Goal: Task Accomplishment & Management: Use online tool/utility

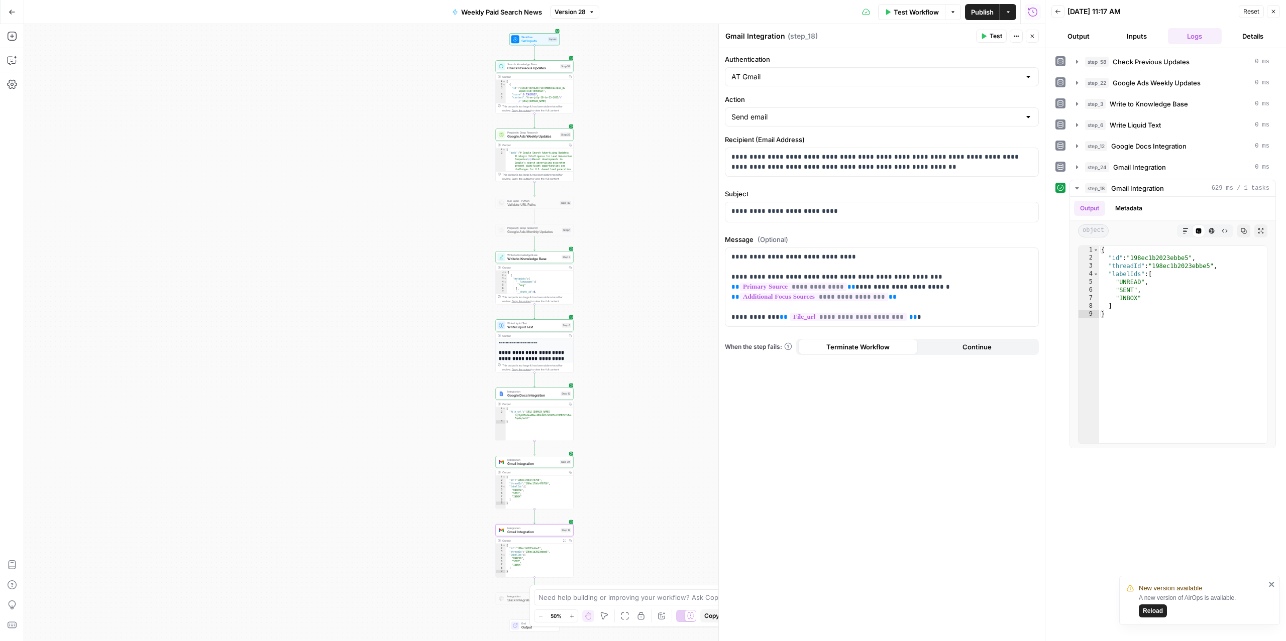
click at [10, 9] on icon "button" at bounding box center [12, 12] width 7 height 7
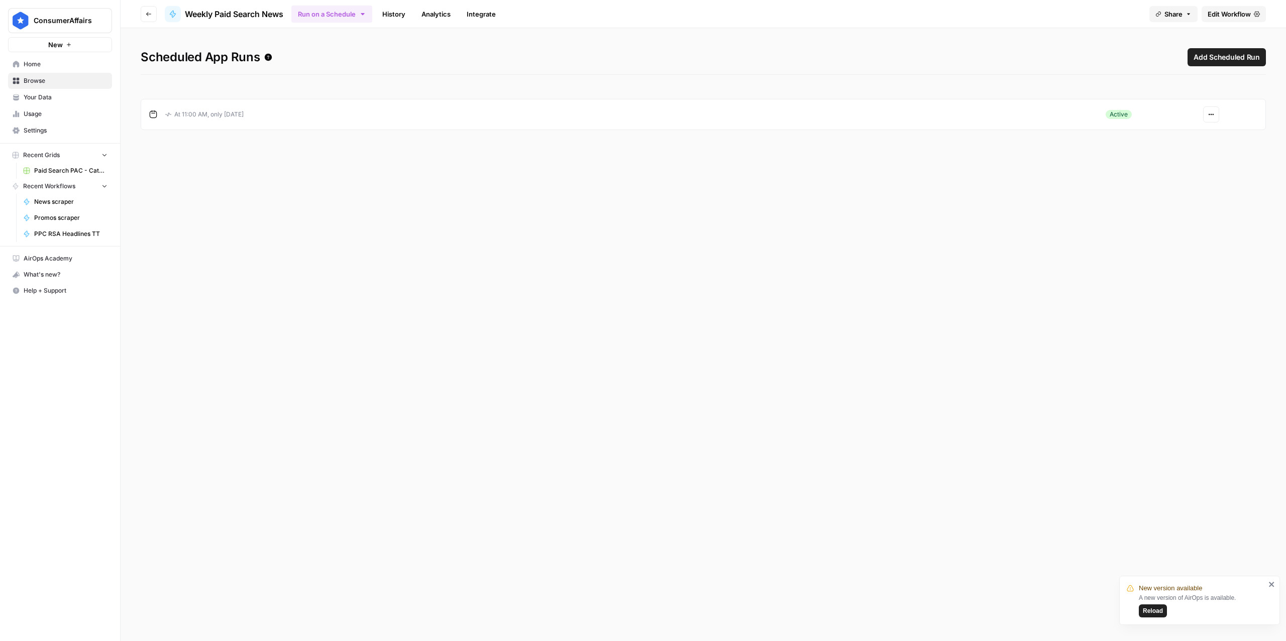
click at [46, 82] on span "Browse" at bounding box center [66, 80] width 84 height 9
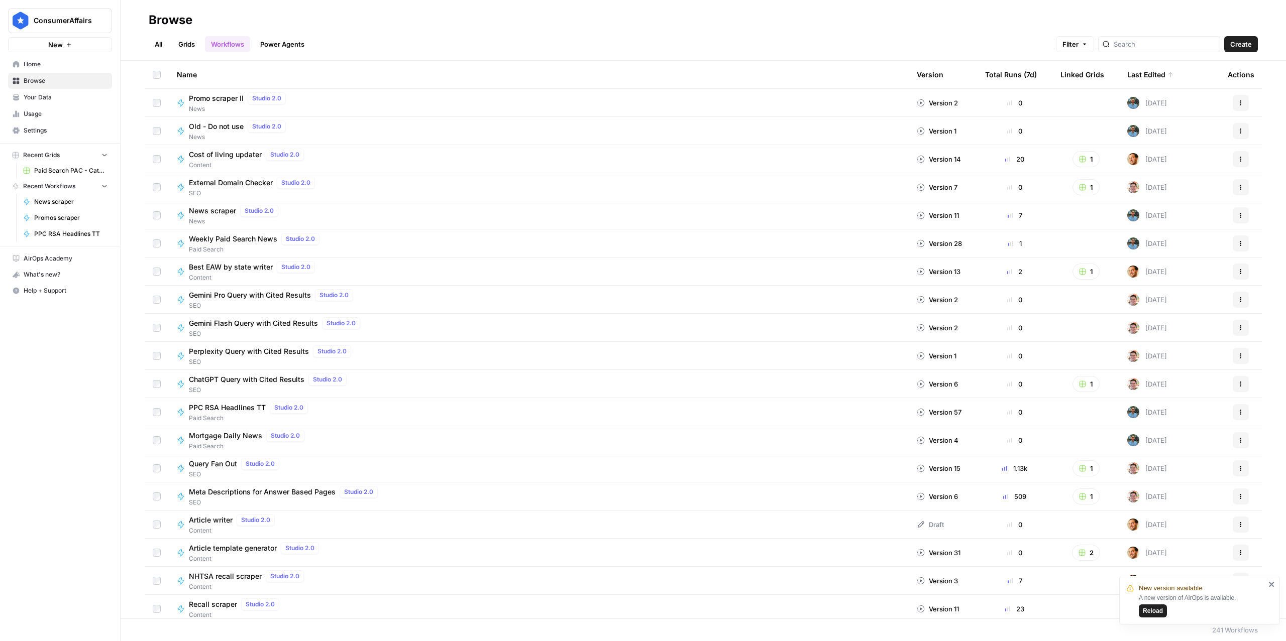
click at [220, 97] on span "Promo scraper II" at bounding box center [216, 98] width 55 height 10
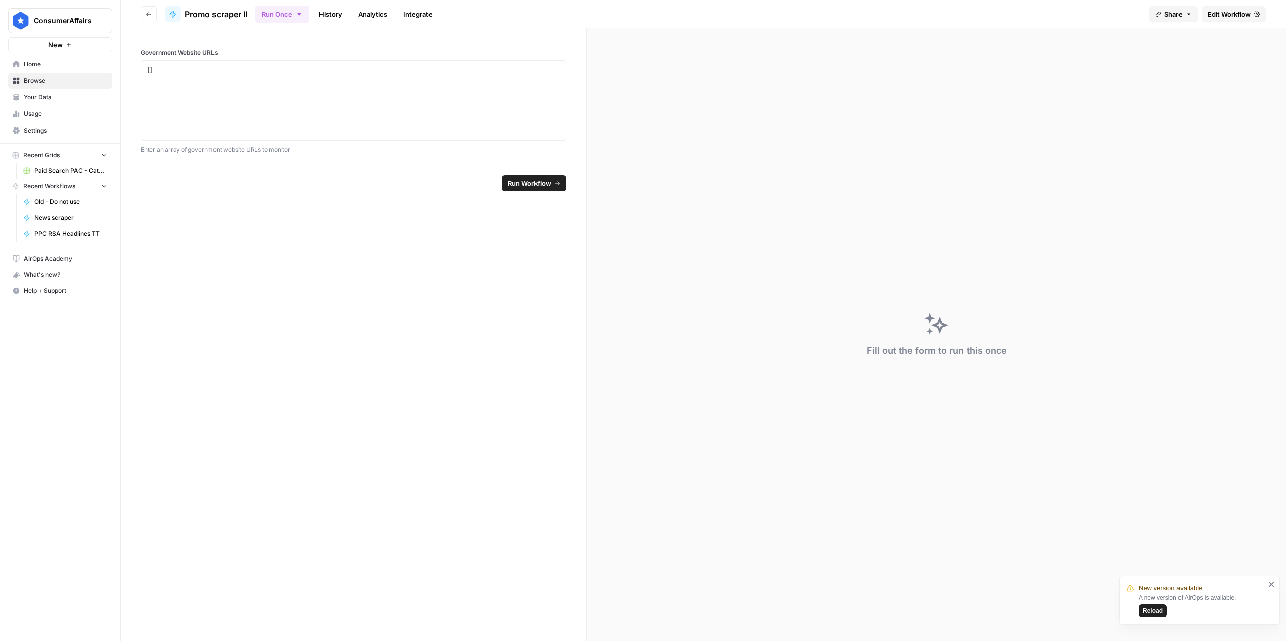
click at [1240, 14] on span "Edit Workflow" at bounding box center [1228, 14] width 43 height 10
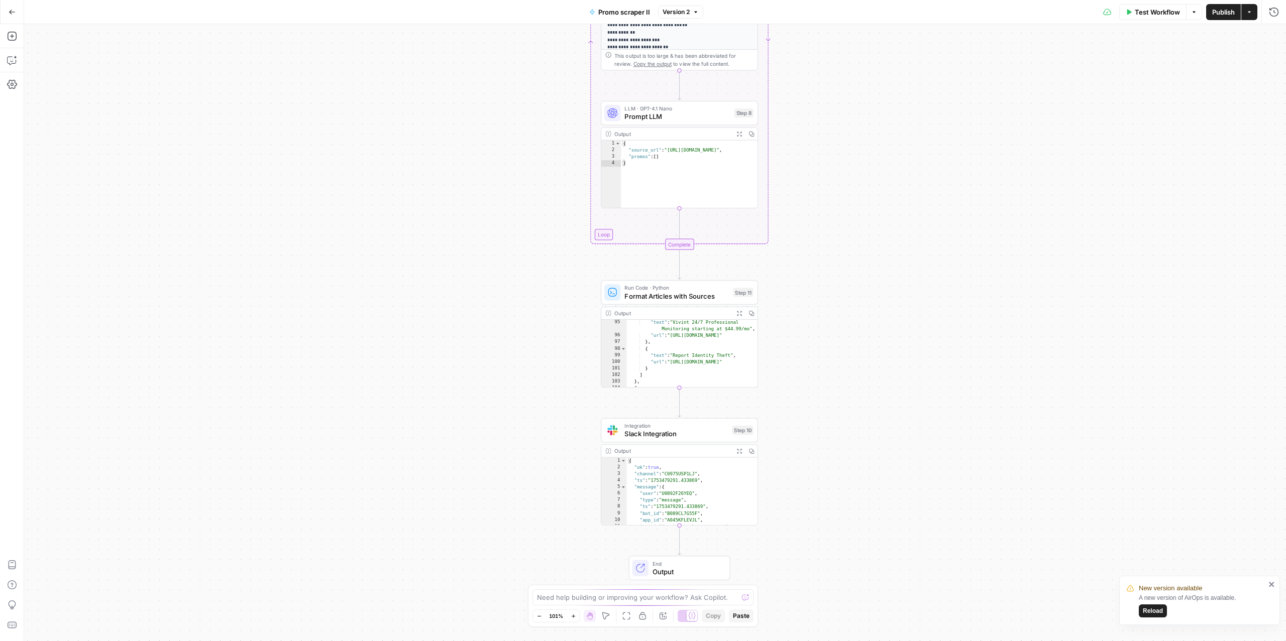
scroll to position [842, 0]
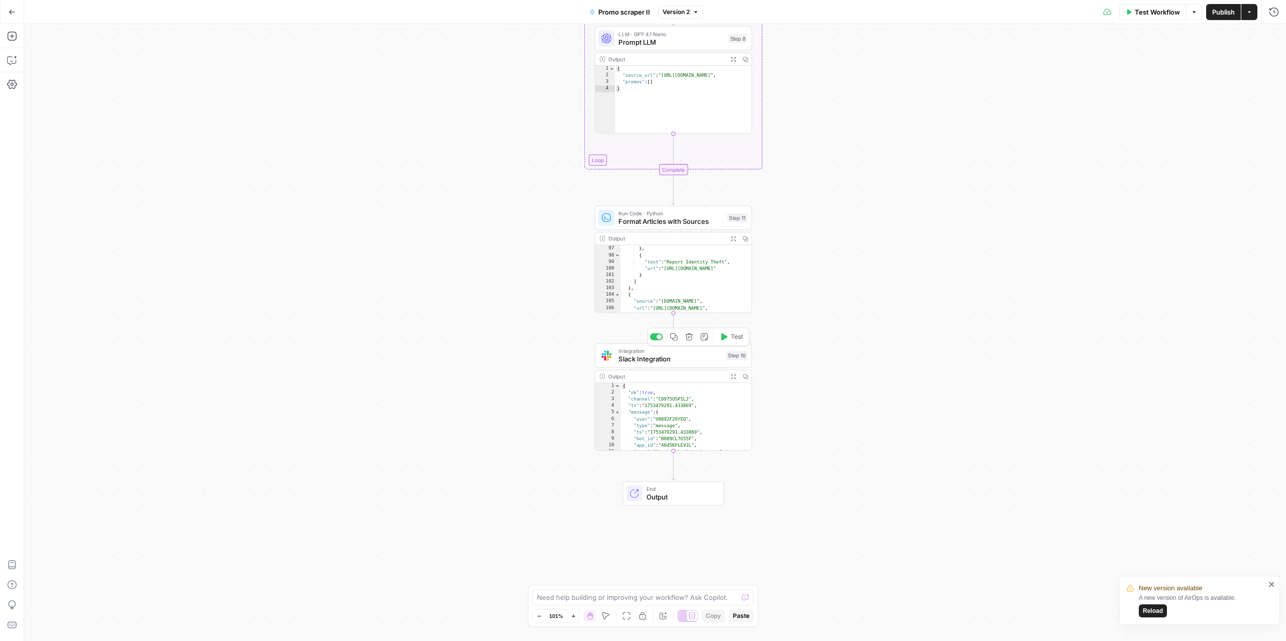
click at [657, 361] on span "Slack Integration" at bounding box center [669, 359] width 103 height 10
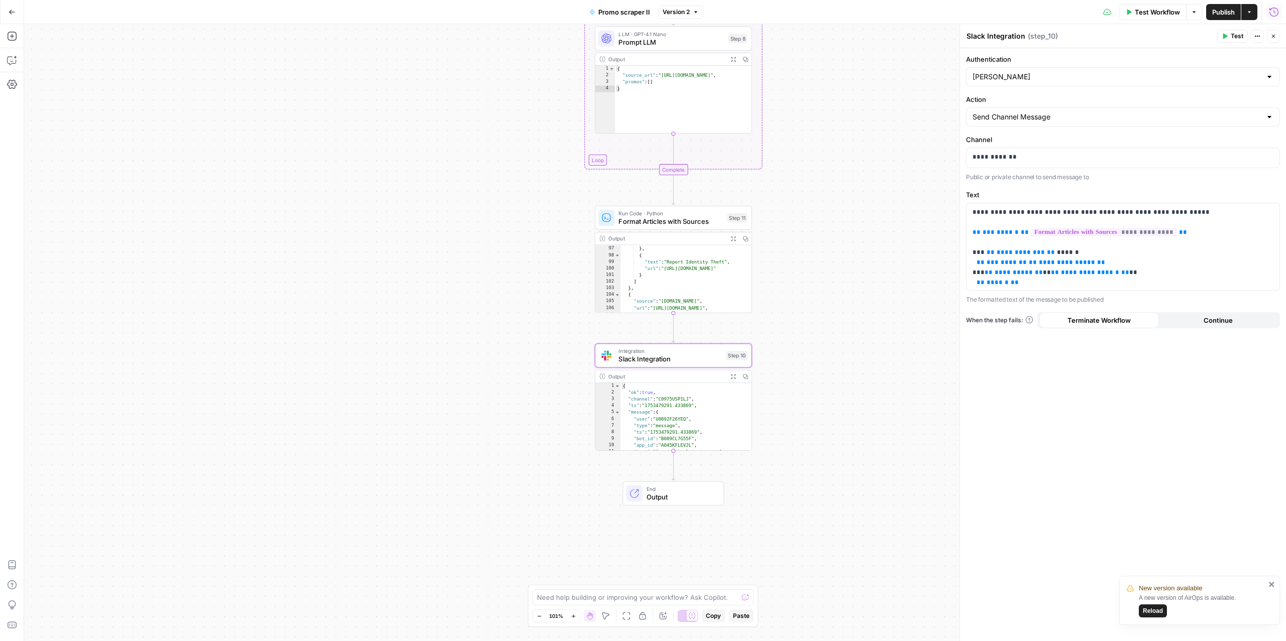
click at [1280, 11] on button "Run History" at bounding box center [1274, 12] width 16 height 16
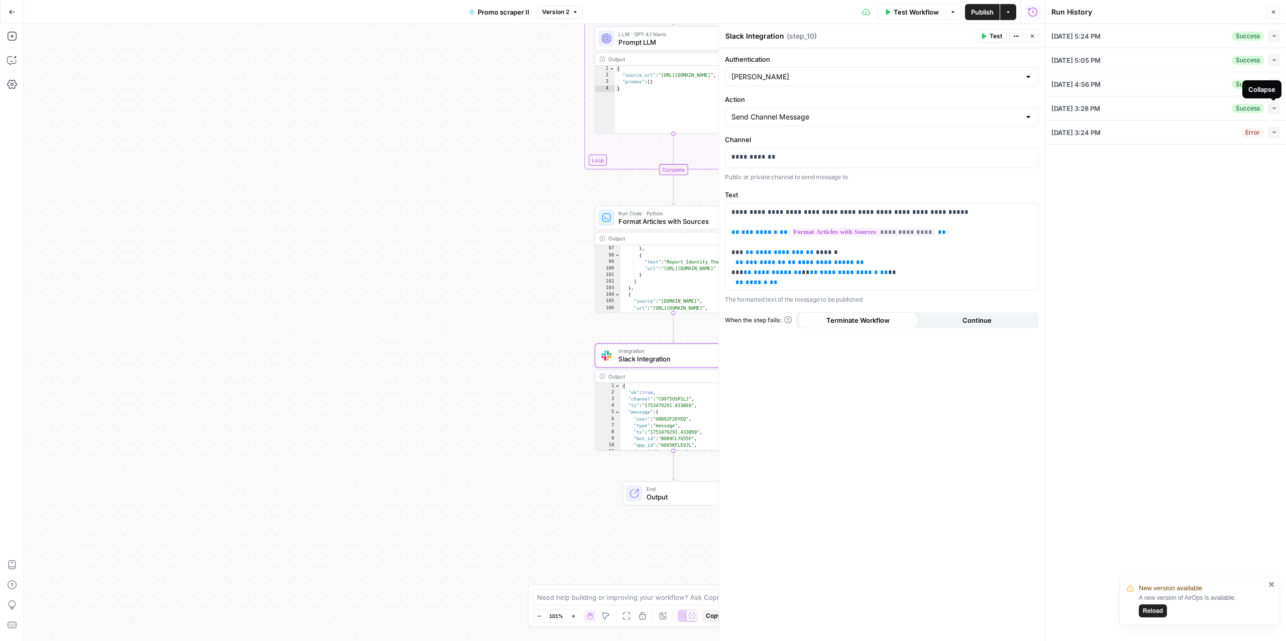
click at [1271, 108] on icon "button" at bounding box center [1274, 108] width 6 height 6
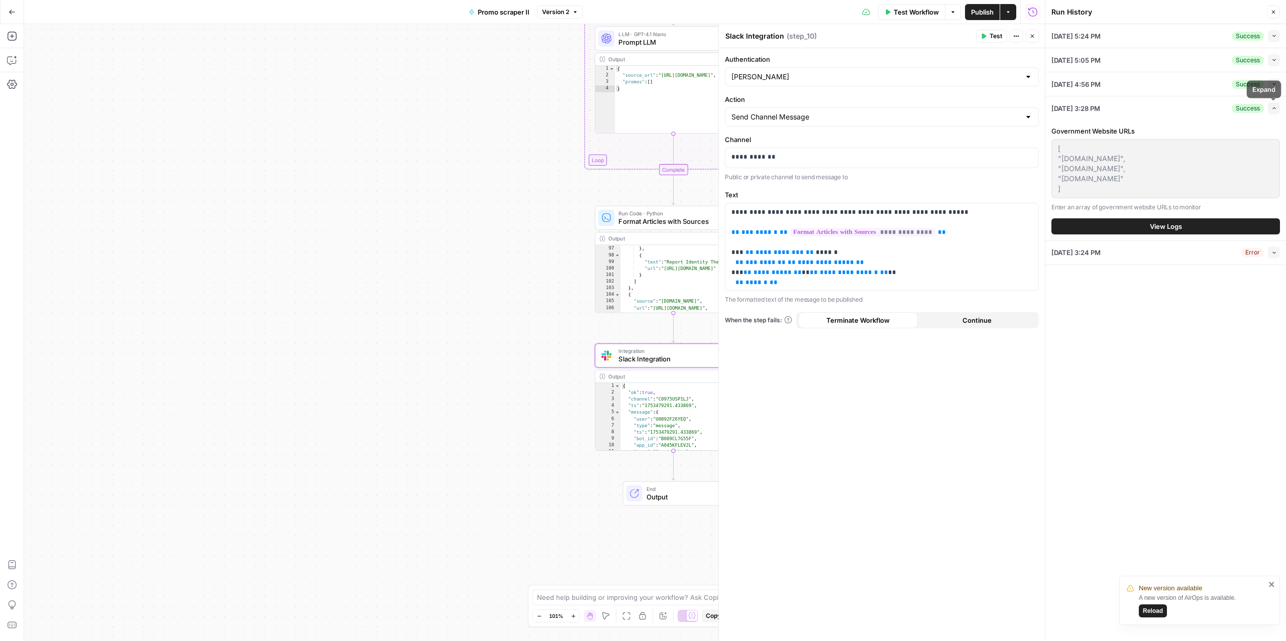
click at [1271, 108] on span "Expand" at bounding box center [1271, 108] width 1 height 1
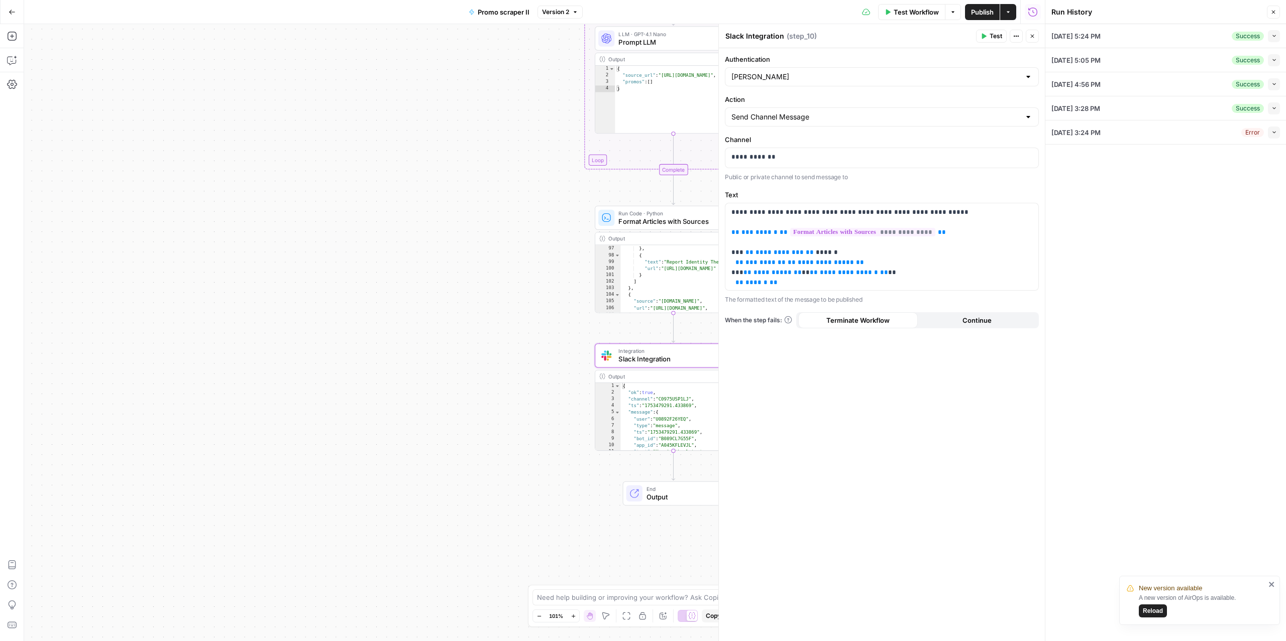
click at [1269, 135] on button "Collapse" at bounding box center [1274, 133] width 12 height 12
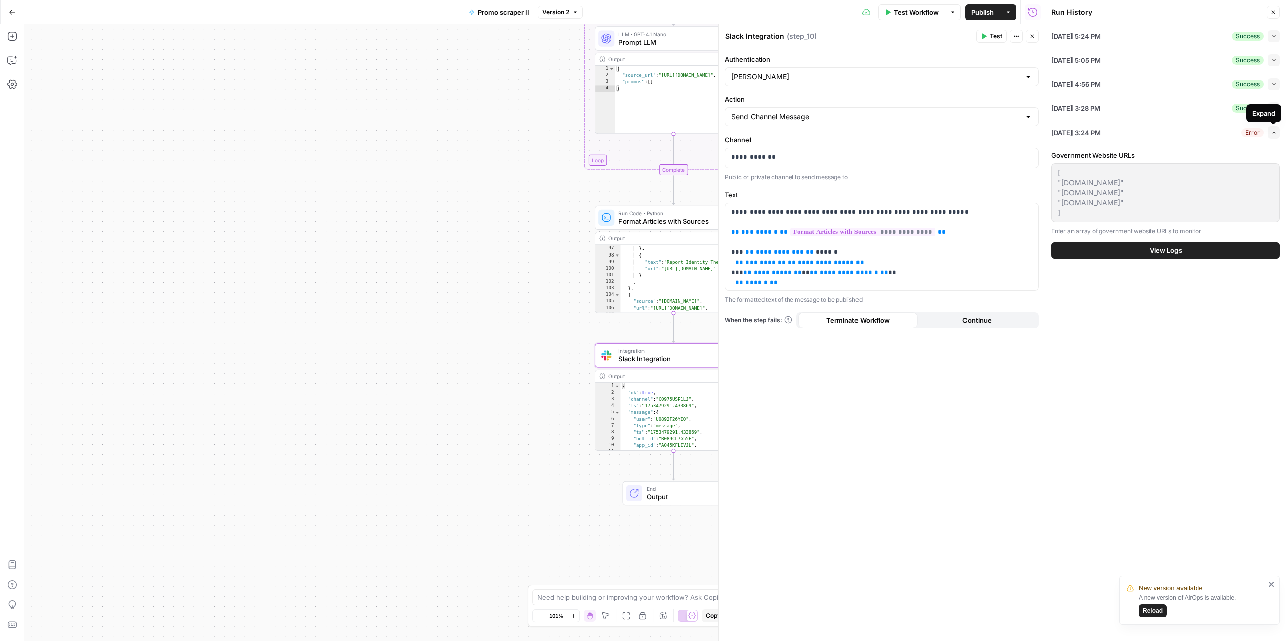
click at [1272, 133] on icon "button" at bounding box center [1274, 133] width 6 height 6
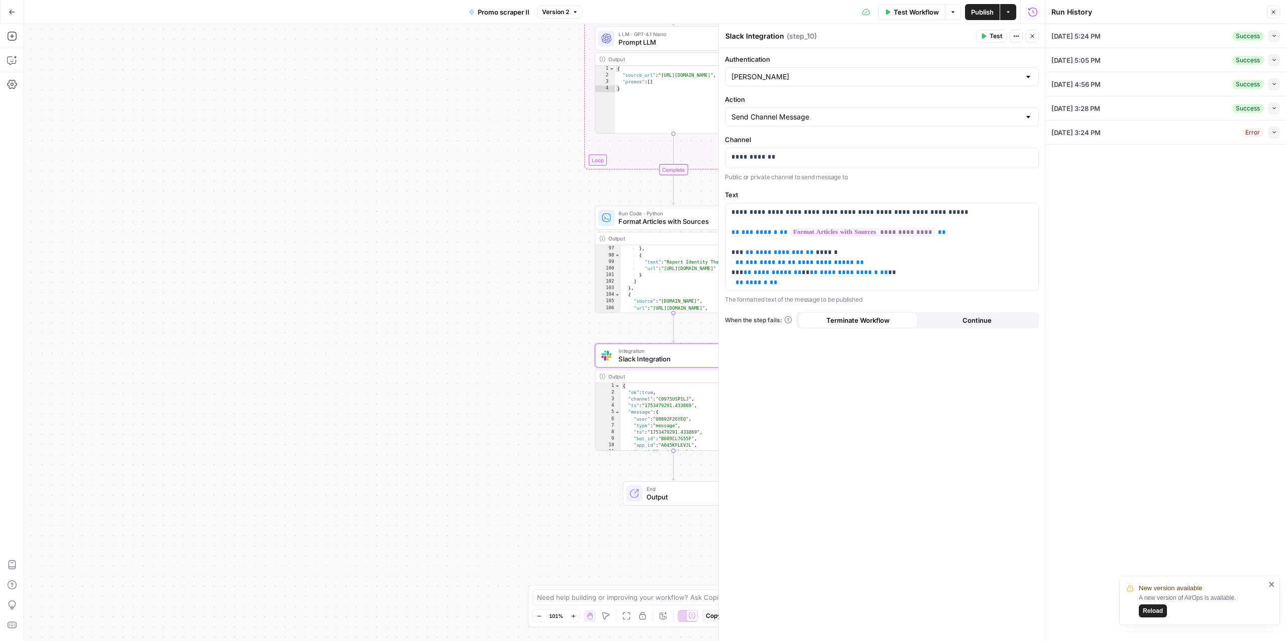
click at [1273, 87] on icon "button" at bounding box center [1274, 84] width 6 height 6
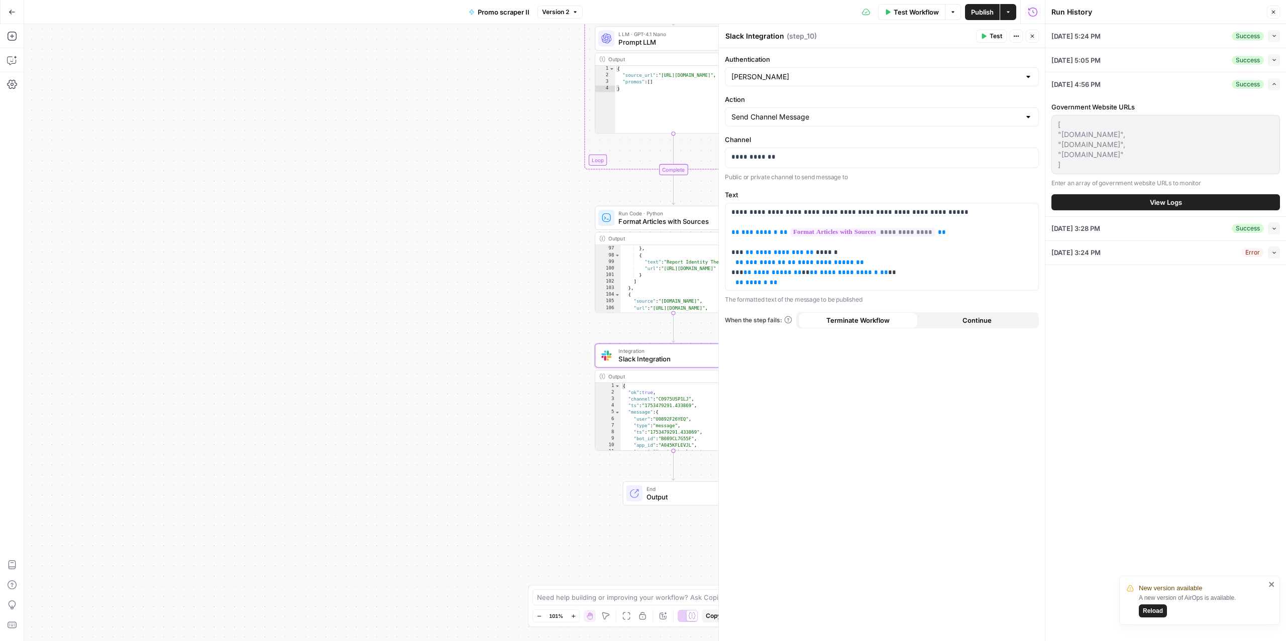
click at [1273, 87] on icon "button" at bounding box center [1274, 84] width 6 height 6
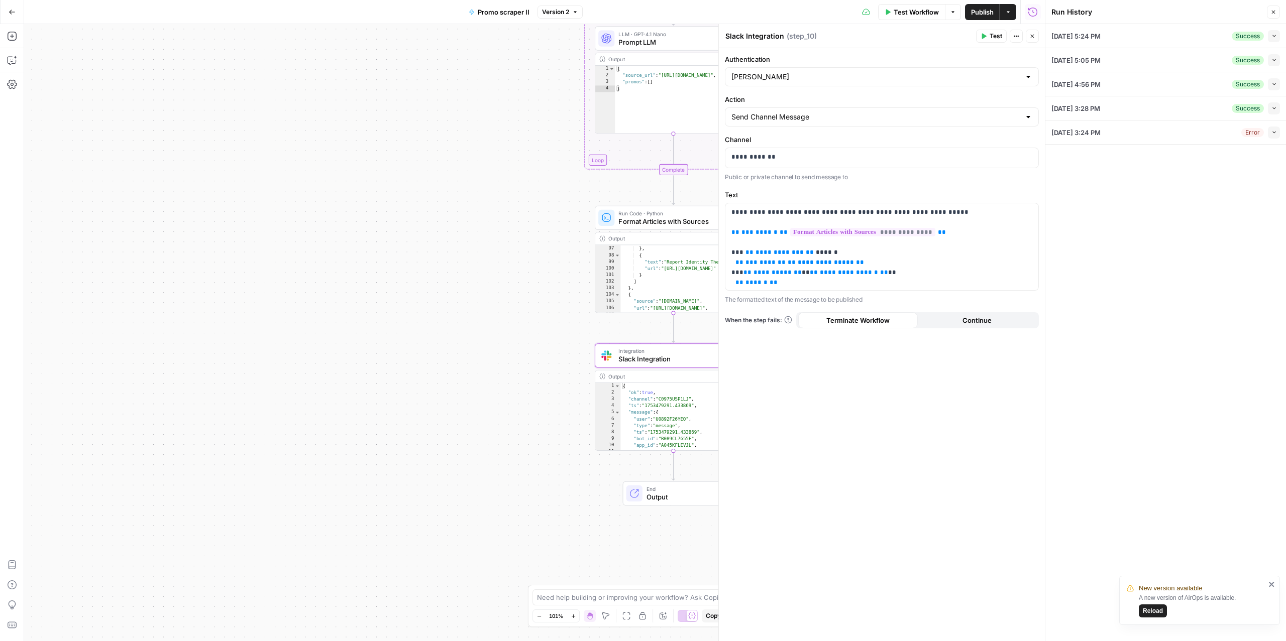
click at [1274, 59] on icon "button" at bounding box center [1274, 60] width 6 height 6
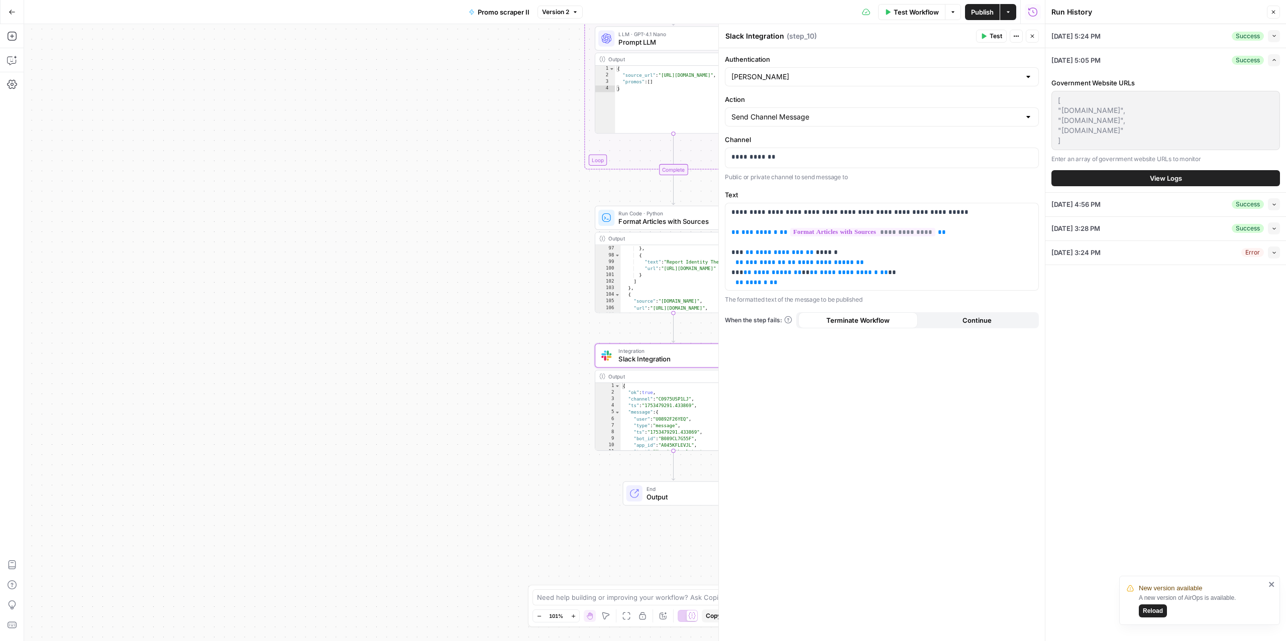
click at [1274, 59] on icon "button" at bounding box center [1274, 60] width 6 height 6
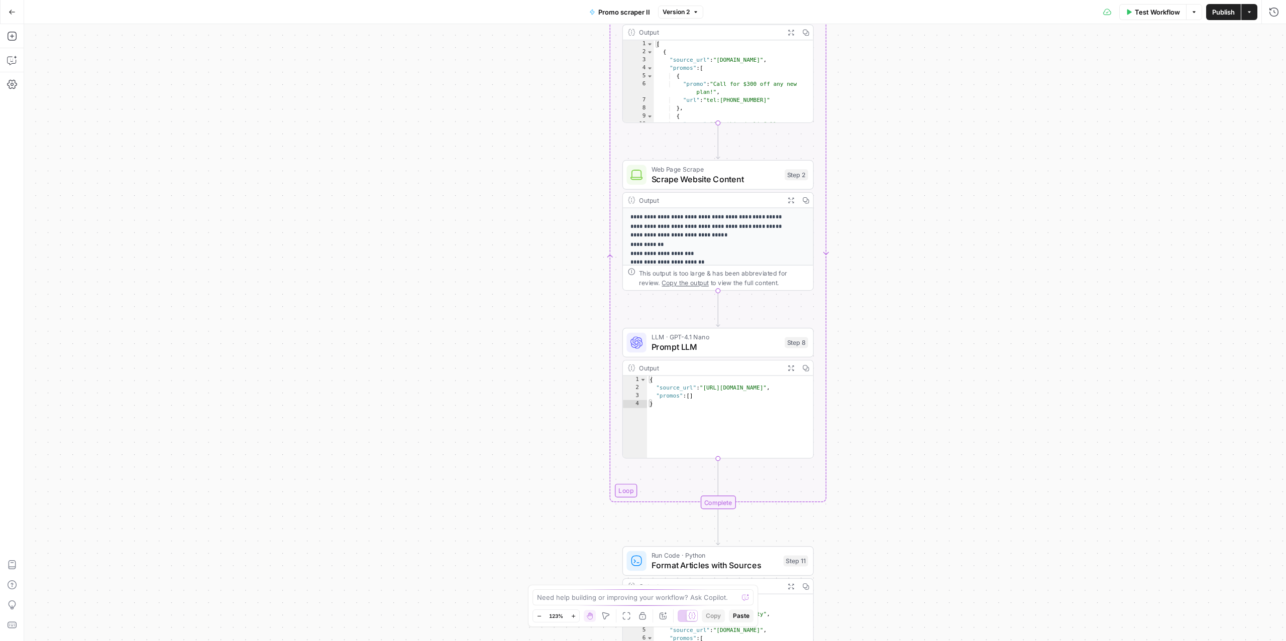
click at [699, 345] on span "Prompt LLM" at bounding box center [715, 347] width 129 height 13
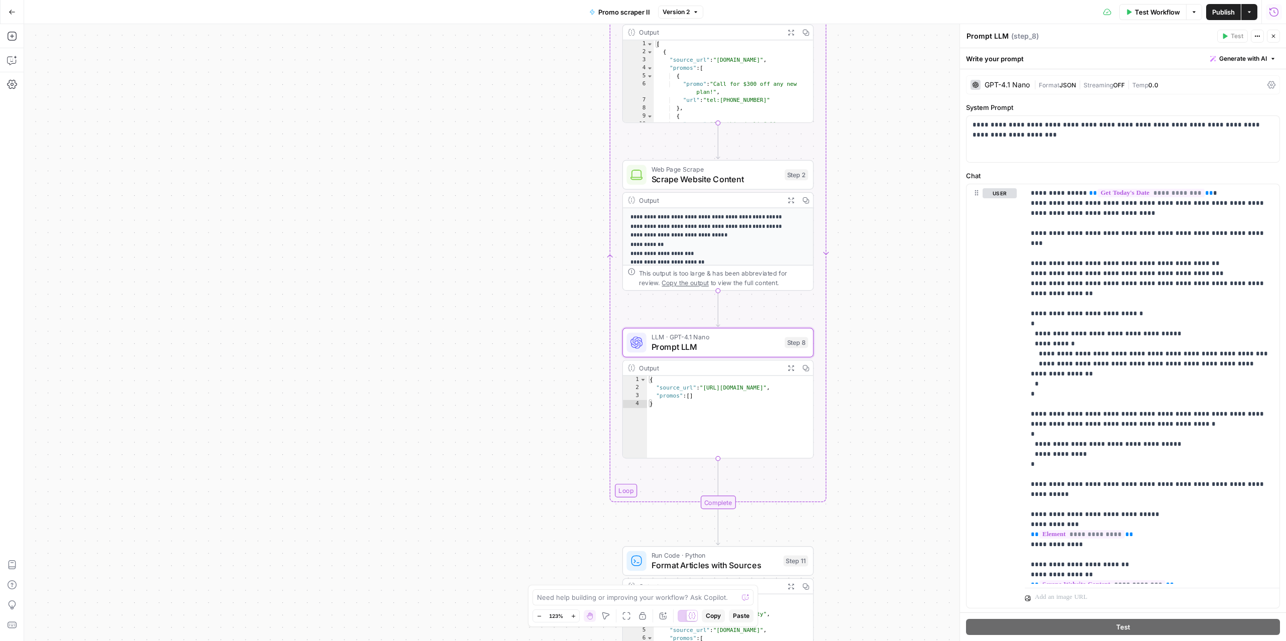
click at [1273, 12] on icon "button" at bounding box center [1274, 12] width 10 height 10
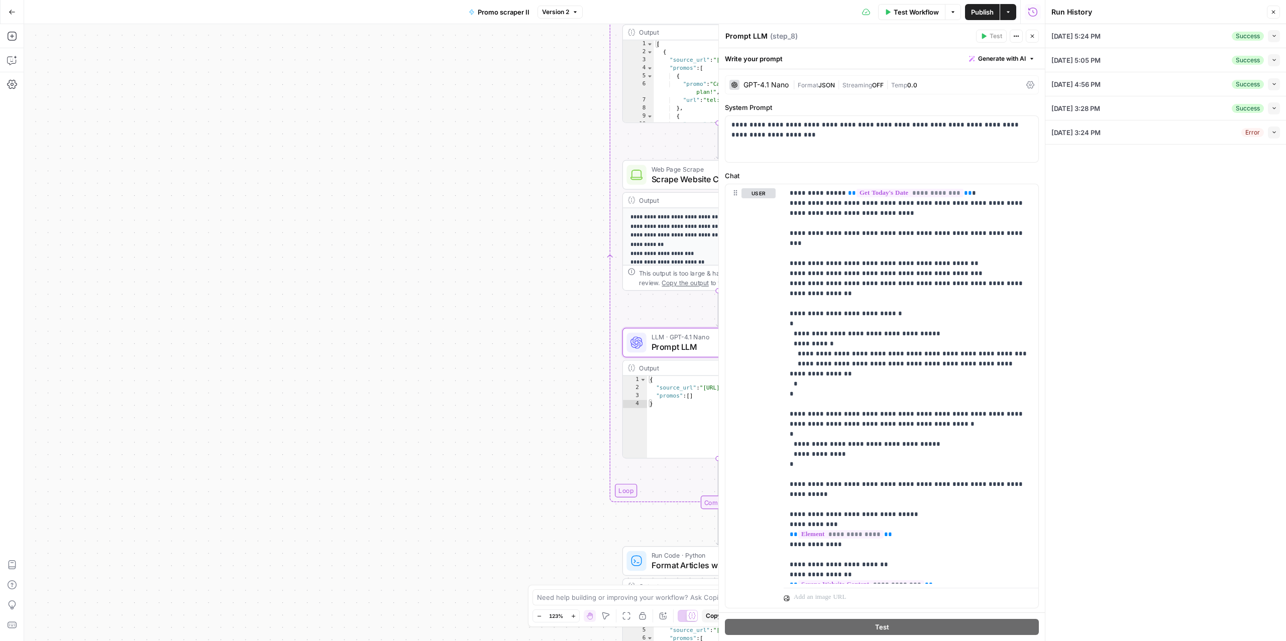
click at [1271, 112] on button "Collapse" at bounding box center [1274, 108] width 12 height 12
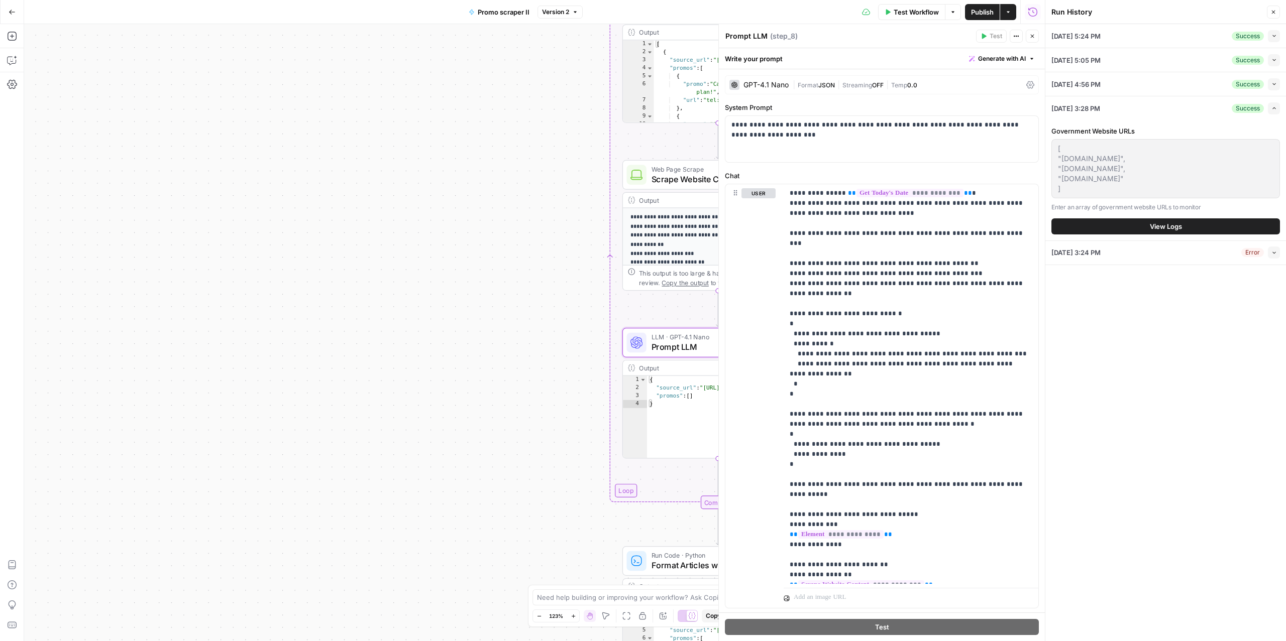
drag, startPoint x: 1273, startPoint y: 250, endPoint x: 1114, endPoint y: 242, distance: 158.9
click at [1118, 242] on div "08/27/25 at 3:24 PM Error Collapse" at bounding box center [1165, 253] width 228 height 24
click at [5, 13] on button "Go Back" at bounding box center [12, 12] width 18 height 18
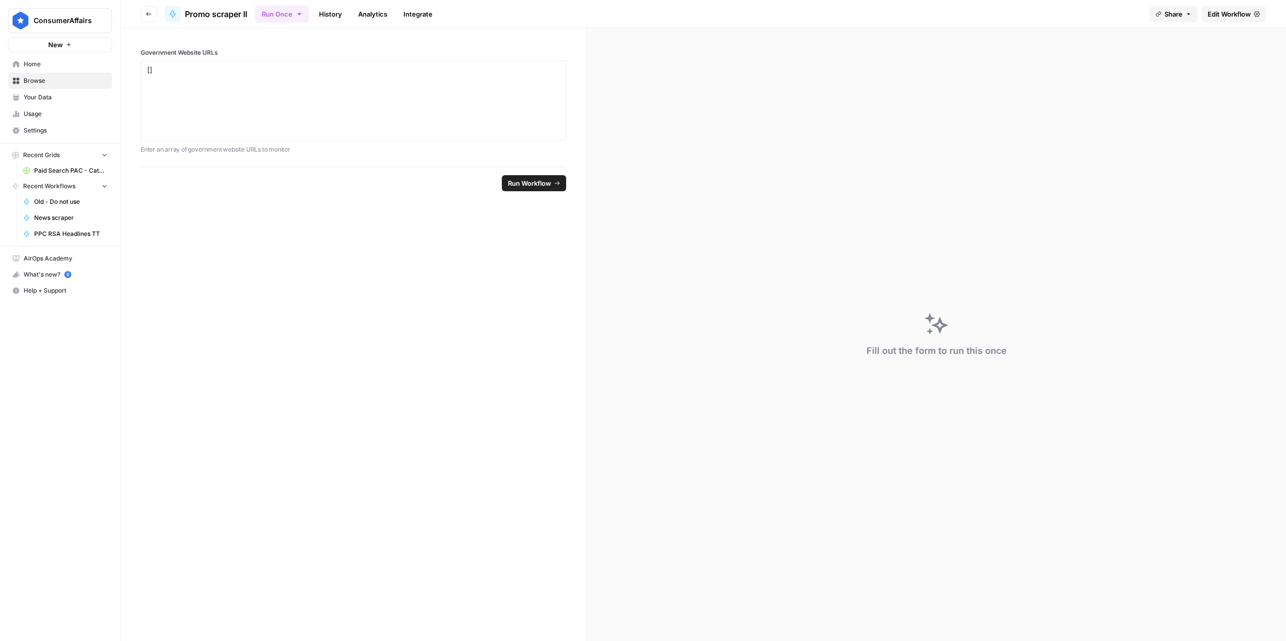
click at [49, 67] on span "Home" at bounding box center [66, 64] width 84 height 9
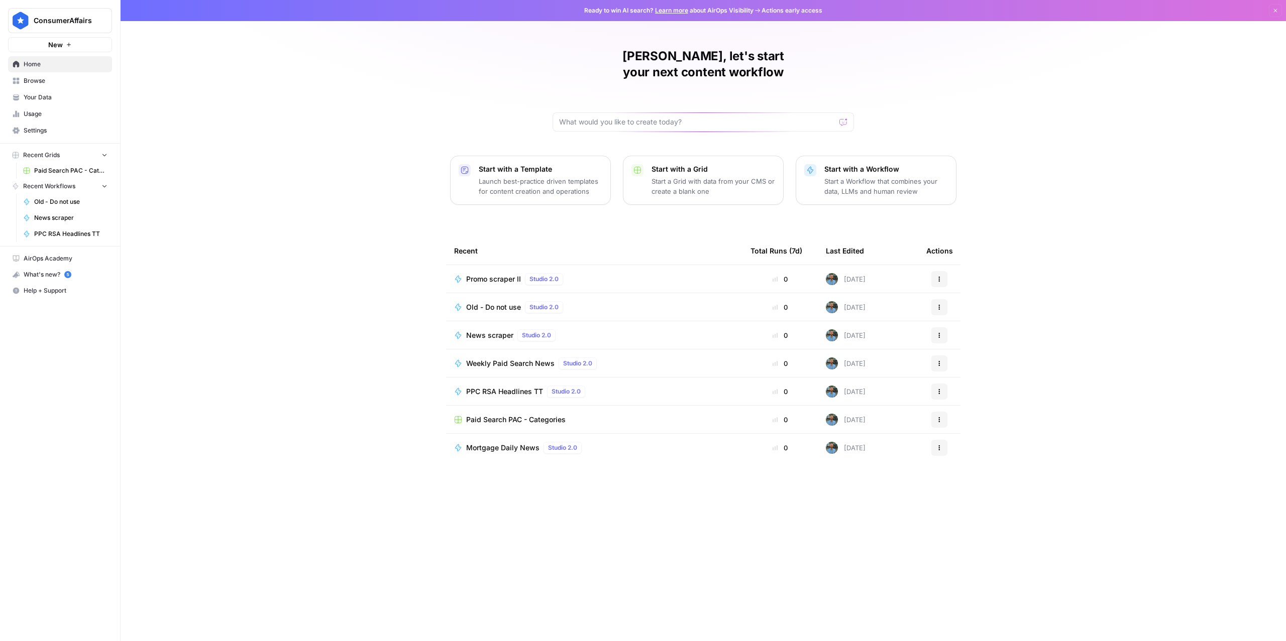
click at [489, 302] on span "Old - Do not use" at bounding box center [493, 307] width 55 height 10
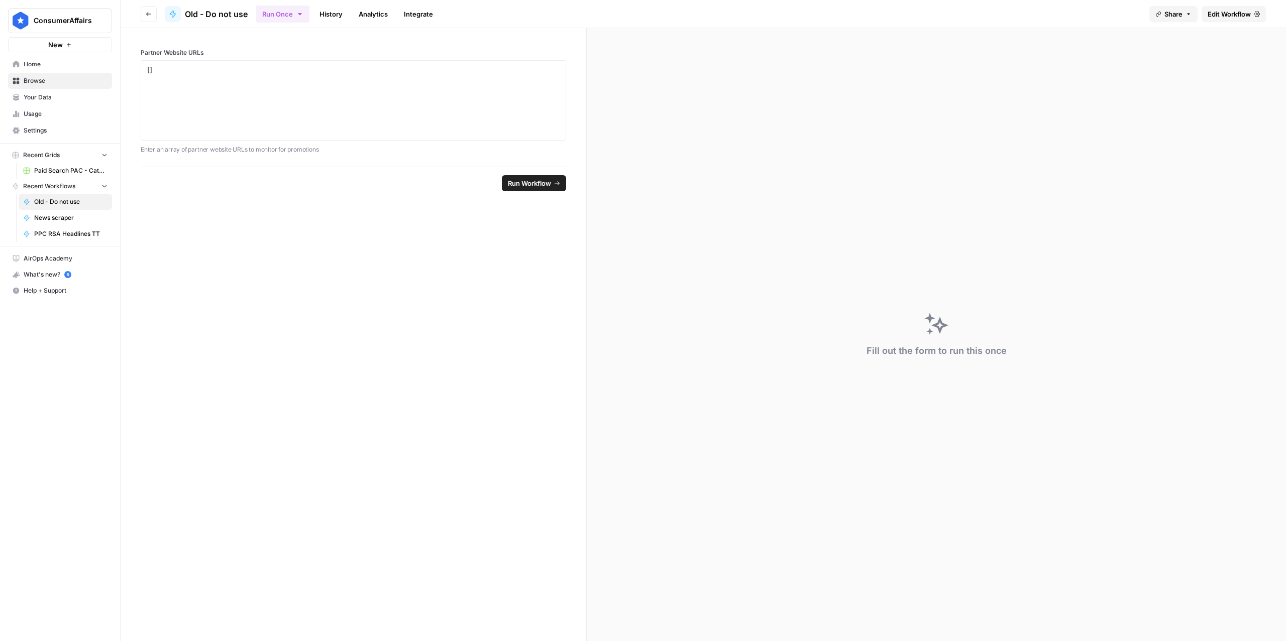
click at [1237, 9] on span "Edit Workflow" at bounding box center [1228, 14] width 43 height 10
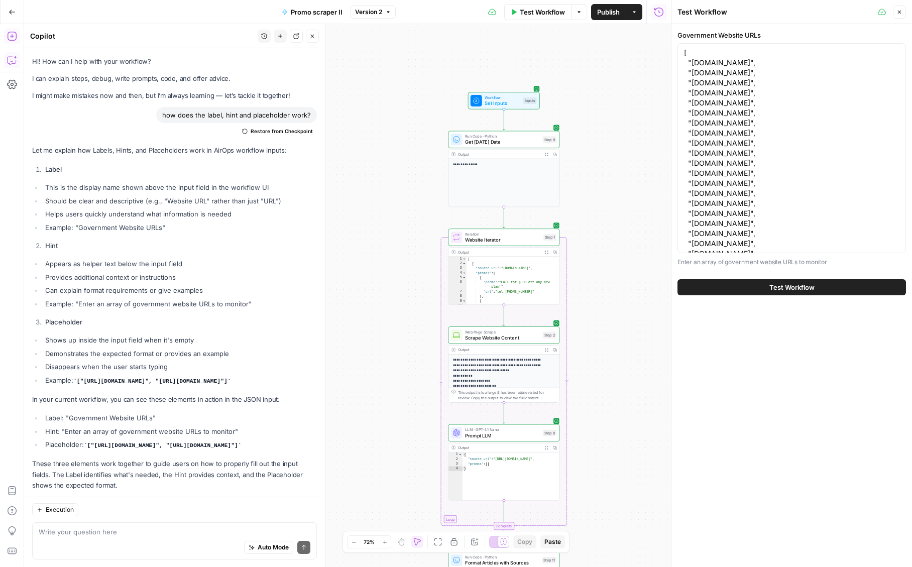
scroll to position [8436, 0]
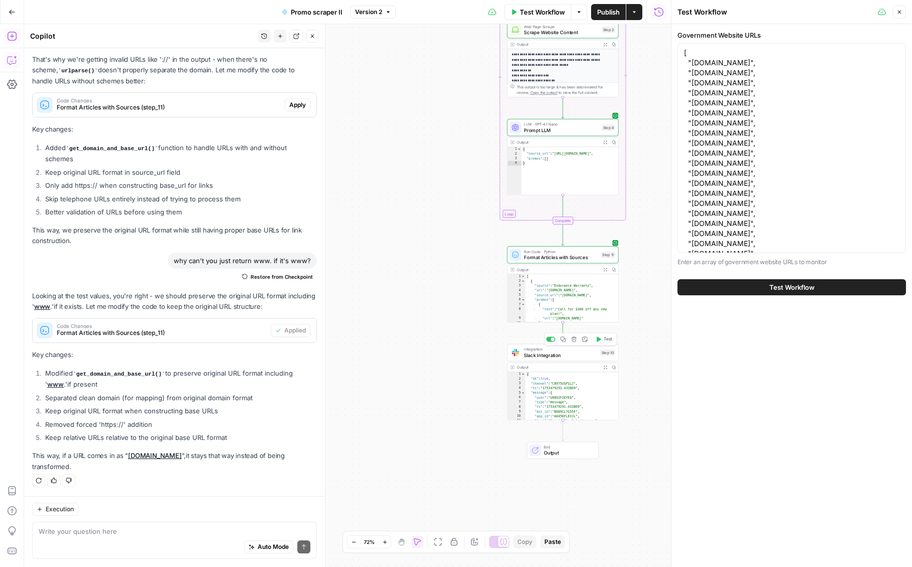
click at [531, 354] on span "Slack Integration" at bounding box center [560, 355] width 73 height 7
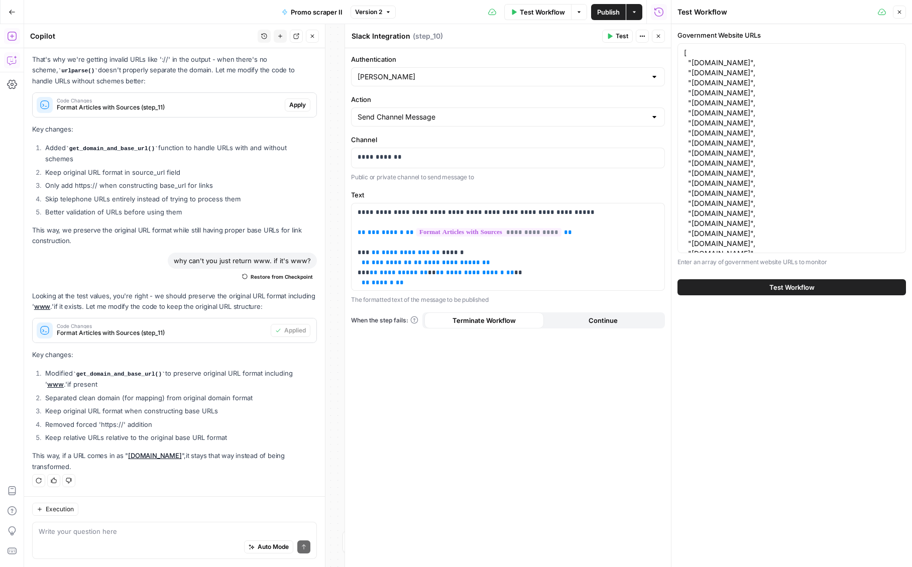
click at [661, 38] on button "Close" at bounding box center [658, 36] width 13 height 13
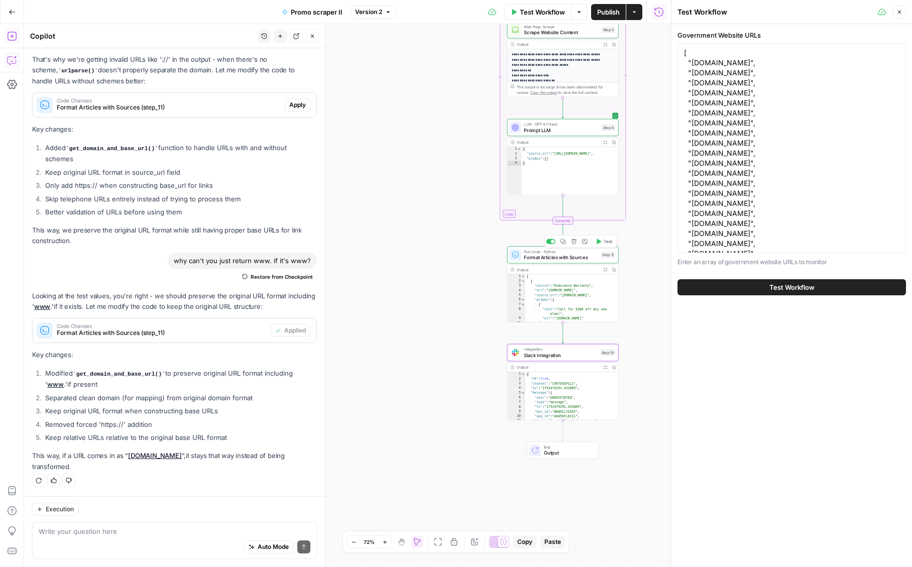
click at [548, 258] on span "Format Articles with Sources" at bounding box center [561, 257] width 74 height 7
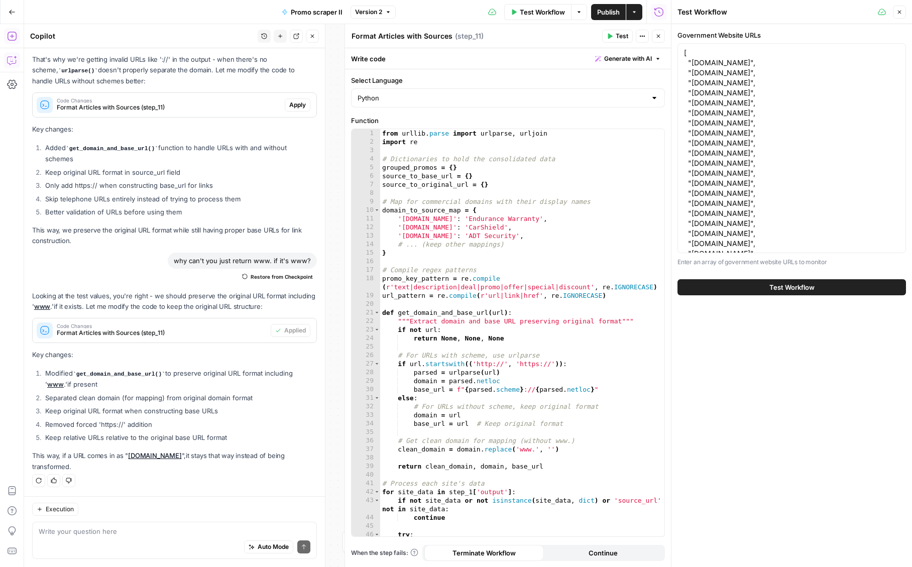
click at [661, 36] on span "Close" at bounding box center [661, 36] width 1 height 1
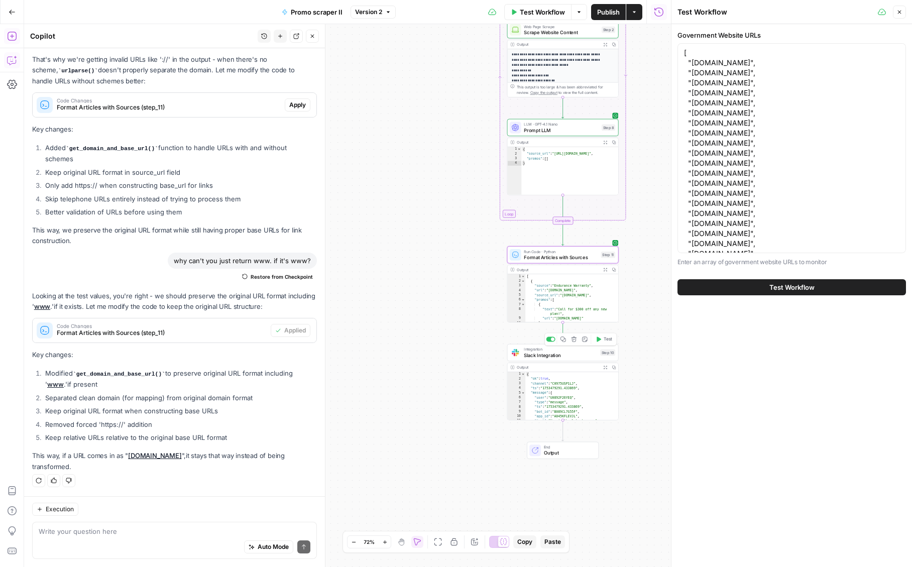
click at [552, 339] on div at bounding box center [553, 339] width 4 height 4
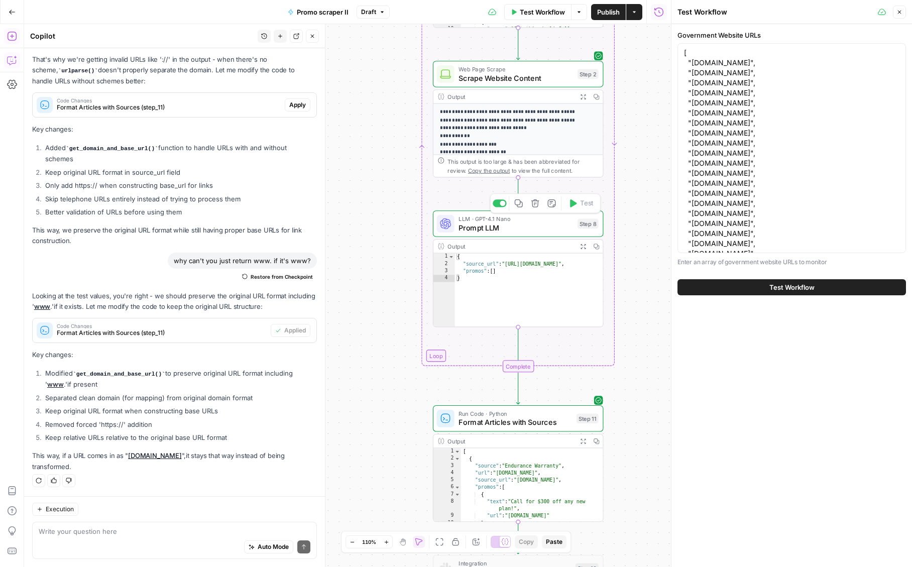
click at [497, 227] on span "Prompt LLM" at bounding box center [516, 227] width 114 height 11
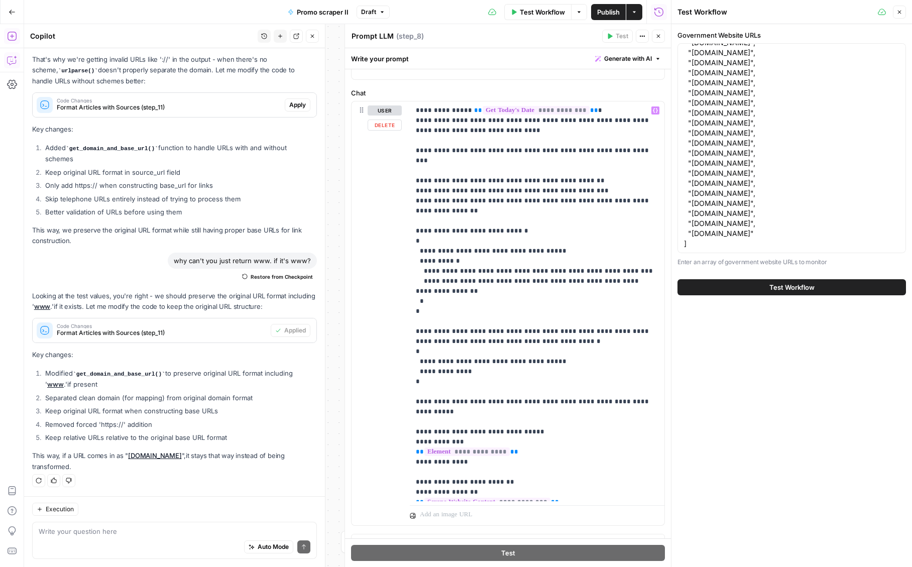
scroll to position [83, 0]
click at [661, 33] on icon "button" at bounding box center [658, 36] width 6 height 6
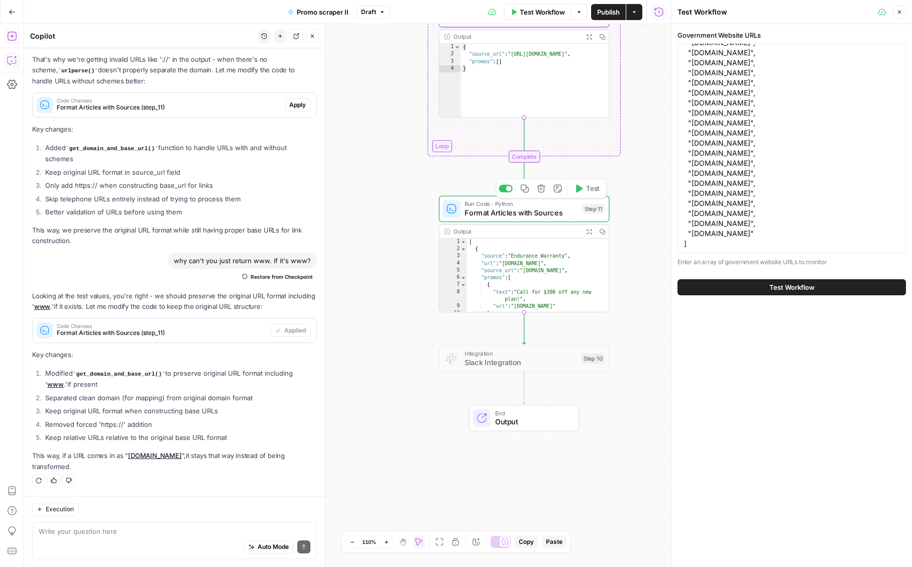
click at [523, 211] on span "Format Articles with Sources" at bounding box center [521, 212] width 113 height 11
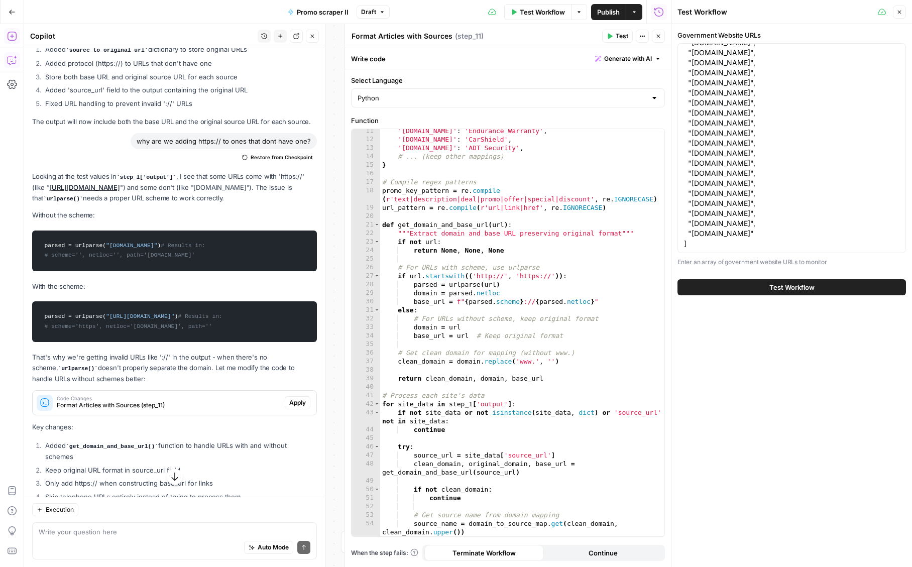
scroll to position [8113, 0]
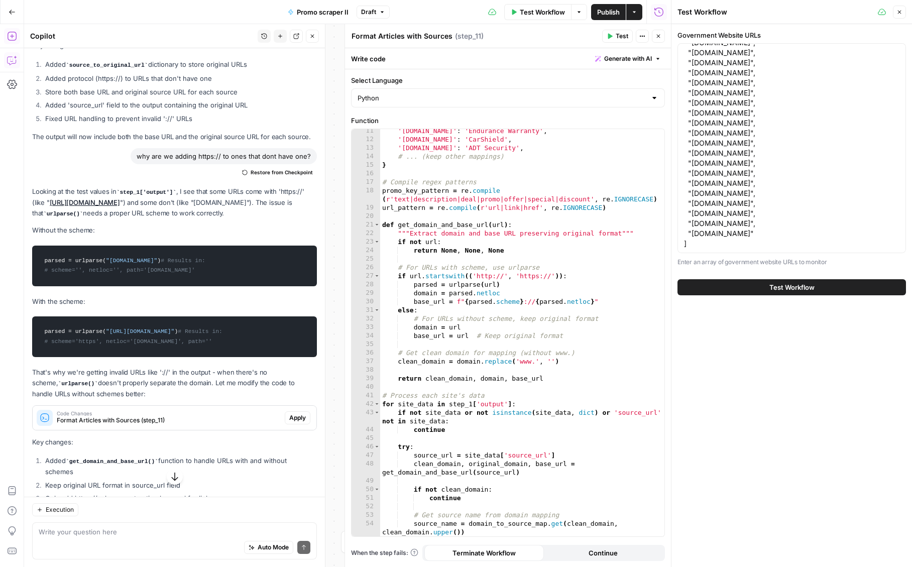
click at [13, 59] on icon "button" at bounding box center [12, 60] width 10 height 10
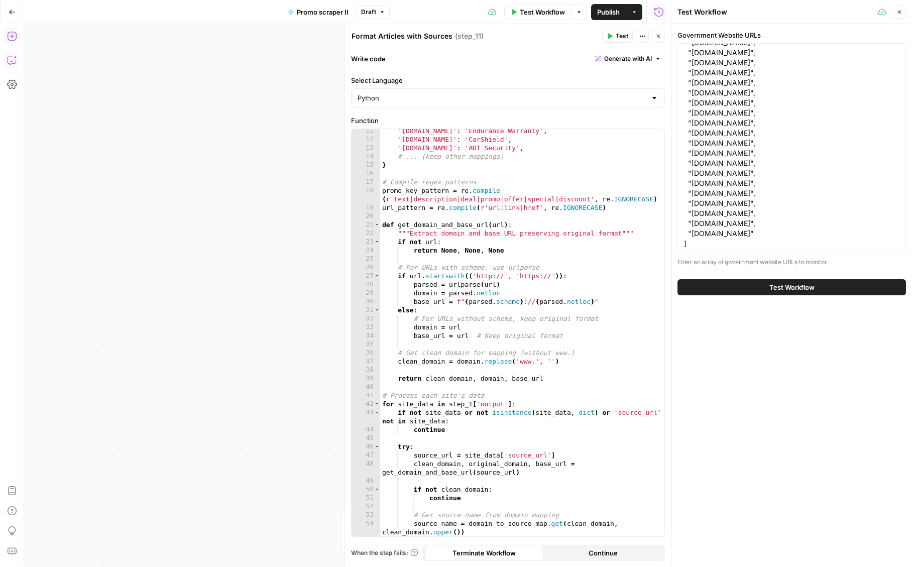
click at [14, 58] on icon "button" at bounding box center [12, 60] width 10 height 10
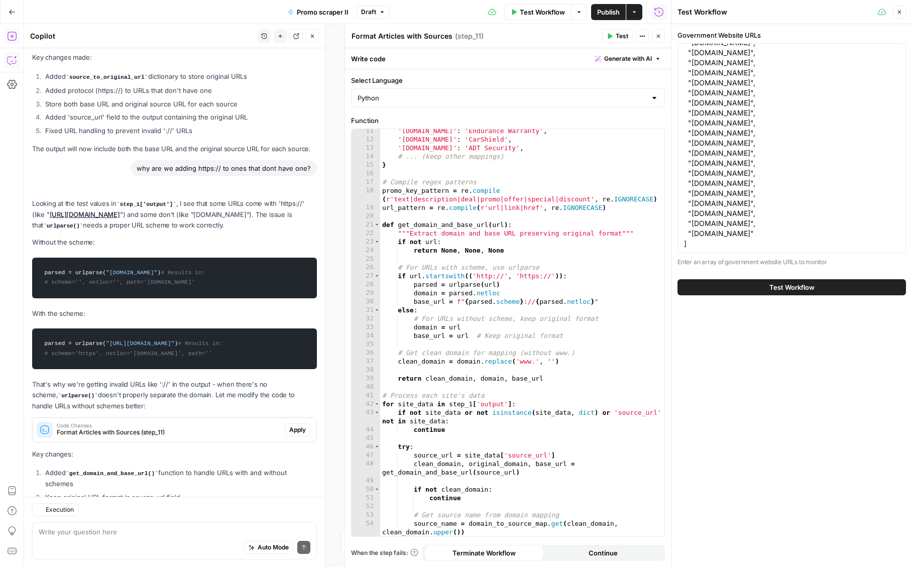
scroll to position [8436, 0]
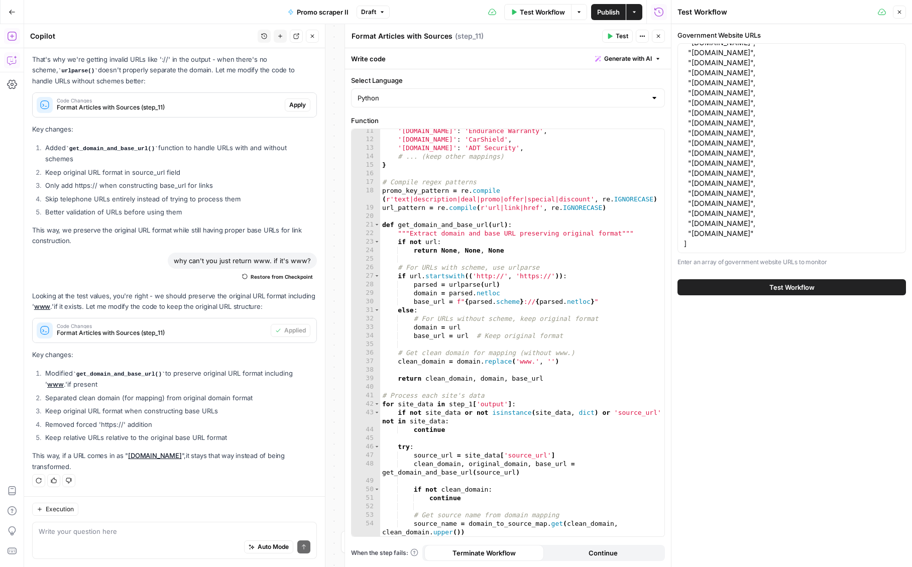
click at [98, 531] on textarea at bounding box center [175, 531] width 272 height 10
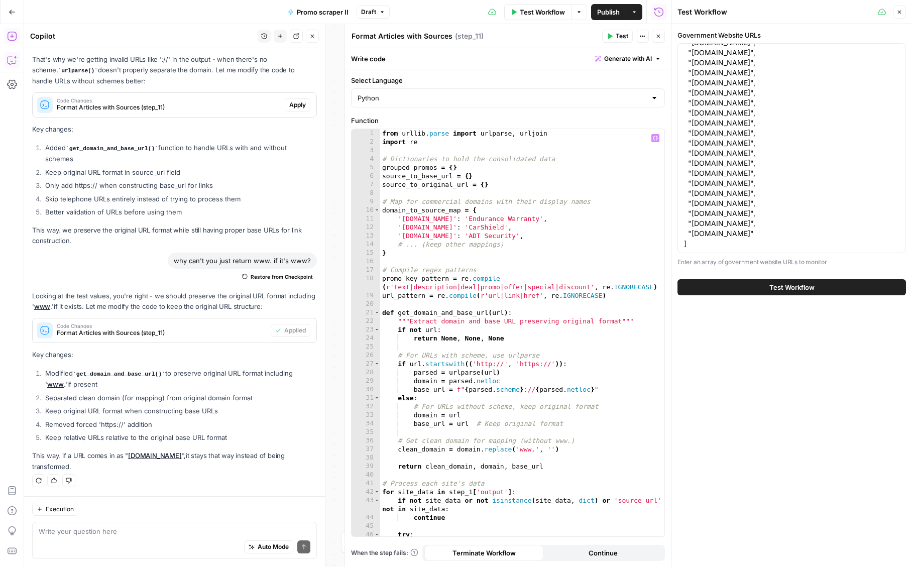
scroll to position [0, 0]
click at [661, 34] on button "Close" at bounding box center [658, 36] width 13 height 13
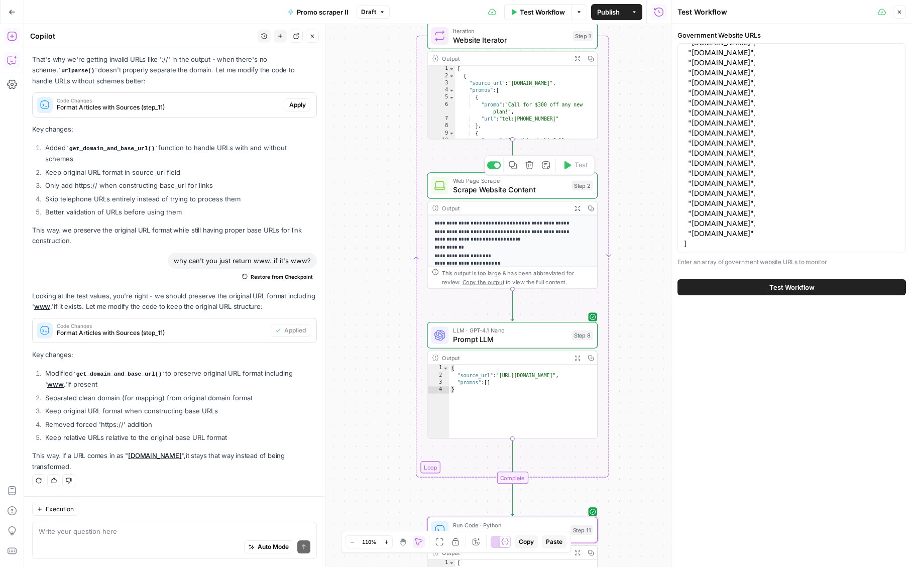
click at [474, 193] on span "Scrape Website Content" at bounding box center [510, 189] width 114 height 11
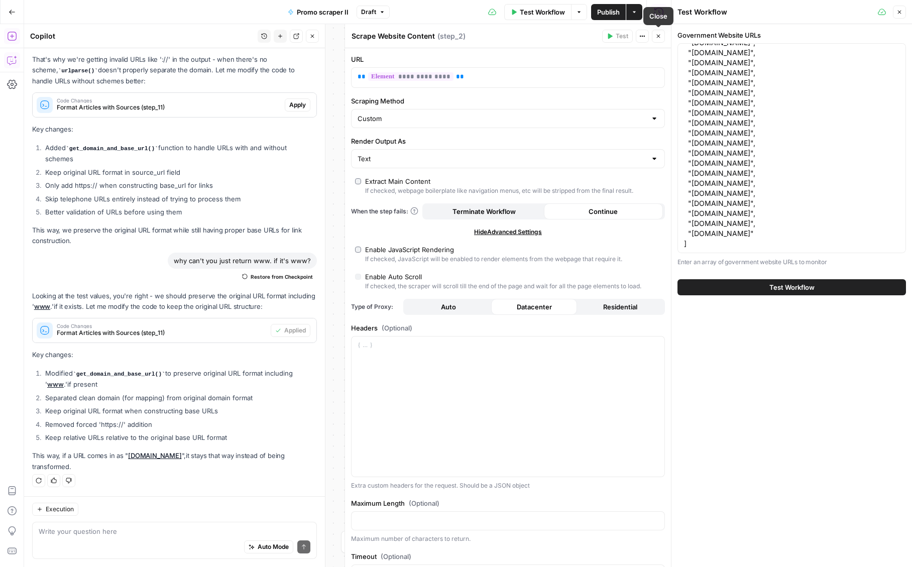
click at [660, 34] on icon "button" at bounding box center [658, 36] width 6 height 6
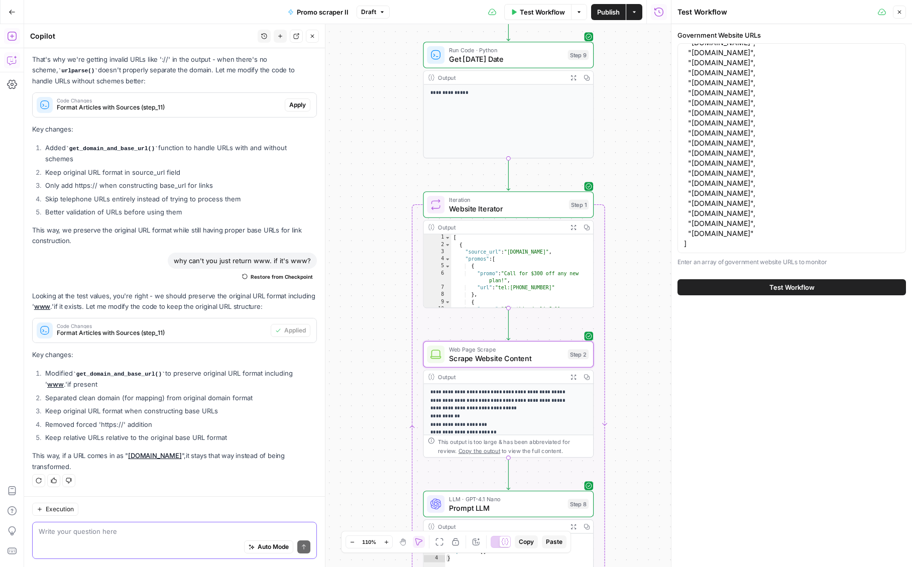
click at [86, 528] on textarea at bounding box center [175, 531] width 272 height 10
type textarea "ca"
drag, startPoint x: 775, startPoint y: 234, endPoint x: 672, endPoint y: 182, distance: 115.7
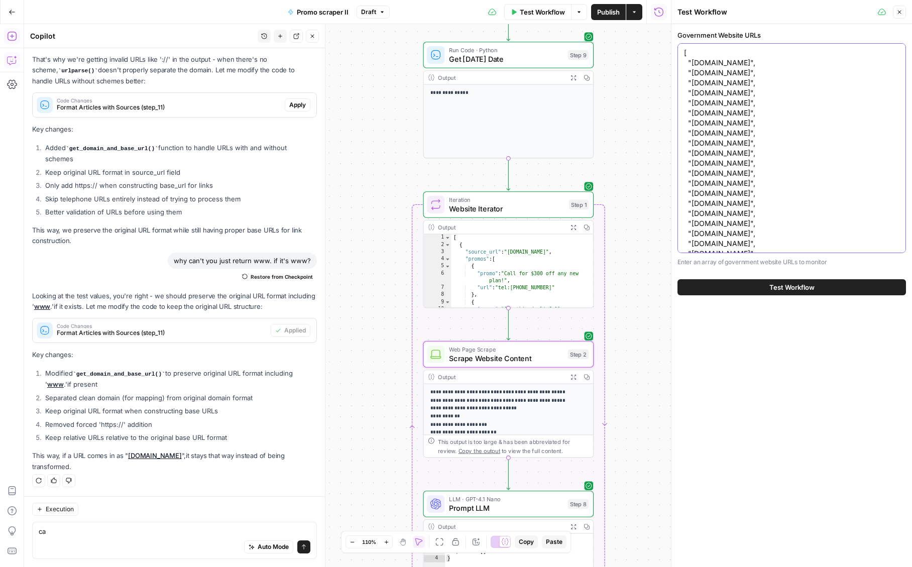
click at [672, 182] on div "Test Workflow Close Government Website URLs Enter an array of government websit…" at bounding box center [791, 283] width 241 height 567
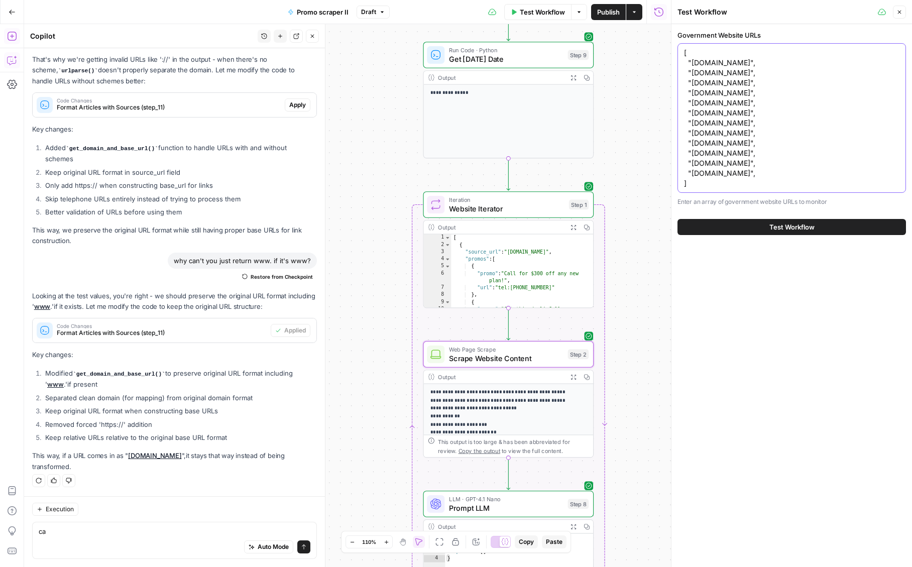
type textarea "[ "endurancewarranty.com", "carshield.com", "adt.com", "choicehomewarranty.com"…"
click at [54, 533] on textarea "ca" at bounding box center [175, 531] width 272 height 10
click at [491, 358] on span "Scrape Website Content" at bounding box center [506, 358] width 114 height 11
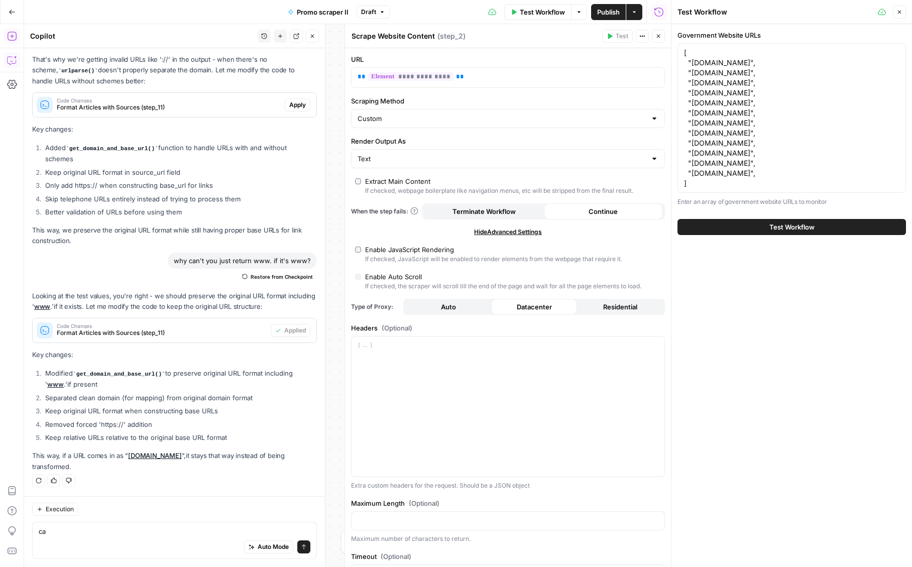
click at [101, 546] on div "Auto Mode Send" at bounding box center [175, 547] width 272 height 22
type textarea "c"
type textarea "d"
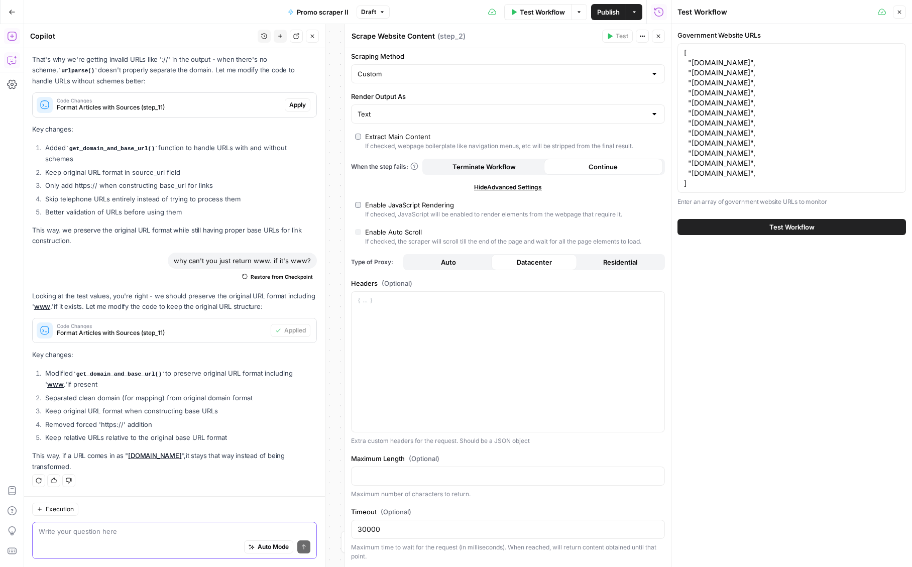
scroll to position [0, 0]
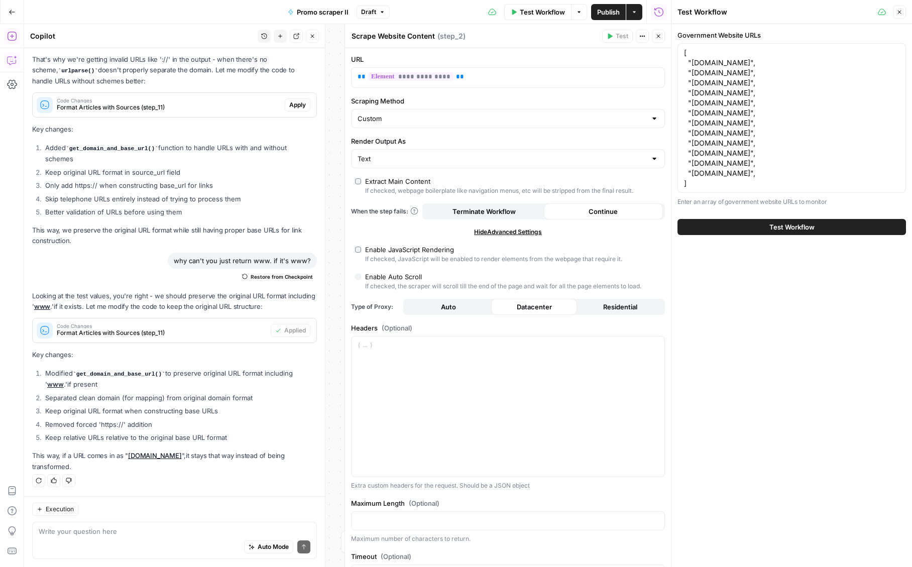
click at [658, 34] on icon "button" at bounding box center [658, 36] width 6 height 6
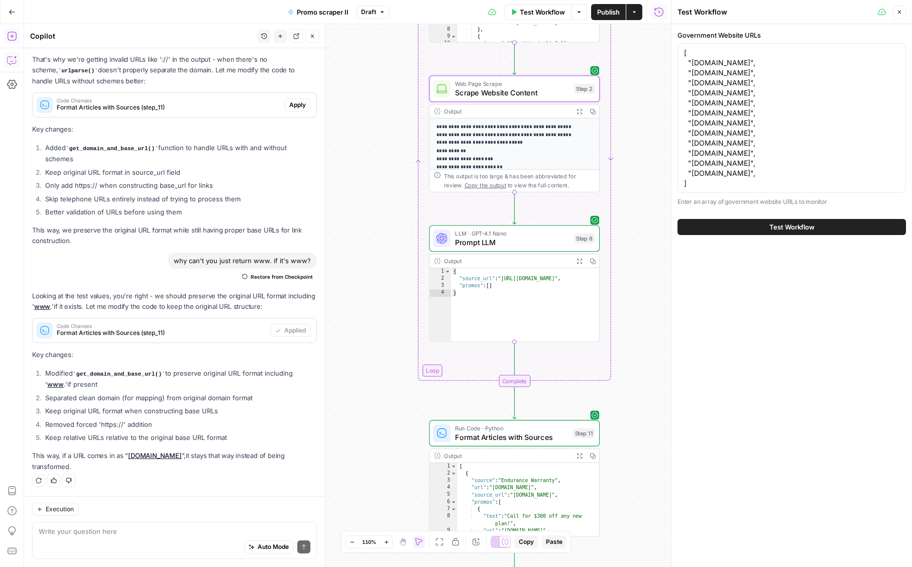
click at [477, 236] on span "LLM · GPT-4.1 Nano" at bounding box center [512, 233] width 114 height 9
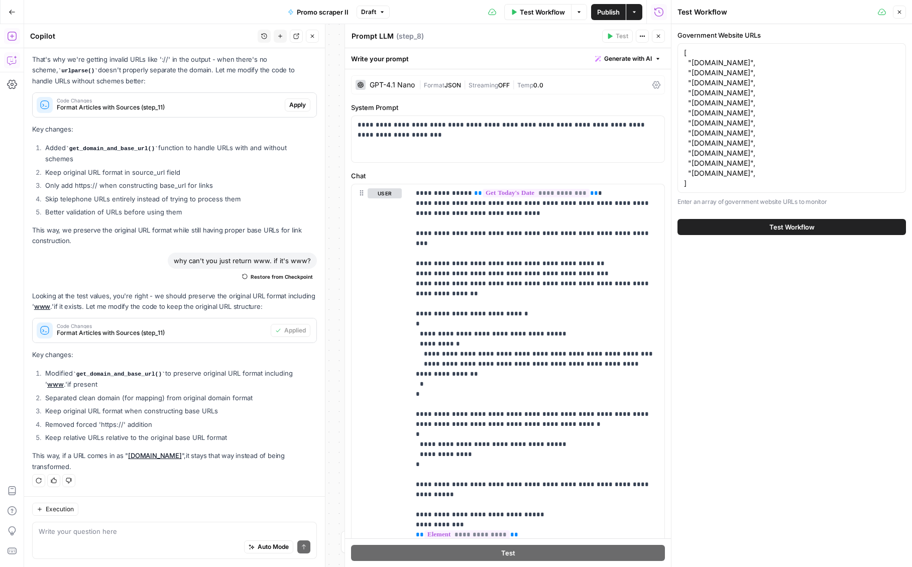
click at [103, 542] on div "Auto Mode Send" at bounding box center [175, 547] width 272 height 22
type textarea "can we scrape beyond just the homepage"
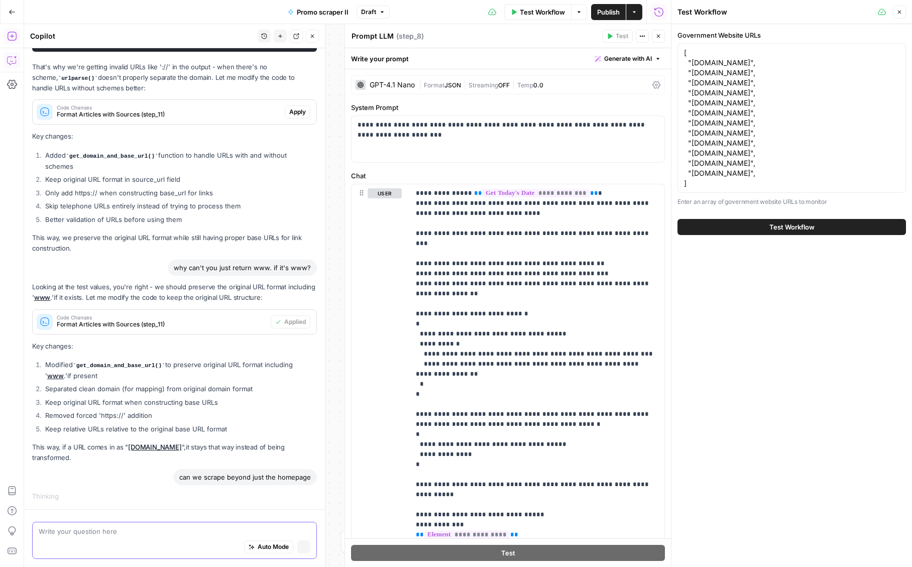
scroll to position [8737, 0]
click at [103, 477] on div "can we scrape beyond just the homepage" at bounding box center [174, 477] width 285 height 16
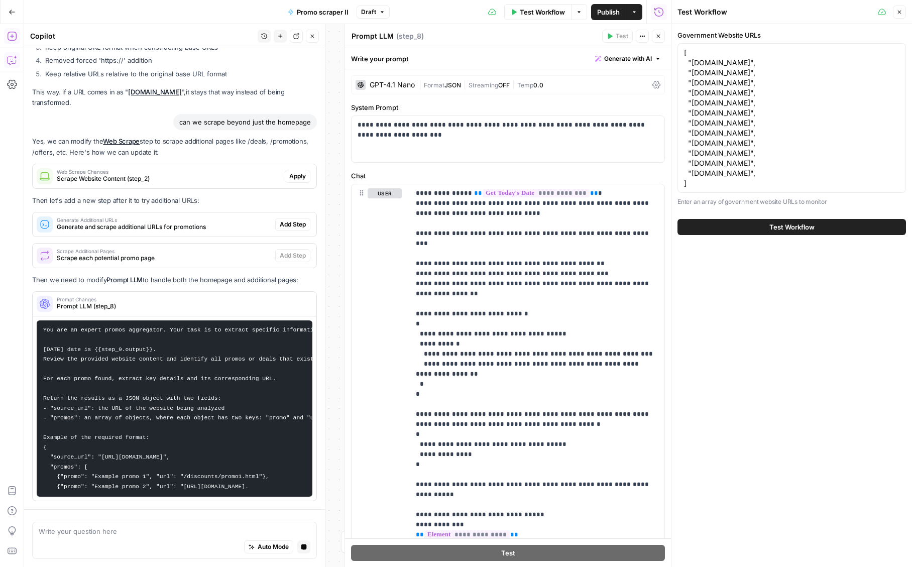
scroll to position [9002, 0]
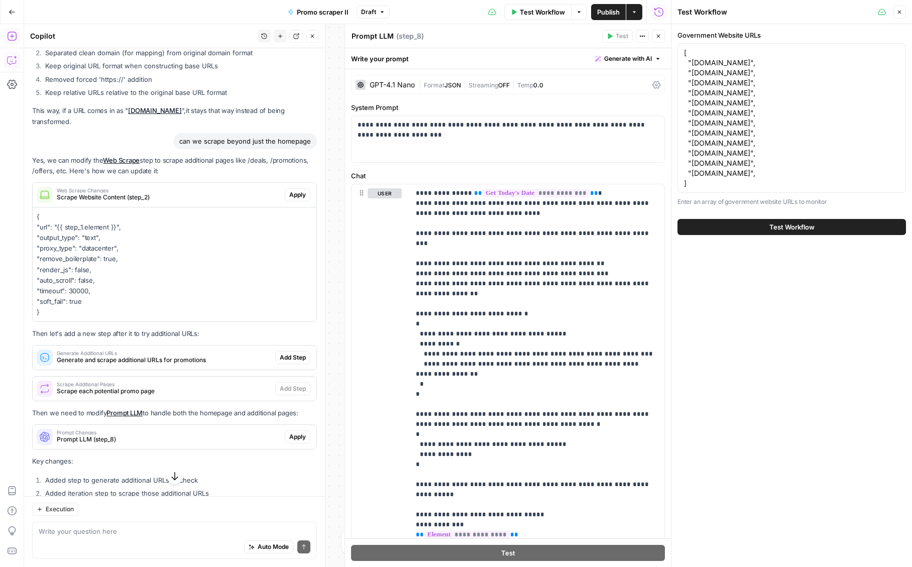
scroll to position [8793, 0]
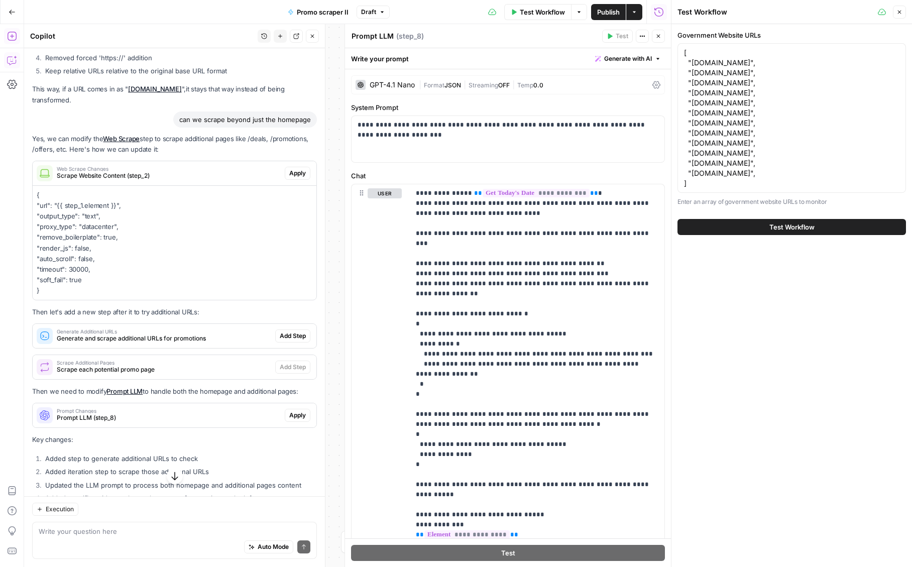
drag, startPoint x: 97, startPoint y: 300, endPoint x: 27, endPoint y: 205, distance: 118.1
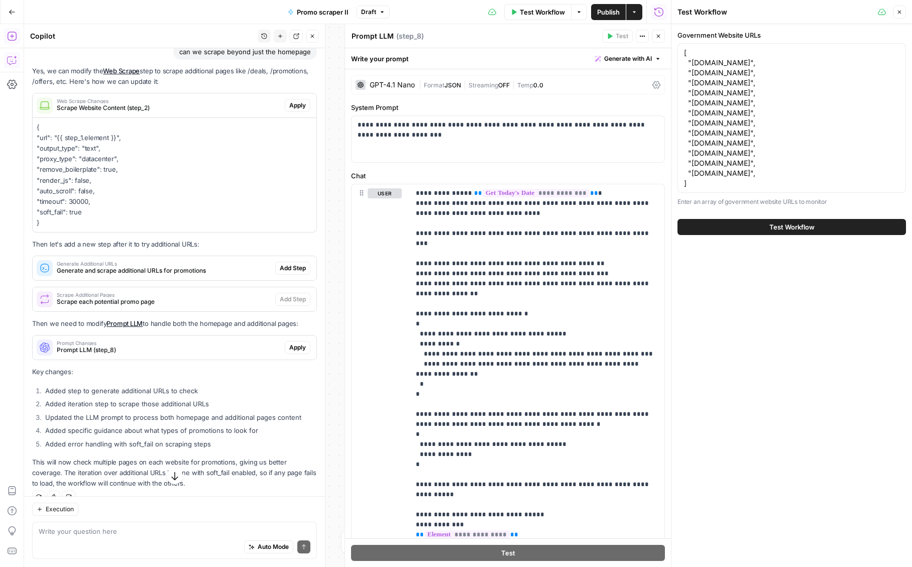
scroll to position [8861, 0]
click at [156, 275] on span "Generate and scrape additional URLs for promotions" at bounding box center [164, 270] width 214 height 9
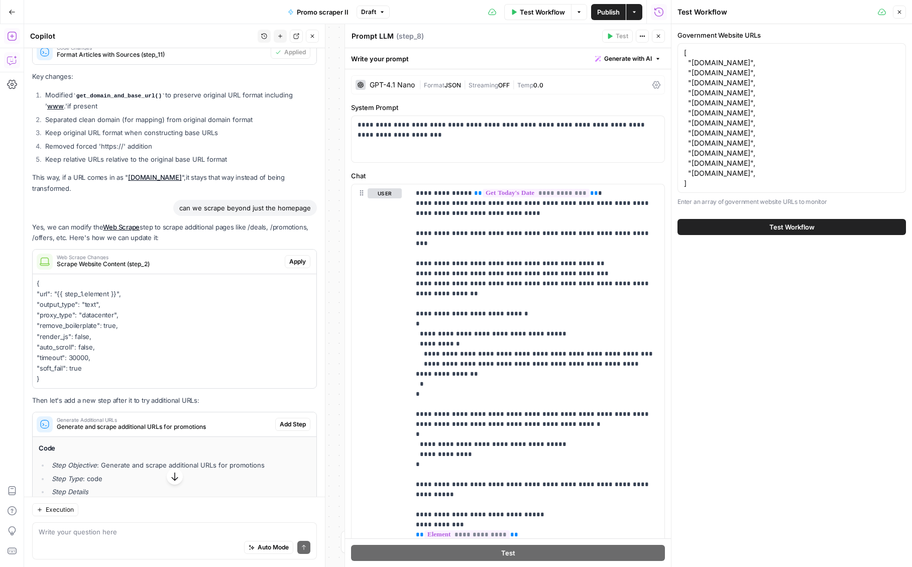
scroll to position [8702, 0]
click at [660, 32] on button "Close" at bounding box center [658, 36] width 13 height 13
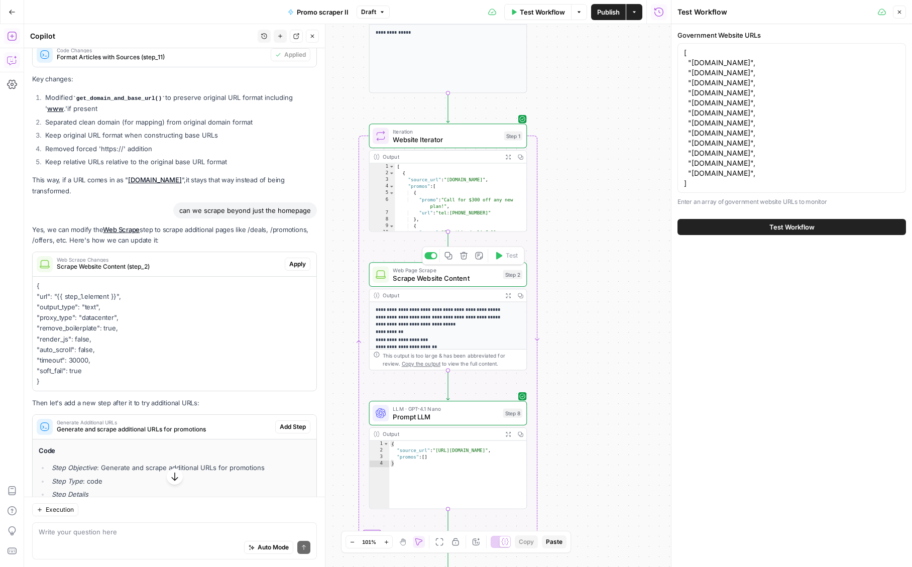
click at [437, 283] on span "Scrape Website Content" at bounding box center [446, 278] width 106 height 10
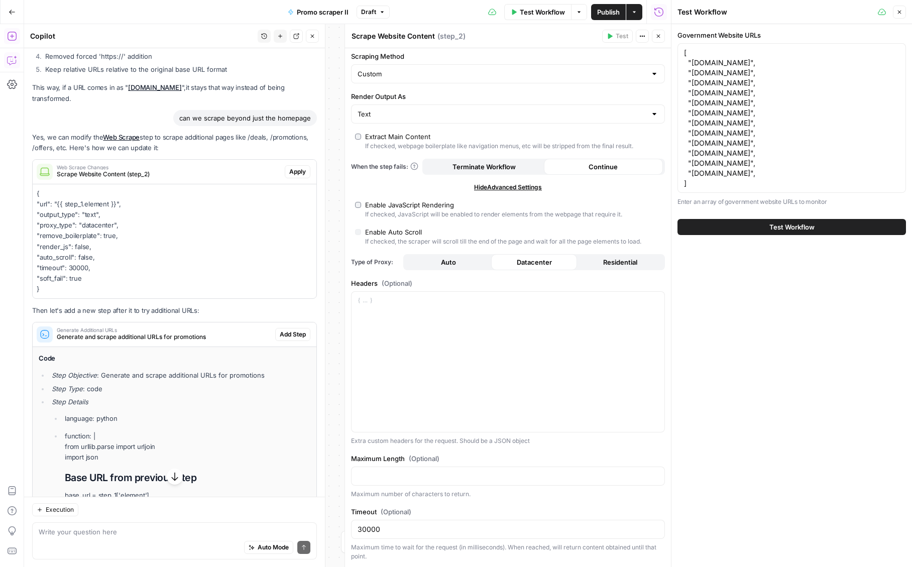
scroll to position [8797, 0]
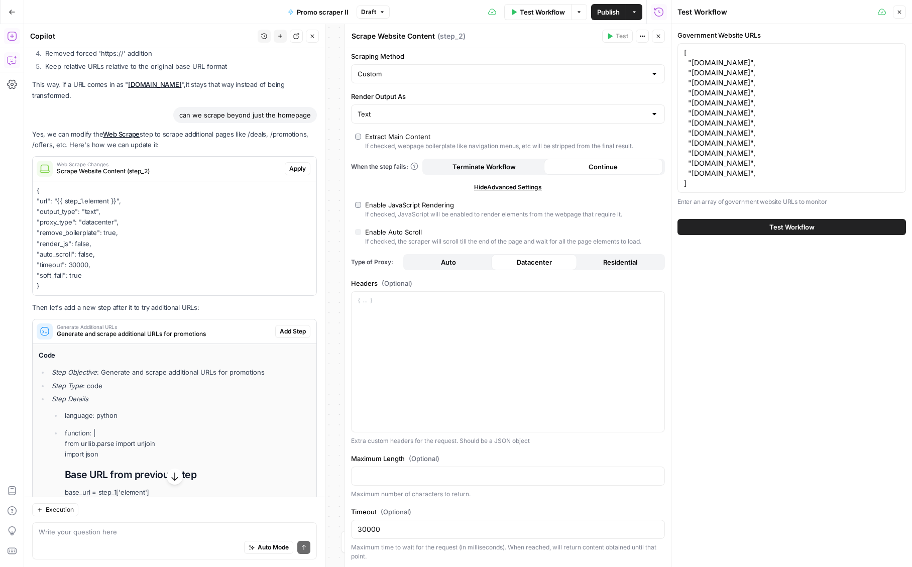
click at [383, 9] on icon "button" at bounding box center [382, 12] width 6 height 6
click at [235, 11] on div "Go Back Promo scraper II Draft Test Workflow Options Publish Actions Run History" at bounding box center [335, 12] width 671 height 24
click at [300, 173] on span "Apply" at bounding box center [297, 168] width 17 height 9
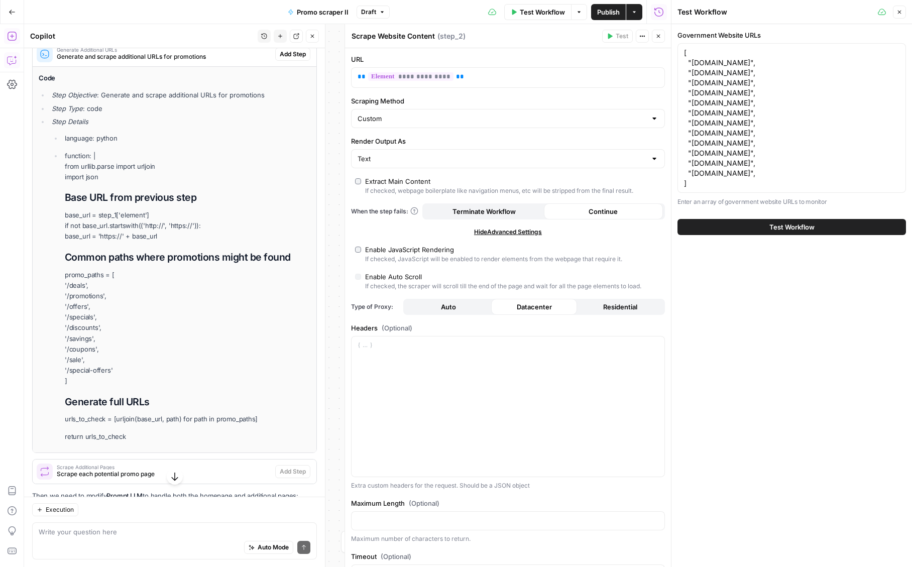
scroll to position [9076, 0]
drag, startPoint x: 296, startPoint y: 62, endPoint x: 232, endPoint y: 286, distance: 233.4
click at [233, 286] on div "Generate Additional URLs Generate and scrape additional URLs for promotions Add…" at bounding box center [174, 246] width 285 height 411
click at [289, 58] on span "Add Step" at bounding box center [293, 53] width 26 height 9
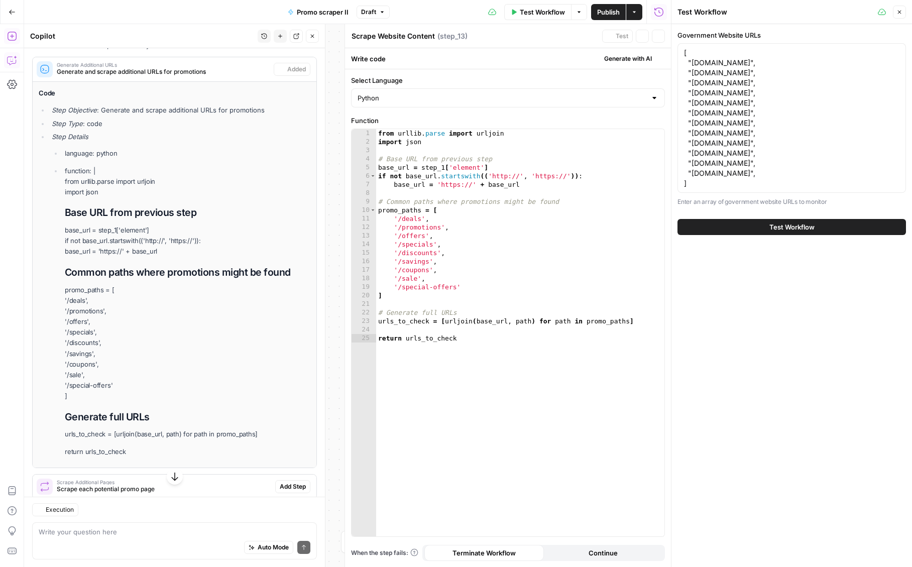
type textarea "Generate Additional URLs"
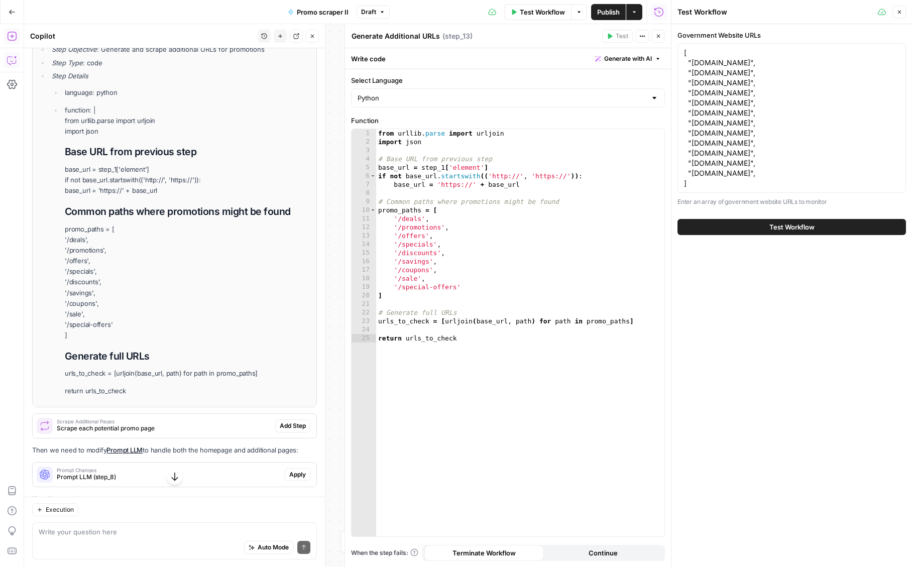
scroll to position [9291, 0]
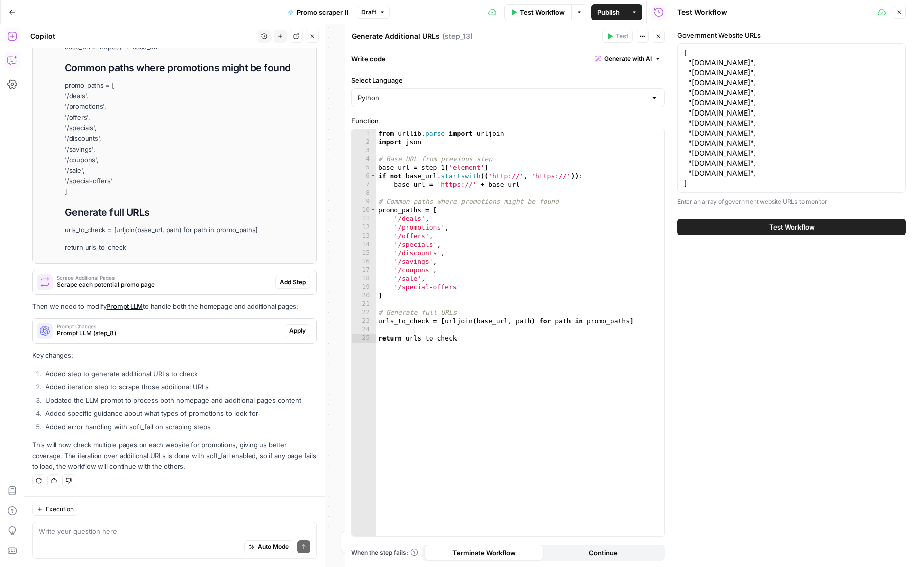
click at [236, 287] on span "Scrape each potential promo page" at bounding box center [164, 284] width 214 height 9
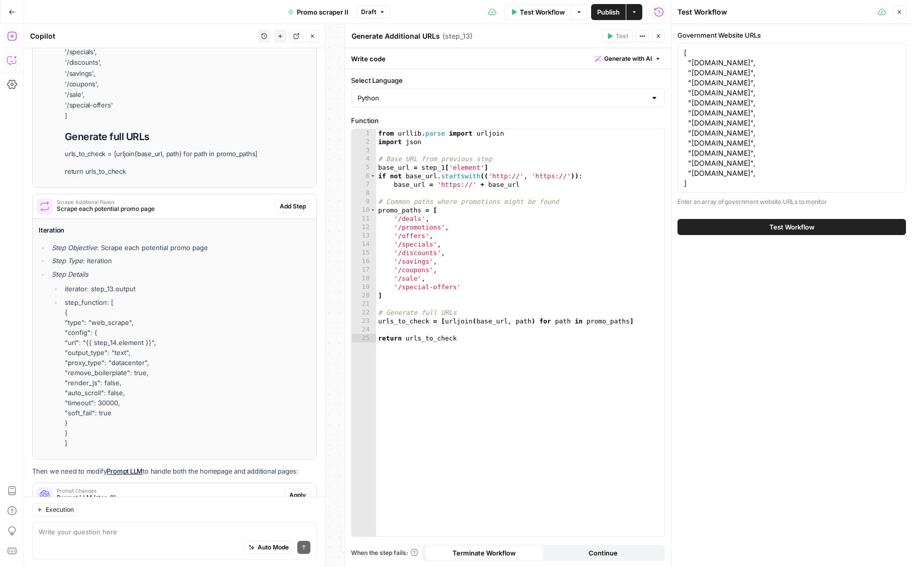
scroll to position [9398, 0]
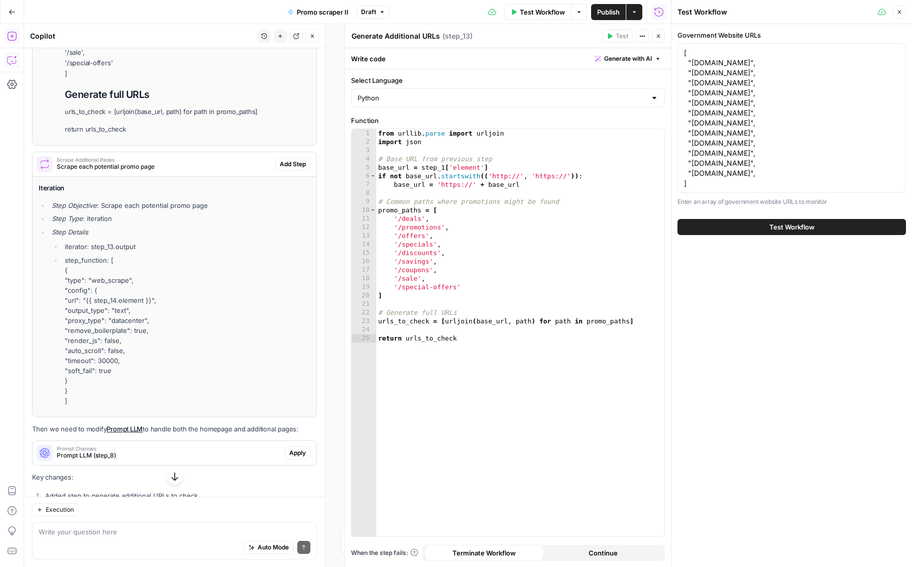
click at [288, 169] on span "Add Step" at bounding box center [293, 164] width 26 height 9
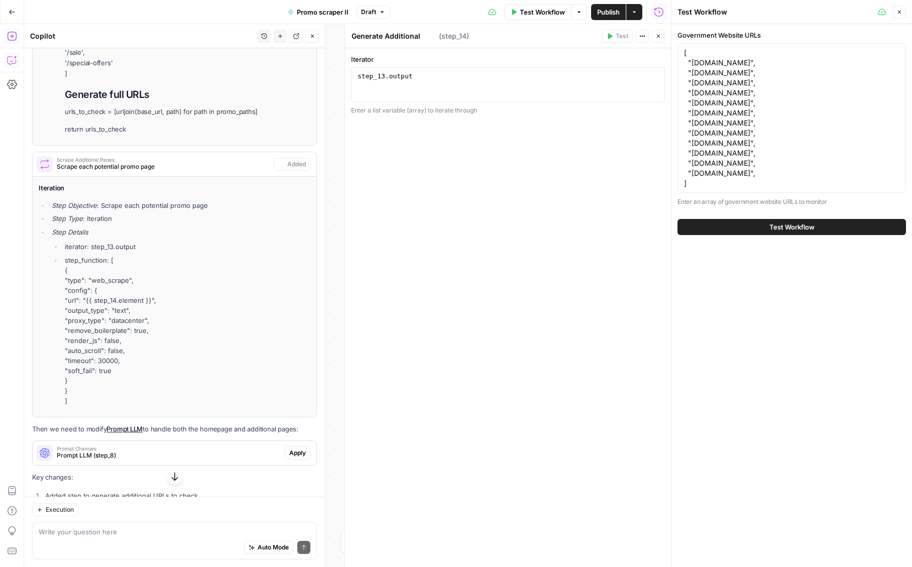
type textarea "Scrape Additional Pages"
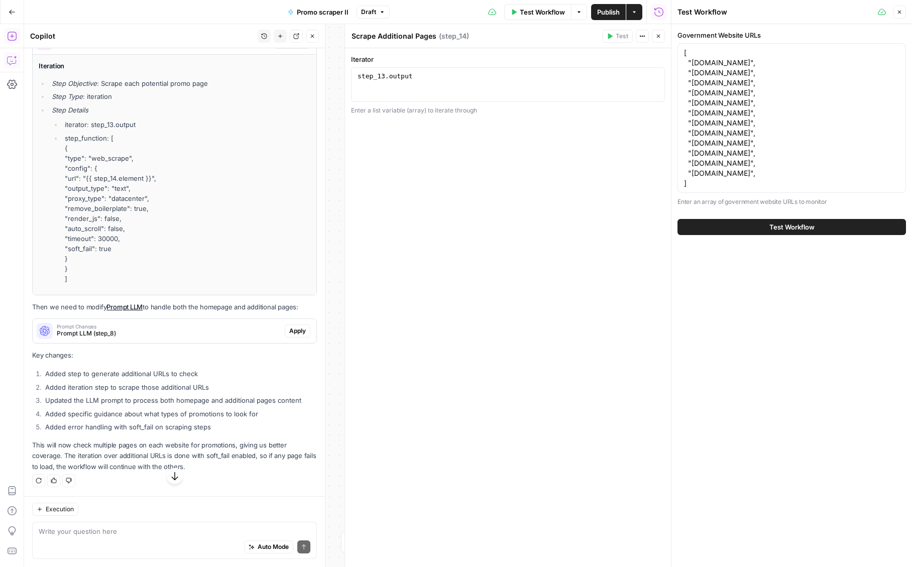
scroll to position [9532, 0]
click at [261, 335] on span "Prompt LLM (step_8)" at bounding box center [169, 333] width 224 height 9
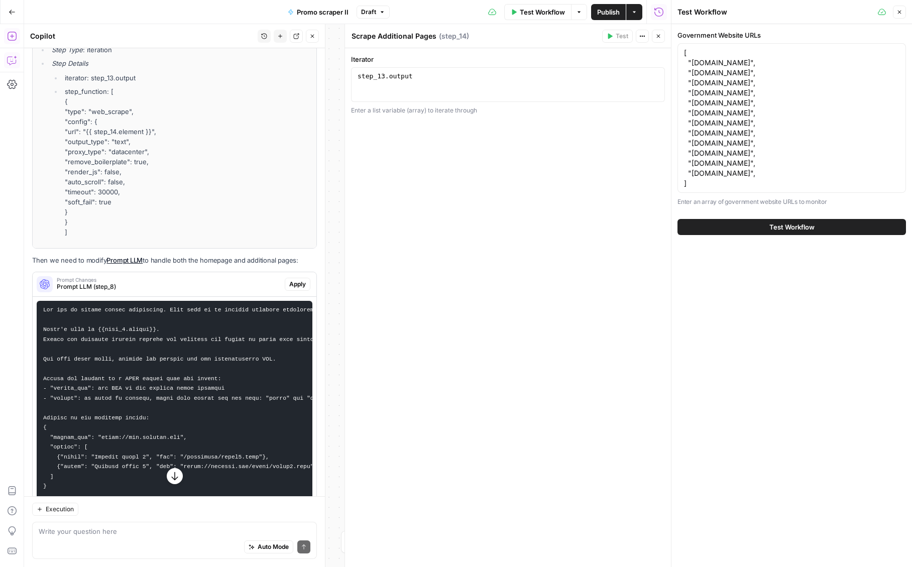
scroll to position [9568, 0]
click at [293, 288] on span "Apply" at bounding box center [297, 283] width 17 height 9
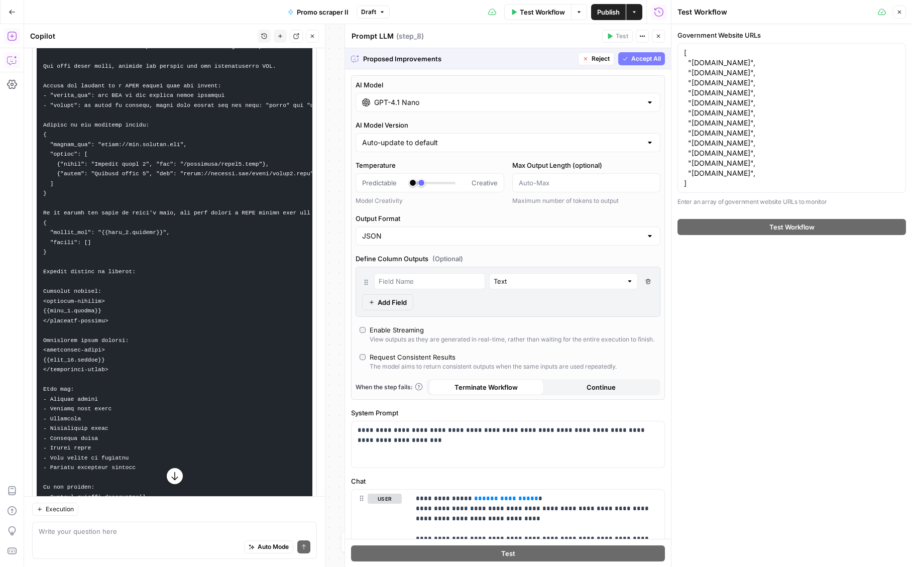
scroll to position [418, 0]
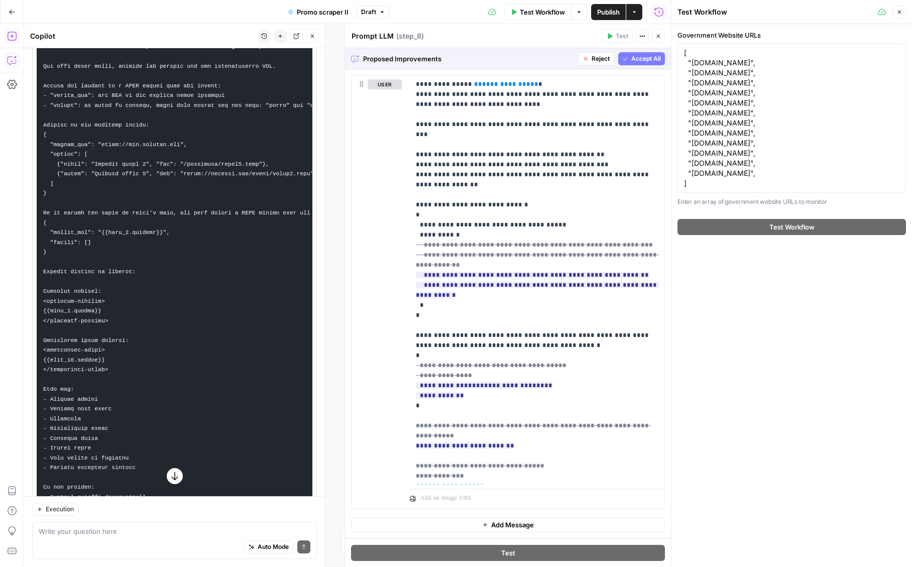
click at [650, 59] on span "Accept All" at bounding box center [646, 58] width 30 height 9
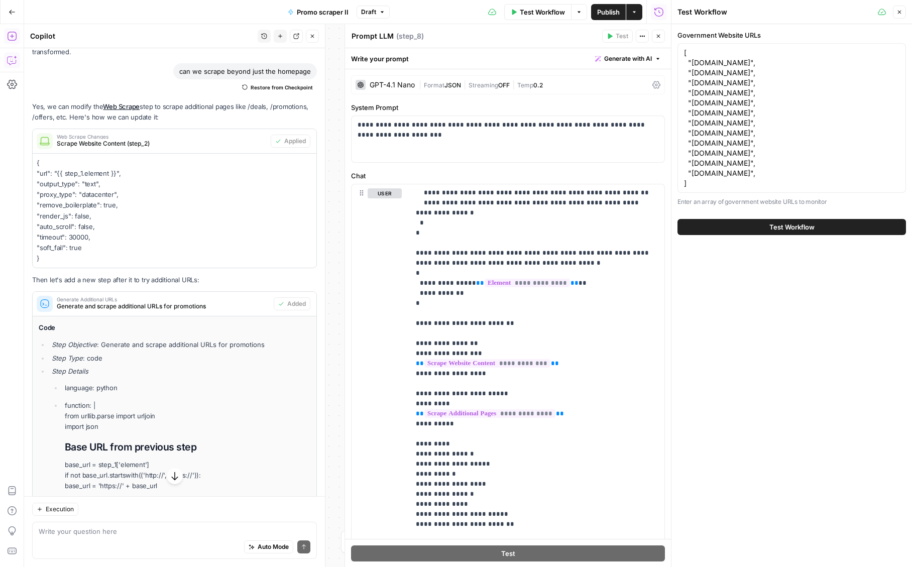
scroll to position [8853, 0]
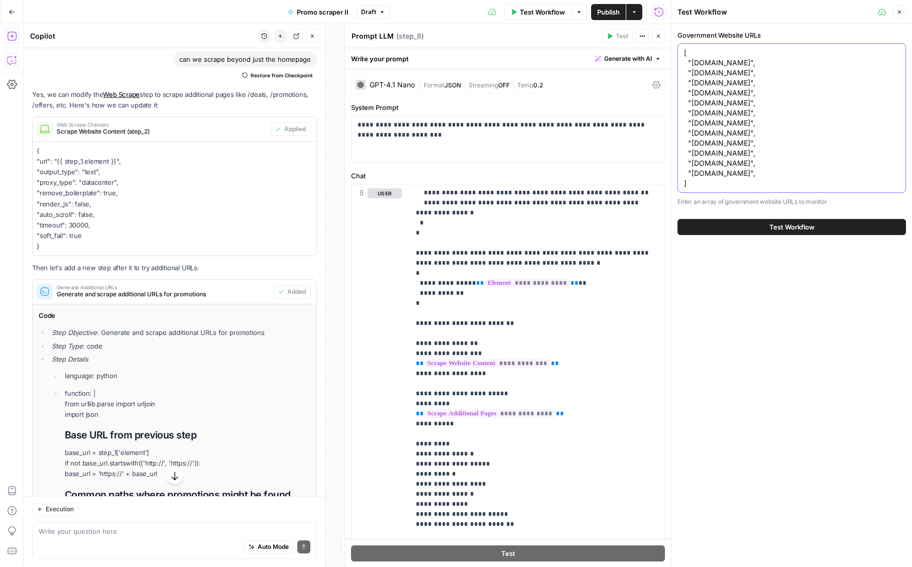
drag, startPoint x: 770, startPoint y: 176, endPoint x: 683, endPoint y: 137, distance: 95.3
click at [683, 137] on div "[ "endurancewarranty.com", "carshield.com", "adt.com", "choicehomewarranty.com"…" at bounding box center [791, 118] width 228 height 150
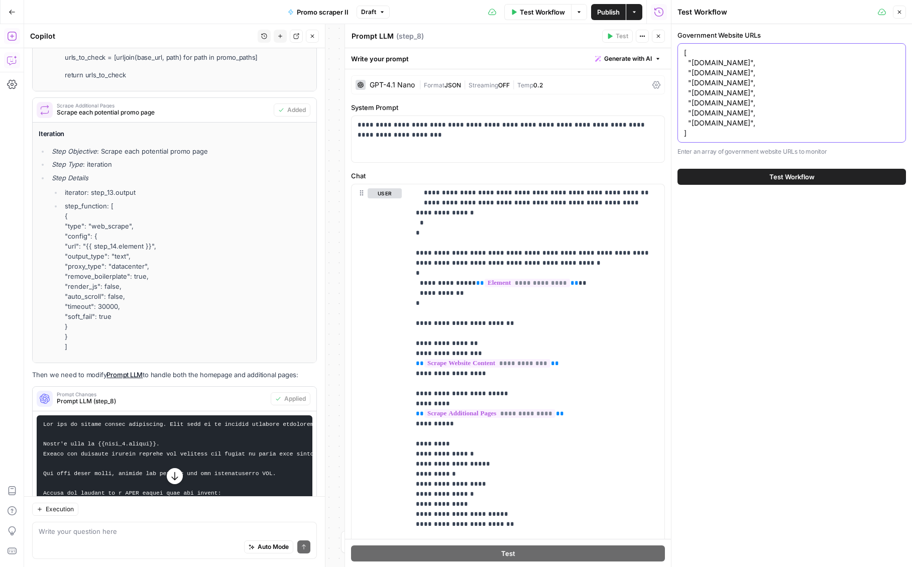
scroll to position [9408, 0]
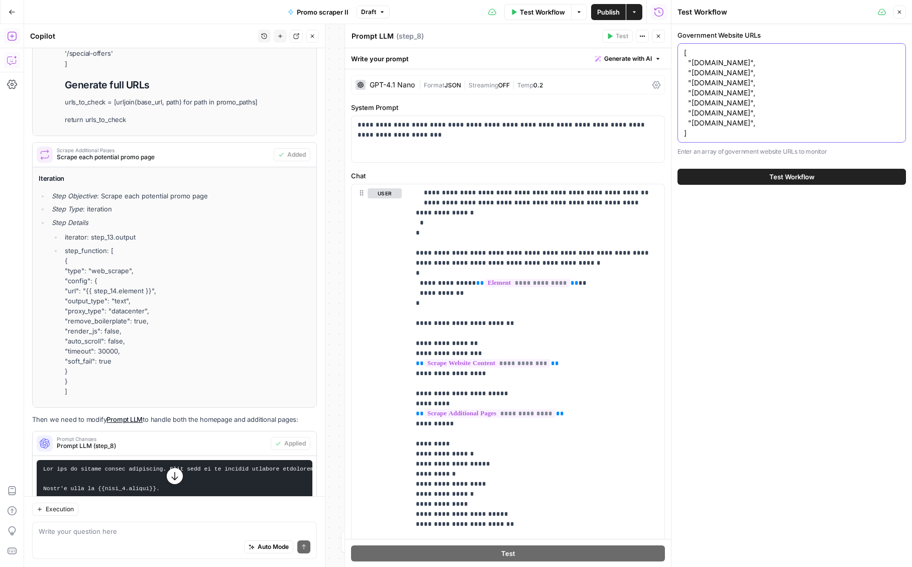
type textarea "[ "endurancewarranty.com", "carshield.com", "adt.com", "choicehomewarranty.com"…"
click at [659, 42] on button "Close" at bounding box center [658, 36] width 13 height 13
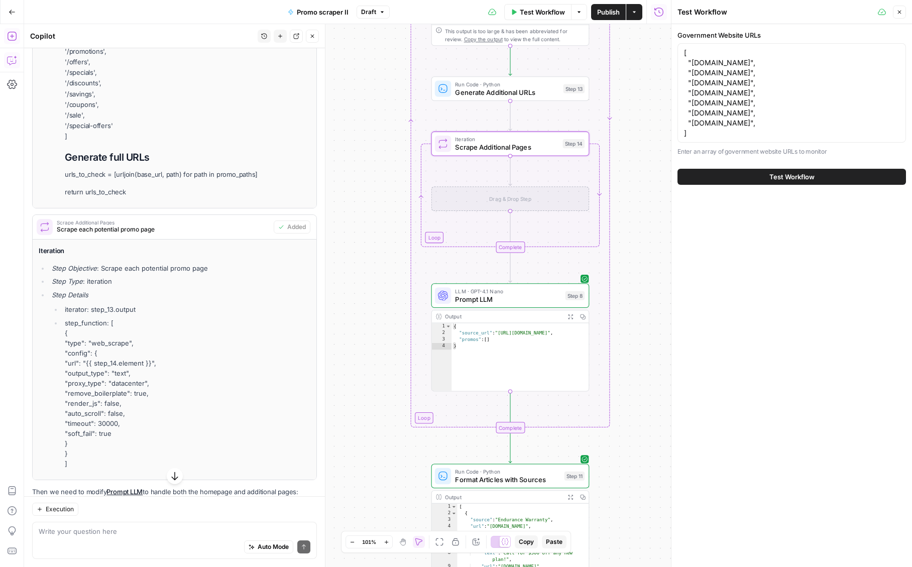
scroll to position [9331, 0]
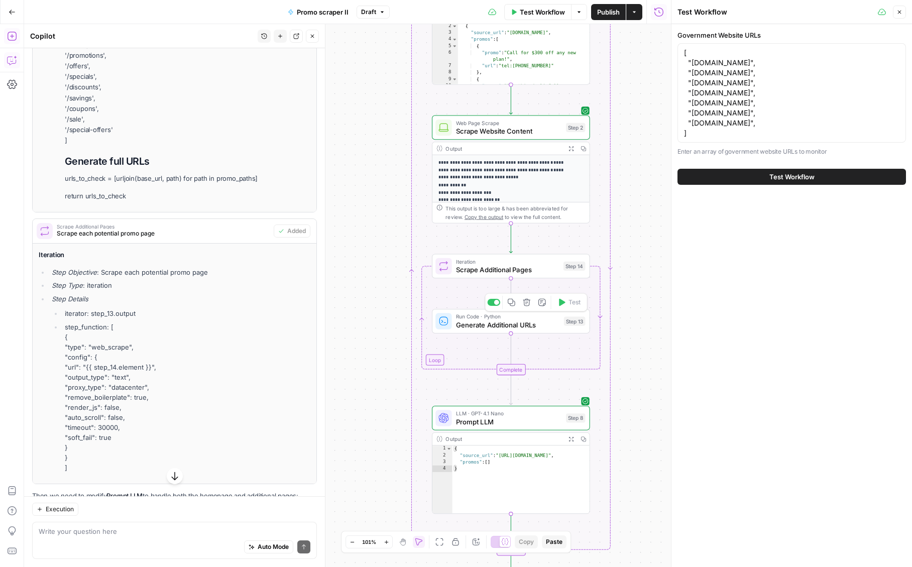
click at [514, 328] on span "Generate Additional URLs" at bounding box center [508, 325] width 104 height 10
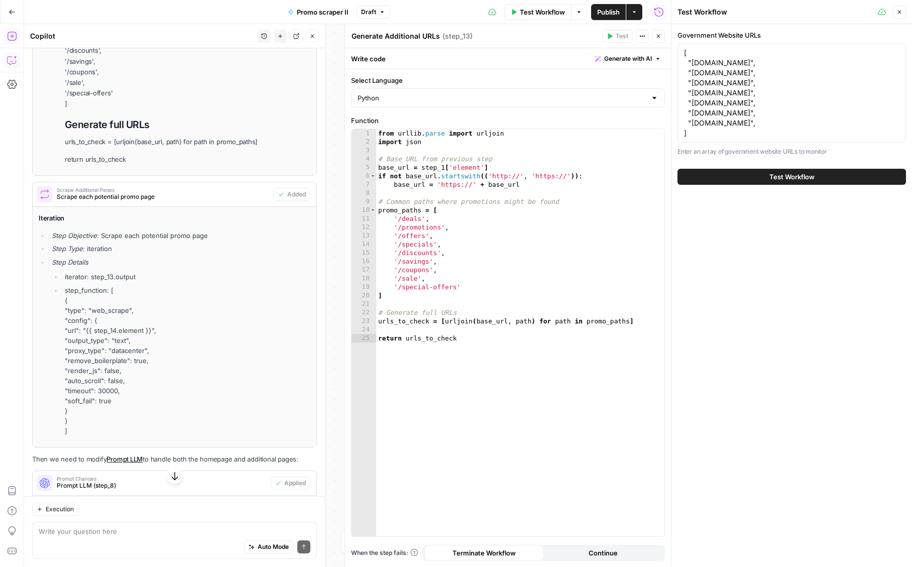
scroll to position [9414, 0]
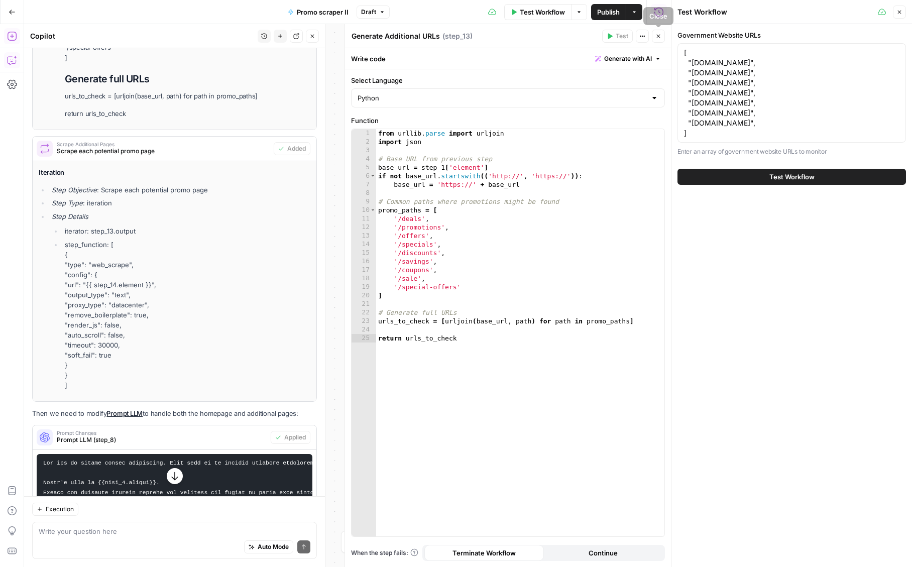
drag, startPoint x: 659, startPoint y: 31, endPoint x: 590, endPoint y: 260, distance: 239.3
click at [591, 254] on div "Generate Additional URLs Generate Additional URLs ( step_13 ) Test Actions Clos…" at bounding box center [508, 295] width 326 height 543
click at [658, 38] on icon "button" at bounding box center [658, 36] width 6 height 6
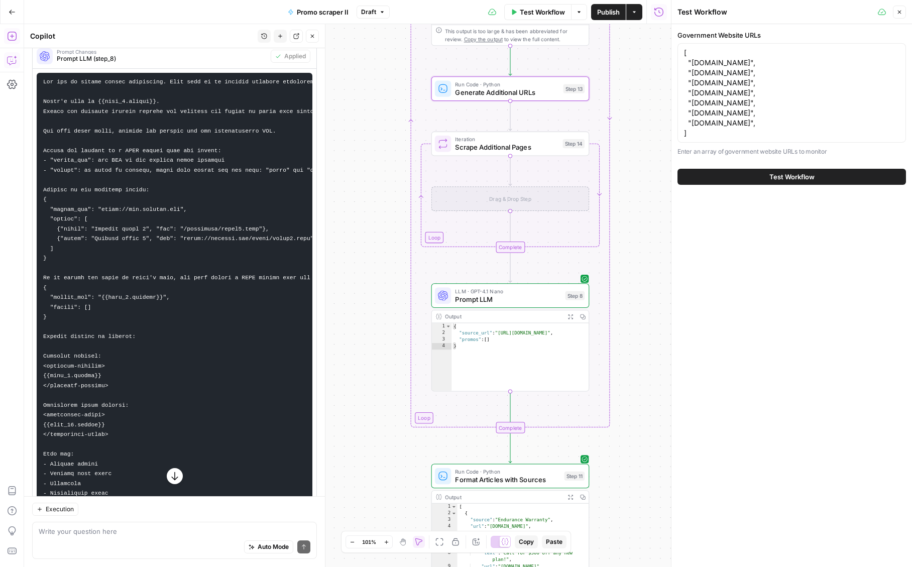
scroll to position [10099, 0]
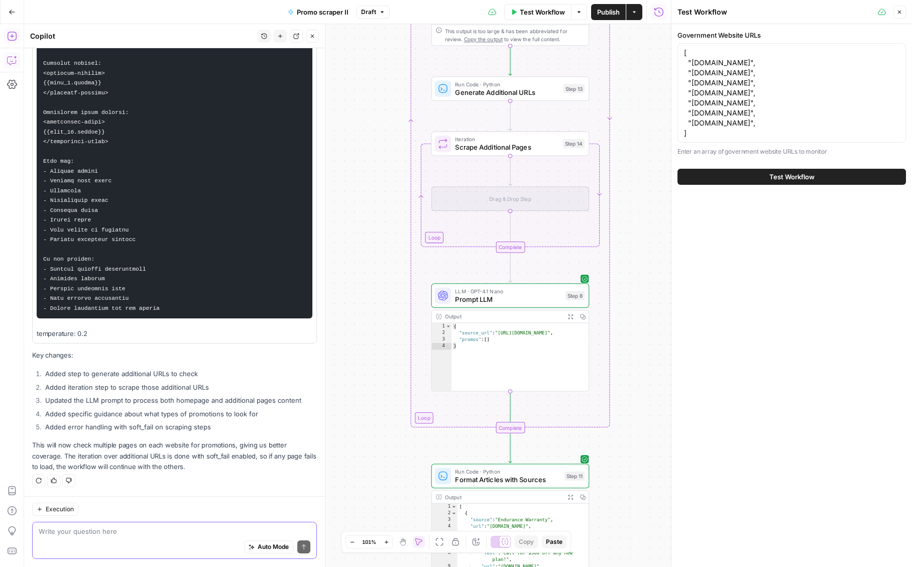
click at [125, 533] on textarea at bounding box center [175, 531] width 272 height 10
type textarea "what step do i put in step 14"
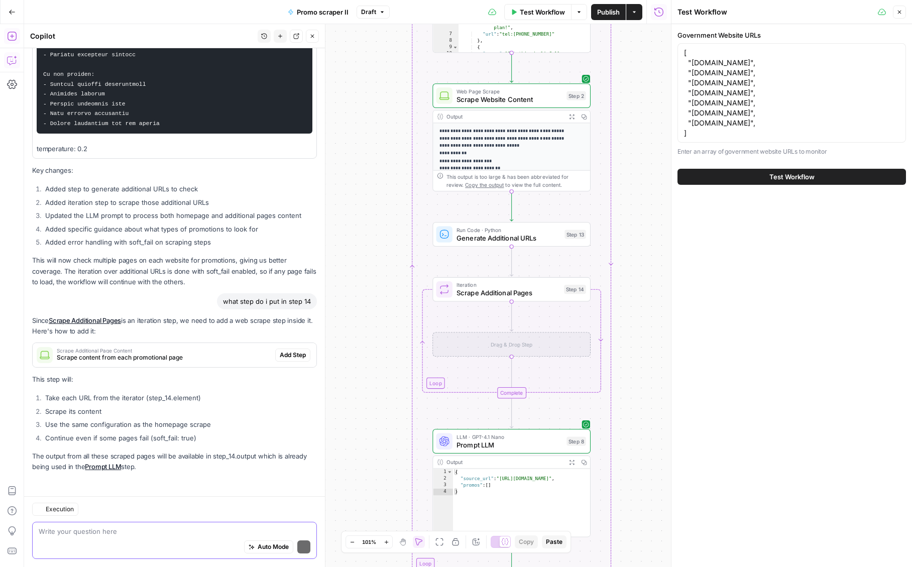
scroll to position [10285, 0]
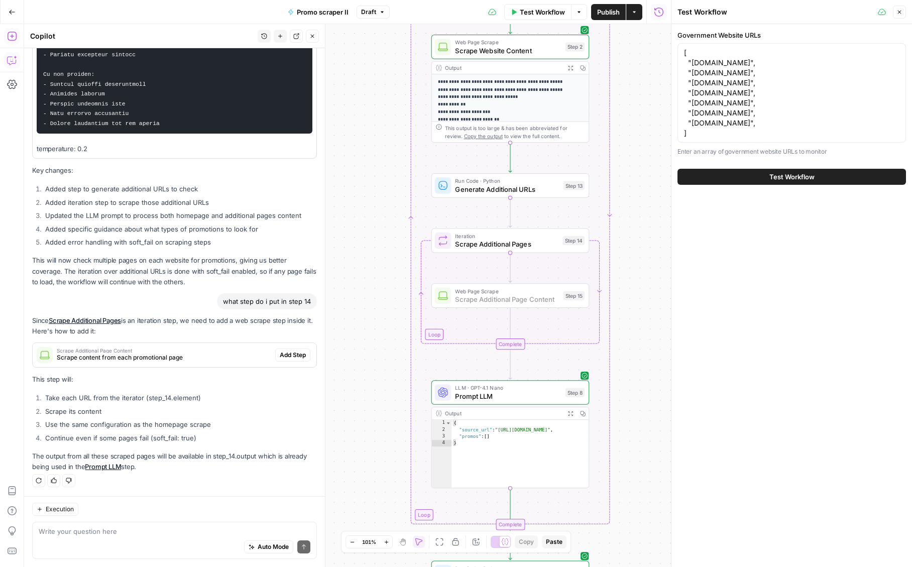
click at [295, 351] on span "Add Step" at bounding box center [293, 355] width 26 height 9
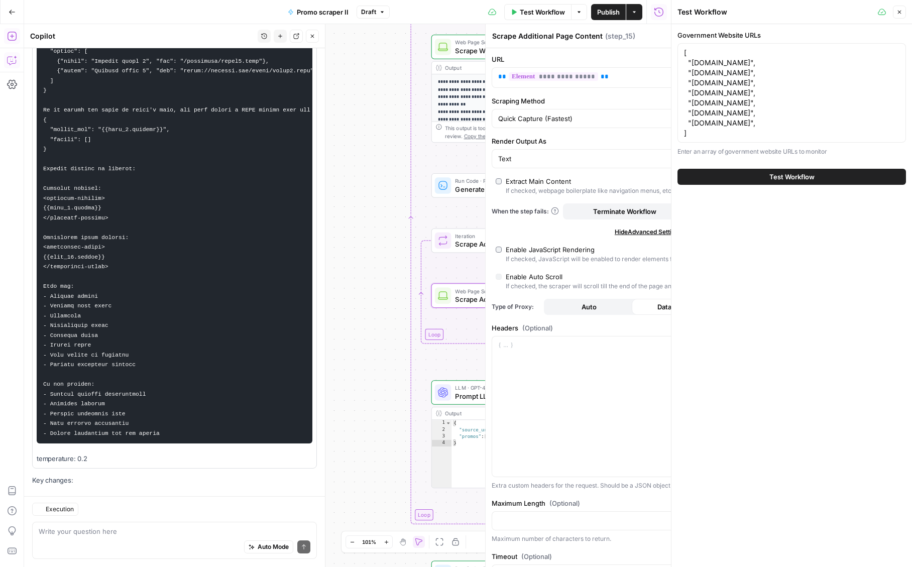
scroll to position [10301, 0]
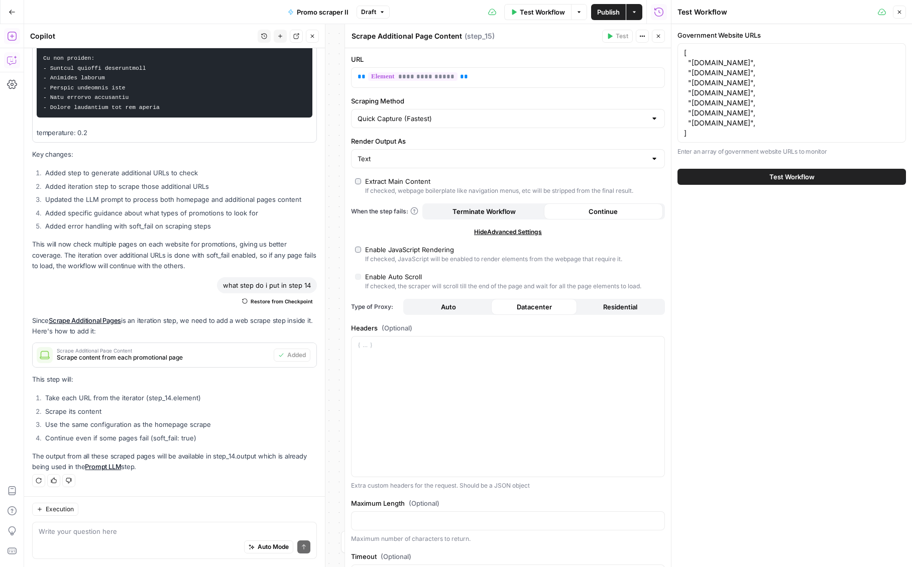
click at [654, 119] on div at bounding box center [654, 118] width 8 height 10
type input "Quick Capture (Fastest)"
click at [126, 543] on div "Auto Mode Send" at bounding box center [175, 547] width 272 height 22
type textarea "whats difference in quick capture vs custom here?"
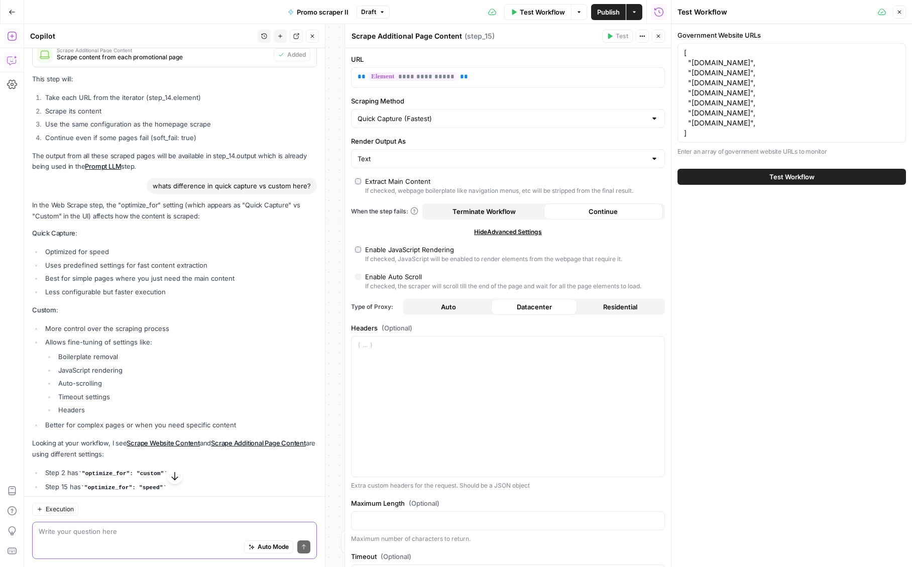
scroll to position [10583, 0]
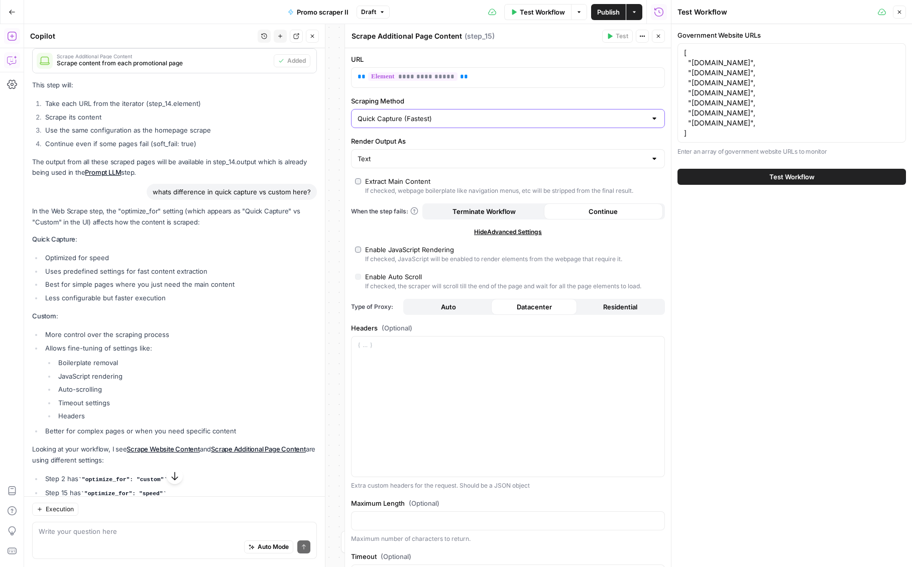
click at [426, 119] on input "Quick Capture (Fastest)" at bounding box center [502, 118] width 289 height 10
click at [380, 174] on span "Custom" at bounding box center [506, 172] width 293 height 10
type input "Custom"
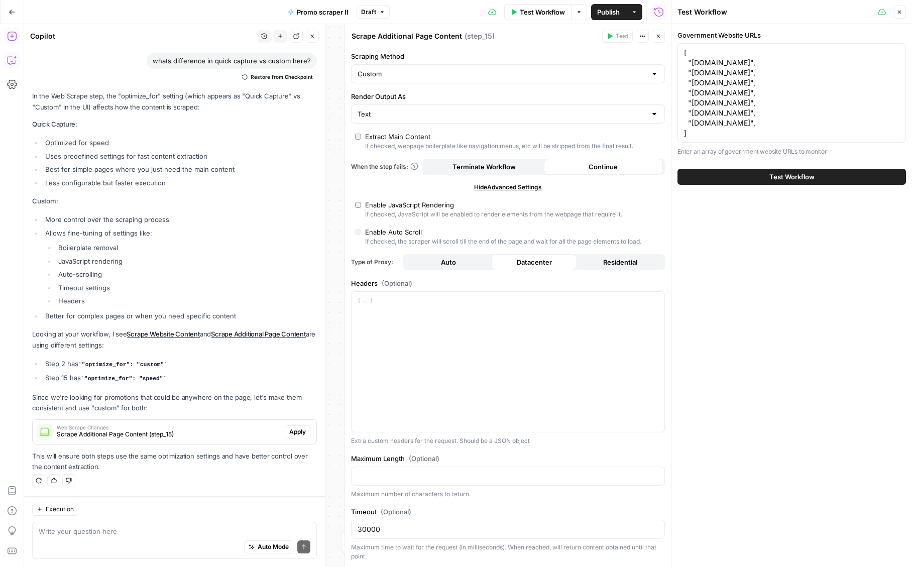
scroll to position [0, 0]
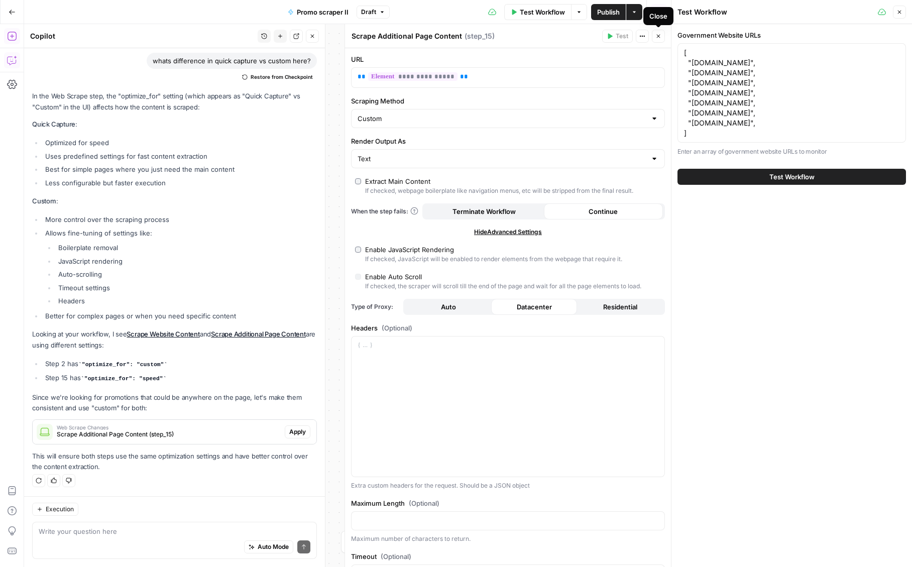
click at [661, 35] on button "Close" at bounding box center [658, 36] width 13 height 13
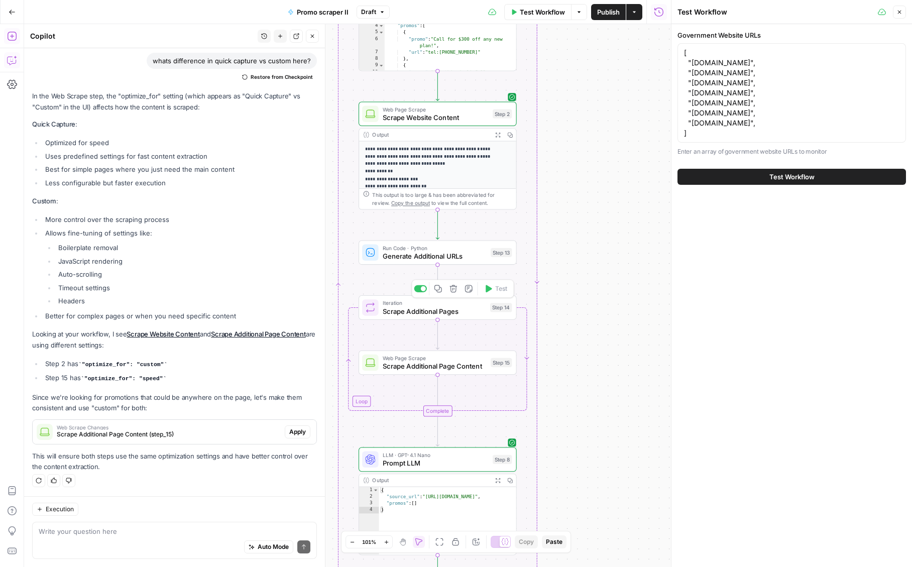
click at [414, 310] on span "Scrape Additional Pages" at bounding box center [434, 311] width 103 height 10
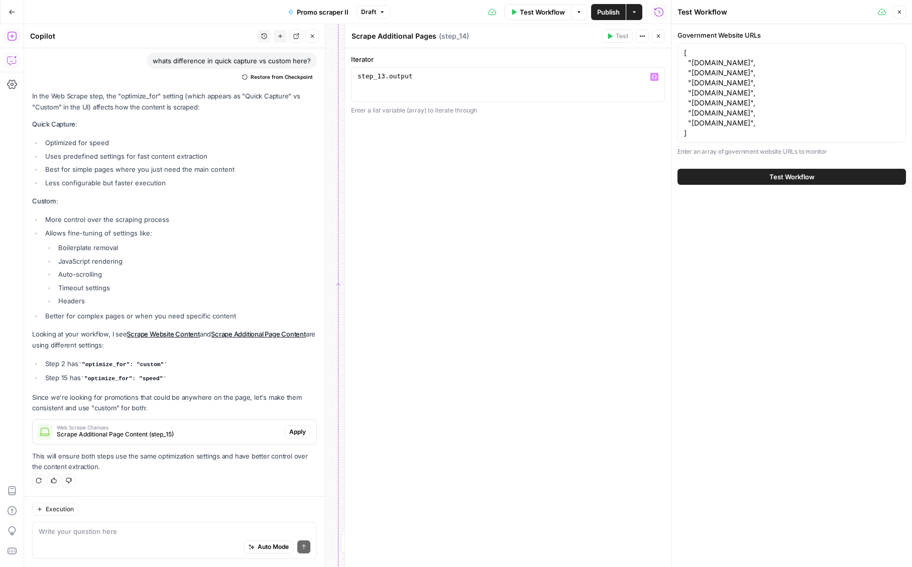
type textarea "**********"
click at [431, 78] on div "step_13 . output" at bounding box center [508, 93] width 305 height 43
click at [146, 538] on div "Auto Mode Send" at bounding box center [175, 547] width 272 height 22
type textarea "does iterator need to be liquid format"
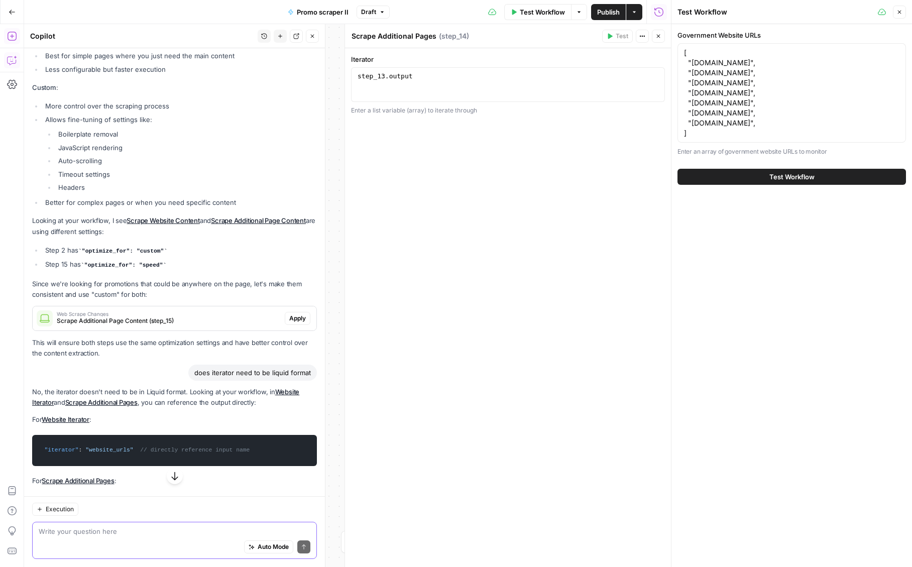
scroll to position [10964, 0]
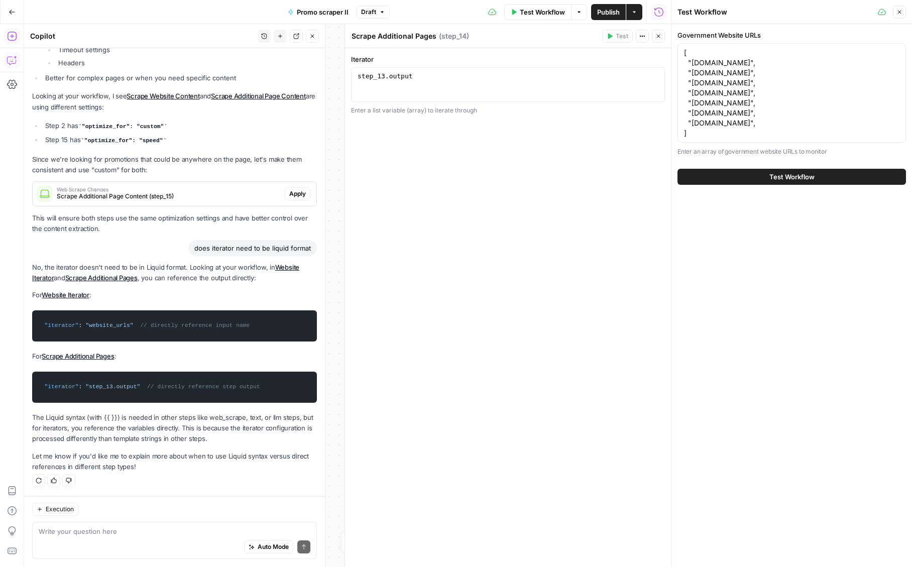
click at [659, 36] on icon "button" at bounding box center [658, 36] width 6 height 6
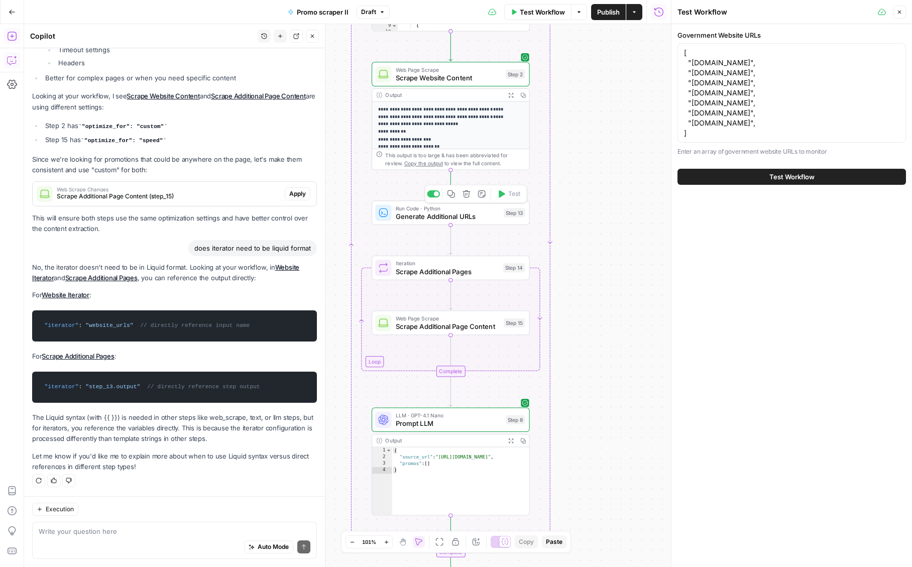
click at [422, 217] on span "Generate Additional URLs" at bounding box center [448, 216] width 104 height 10
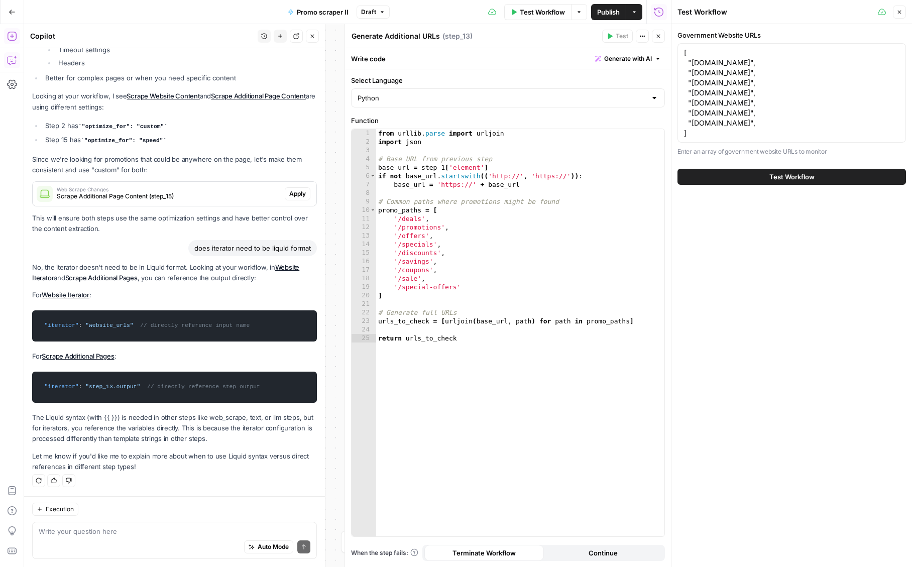
click at [151, 544] on div "Auto Mode Send" at bounding box center [175, 547] width 272 height 22
click at [86, 529] on textarea "does step 13 input the ability to" at bounding box center [175, 531] width 272 height 10
click at [183, 526] on textarea "does step 13 privide the ability to" at bounding box center [175, 531] width 272 height 10
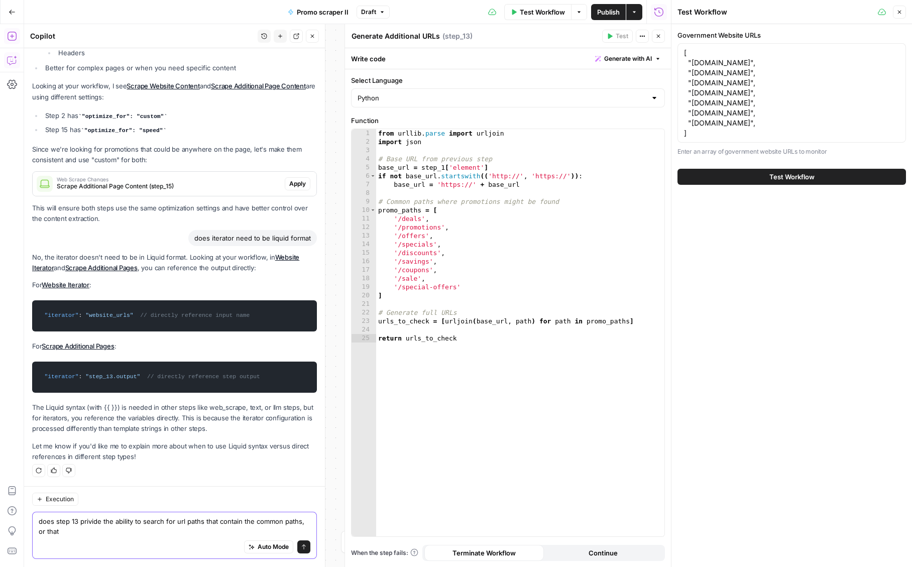
scroll to position [10974, 0]
type textarea "does step 13 privide the ability to search for url paths that contain the commo…"
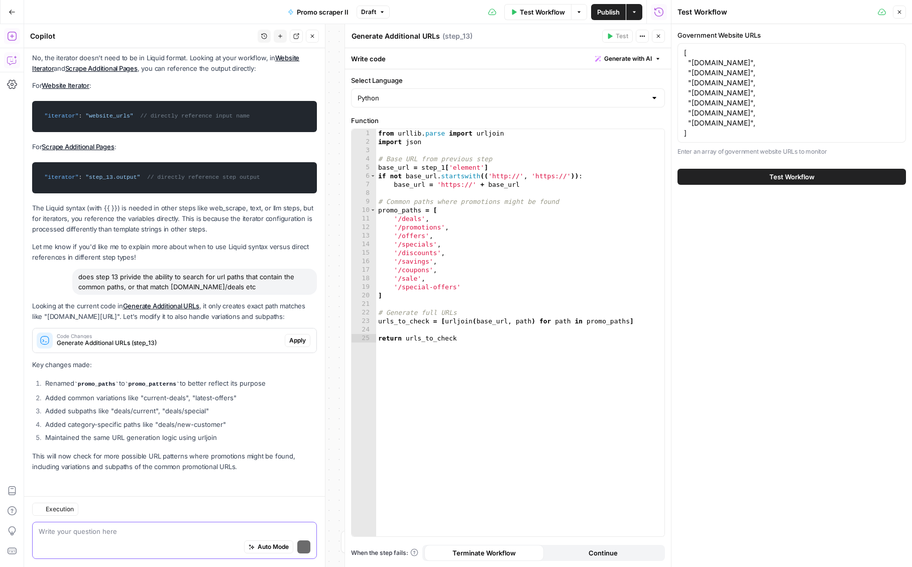
scroll to position [11173, 0]
click at [241, 434] on li "Maintained the same URL generation logic using urljoin" at bounding box center [180, 437] width 274 height 10
click at [219, 338] on span "Generate Additional URLs (step_13)" at bounding box center [169, 342] width 224 height 9
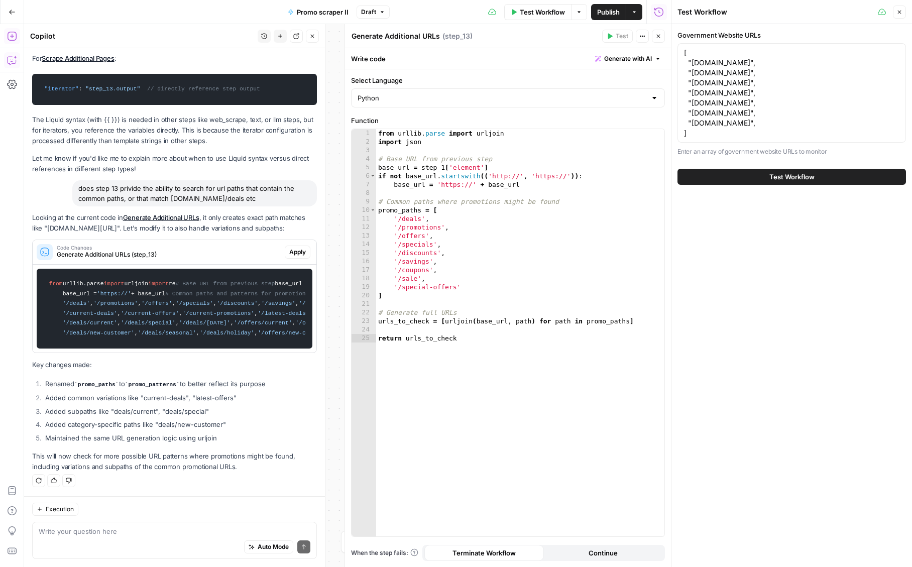
scroll to position [11276, 0]
click at [296, 248] on span "Apply" at bounding box center [297, 252] width 17 height 9
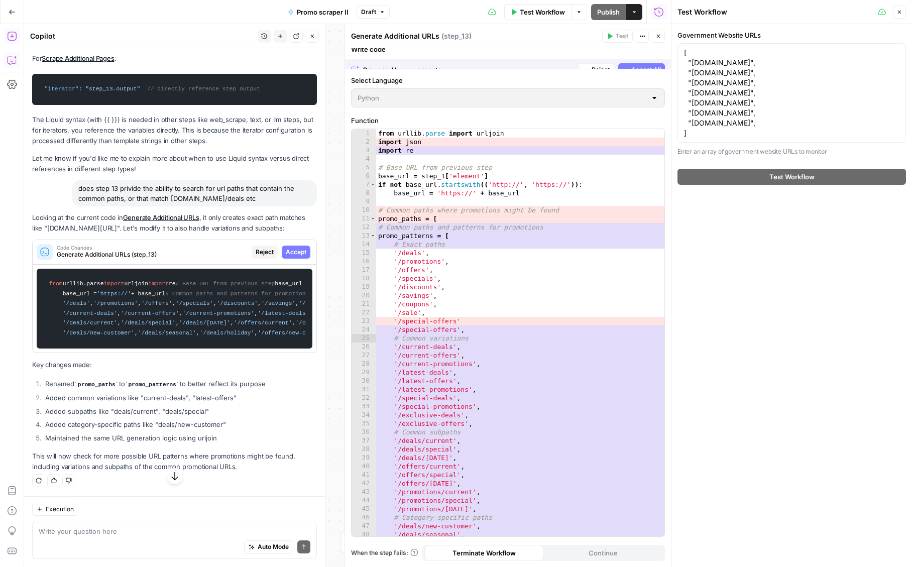
scroll to position [10922, 0]
click at [640, 56] on span "Accept All" at bounding box center [646, 58] width 30 height 9
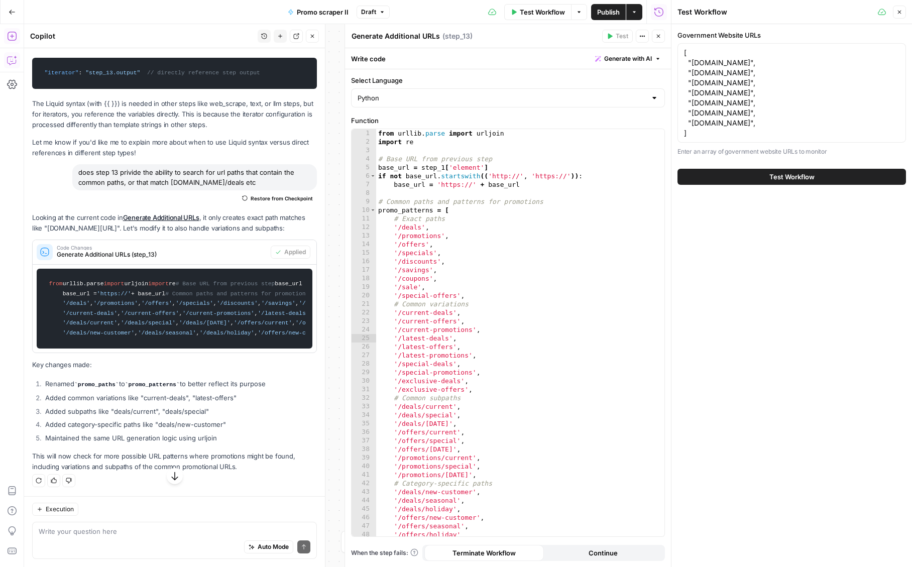
scroll to position [11764, 0]
click at [659, 40] on button "Close" at bounding box center [658, 36] width 13 height 13
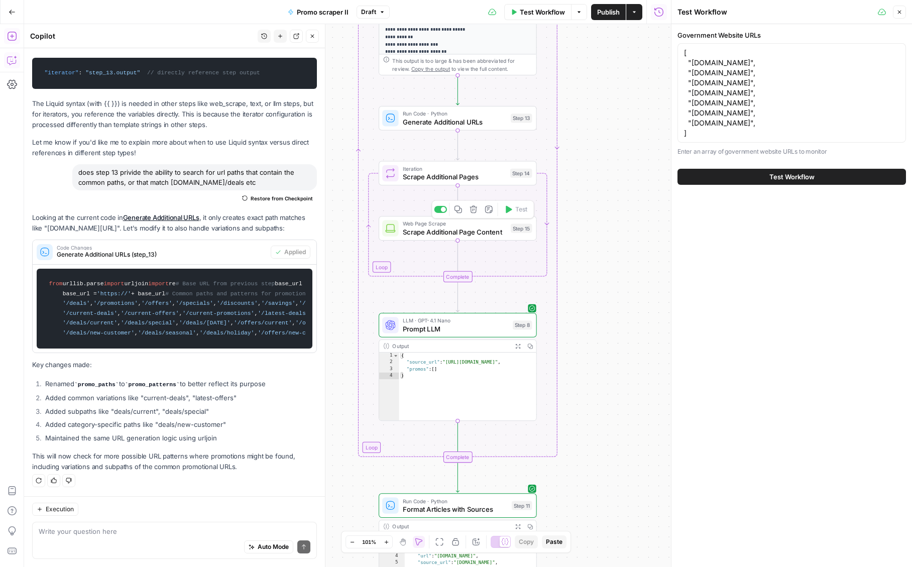
click at [442, 235] on span "Scrape Additional Page Content" at bounding box center [455, 231] width 104 height 10
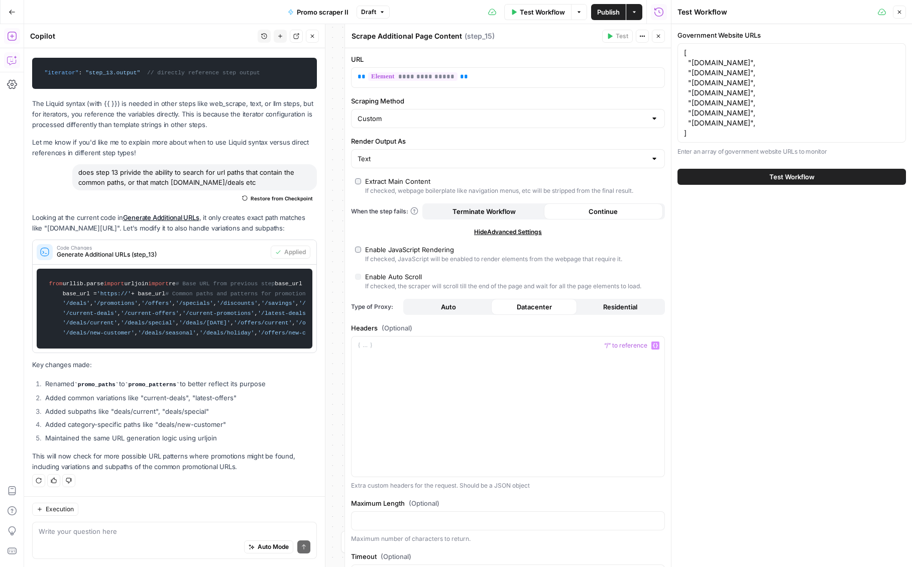
scroll to position [47, 0]
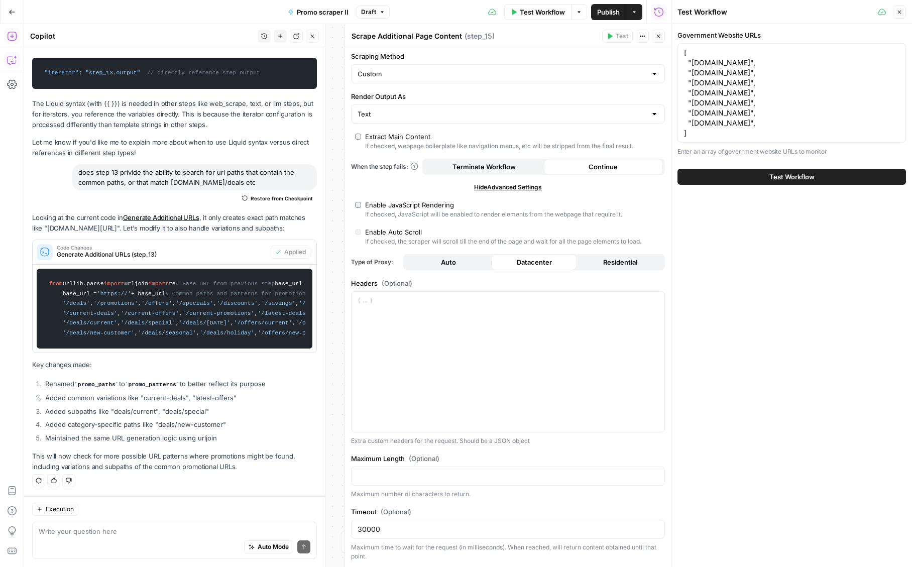
click at [658, 38] on icon "button" at bounding box center [658, 36] width 6 height 6
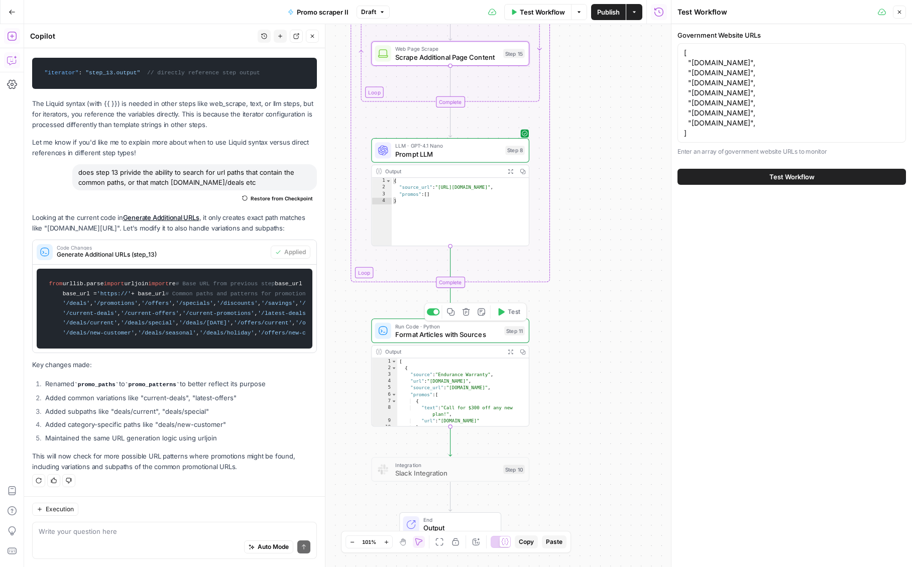
click at [452, 337] on span "Format Articles with Sources" at bounding box center [447, 334] width 105 height 10
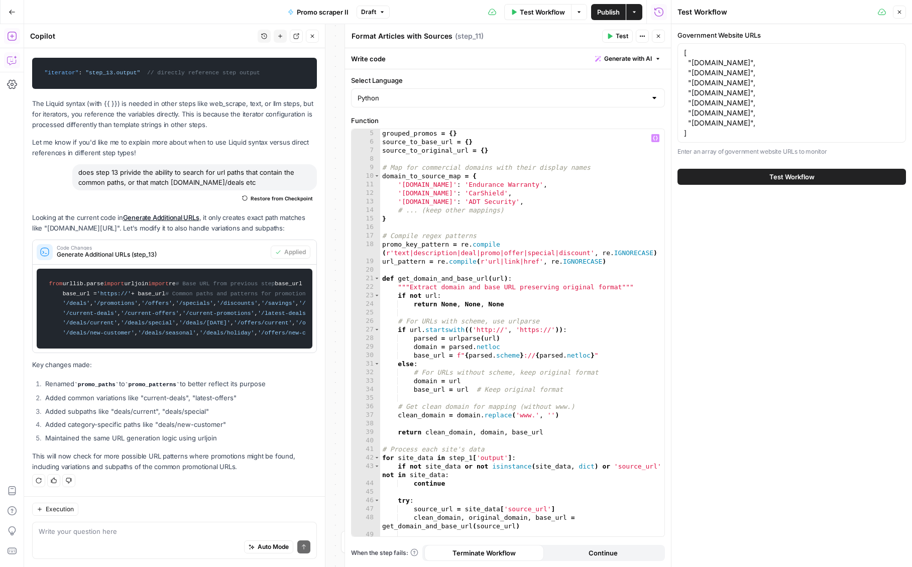
scroll to position [56, 0]
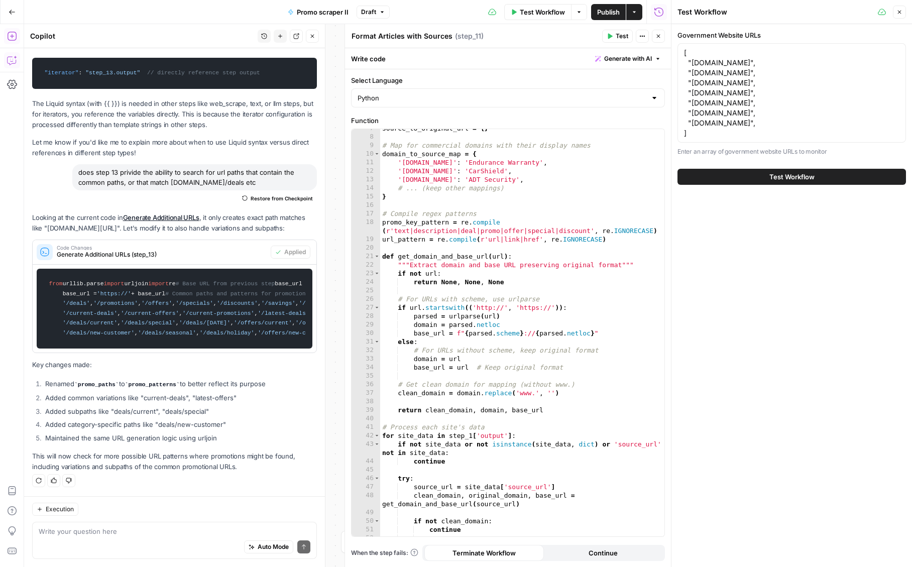
click at [659, 39] on button "Close" at bounding box center [658, 36] width 13 height 13
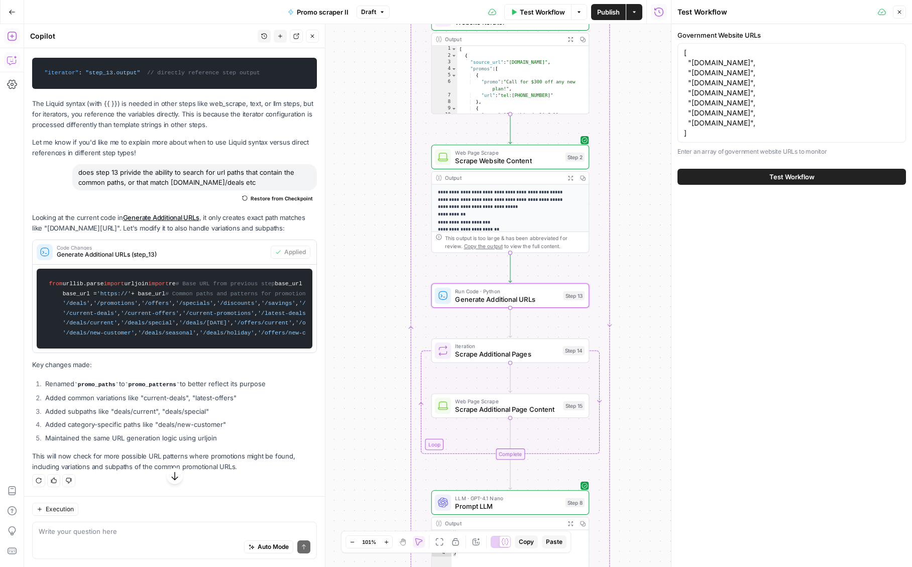
scroll to position [11764, 0]
click at [84, 536] on div "Auto Mode Send" at bounding box center [175, 547] width 272 height 22
type textarea "can we use regex"
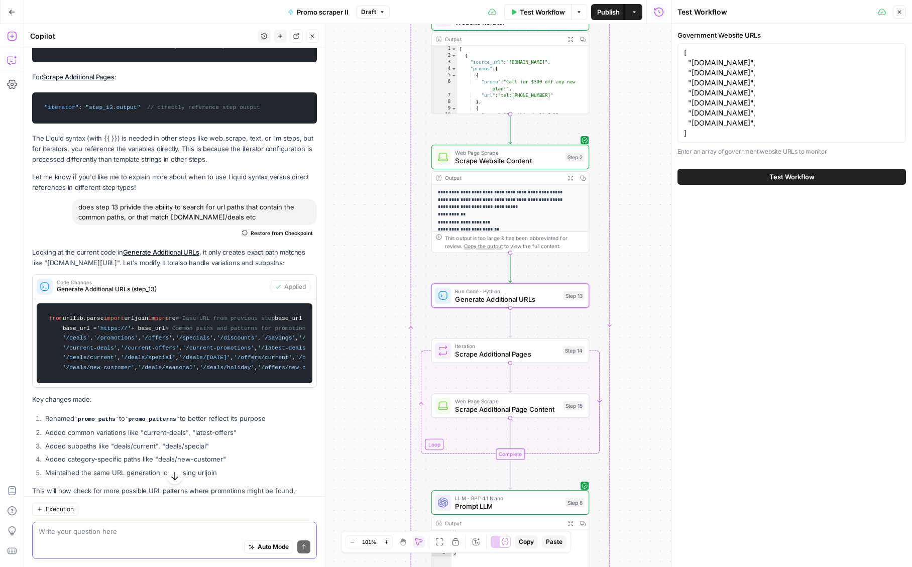
scroll to position [11246, 0]
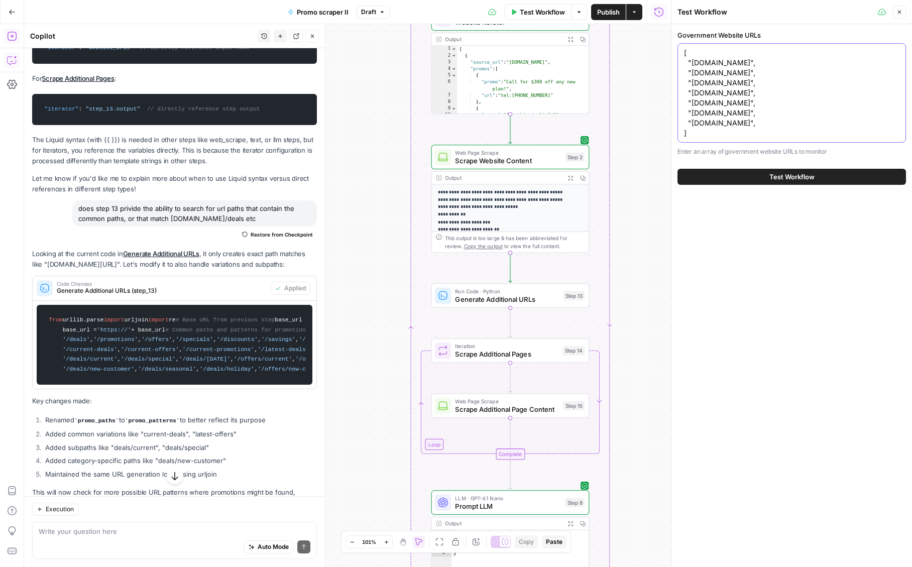
drag, startPoint x: 791, startPoint y: 119, endPoint x: 686, endPoint y: 94, distance: 107.8
click at [686, 94] on textarea "[ "endurancewarranty.com", "carshield.com", "adt.com", "choicehomewarranty.com"…" at bounding box center [791, 93] width 215 height 90
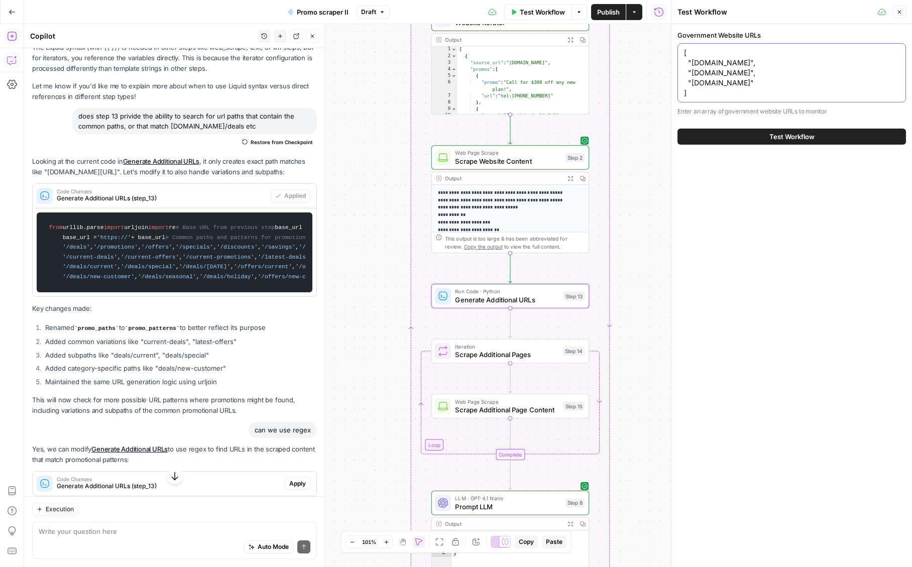
scroll to position [11340, 0]
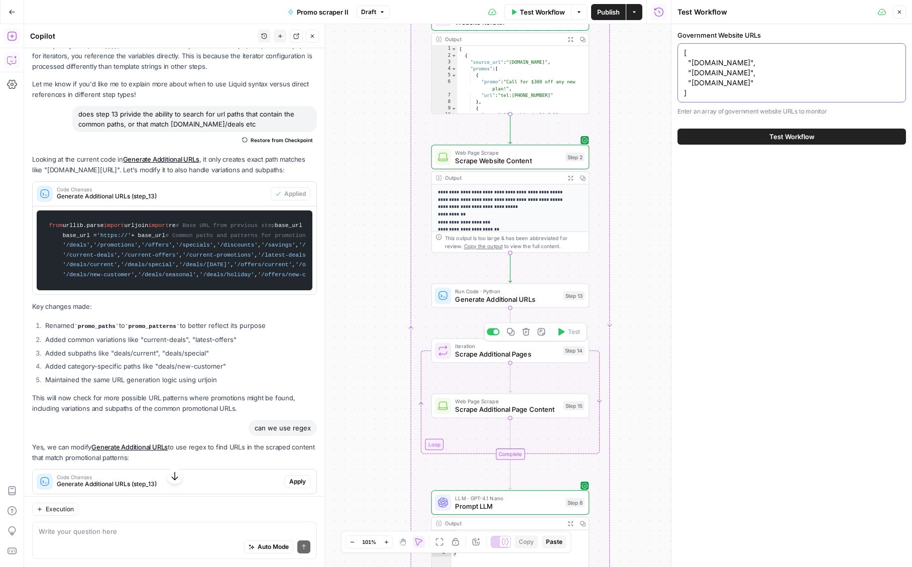
type textarea "[ "endurancewarranty.com", "carshield.com", "adt.com" ]"
click at [487, 357] on span "Scrape Additional Pages" at bounding box center [506, 354] width 103 height 10
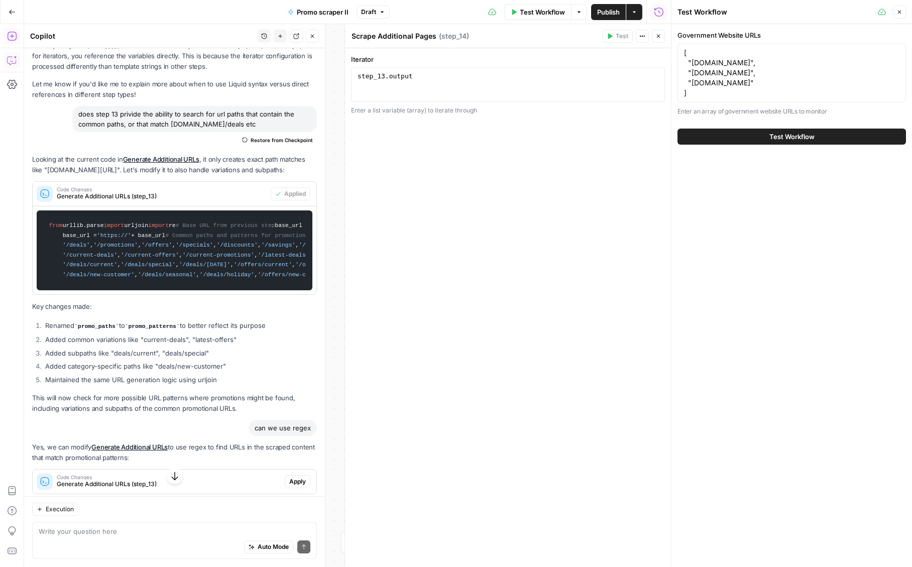
click at [656, 35] on icon "button" at bounding box center [658, 36] width 6 height 6
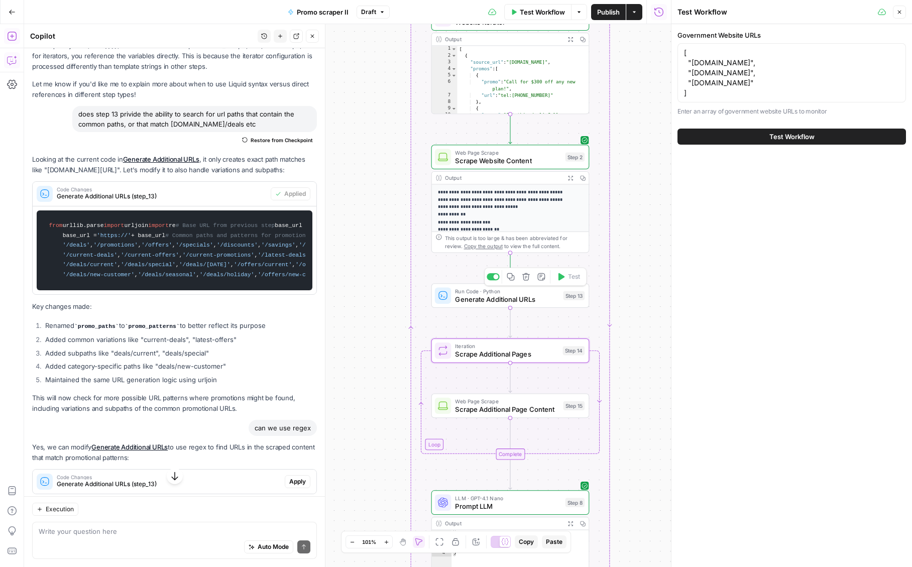
click at [487, 290] on span "Run Code · Python" at bounding box center [507, 291] width 104 height 8
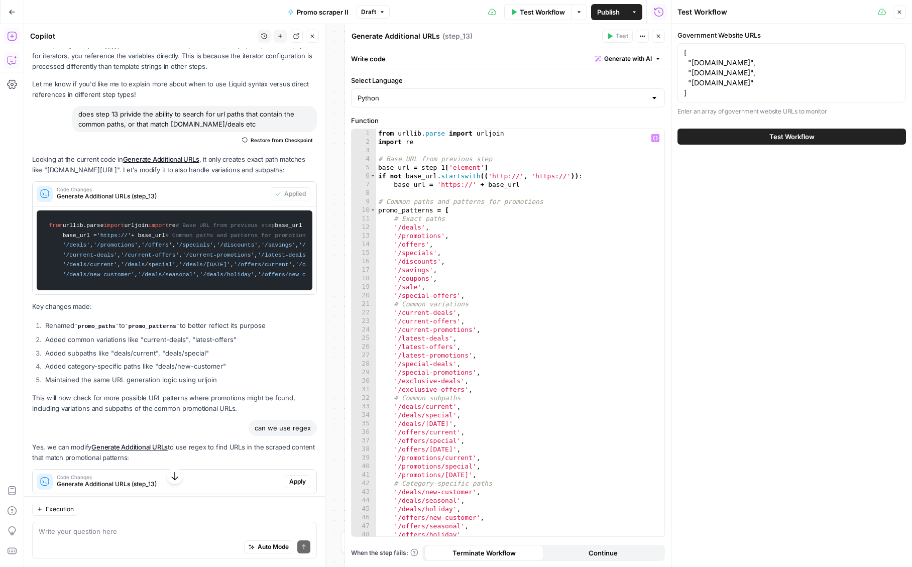
scroll to position [54, 0]
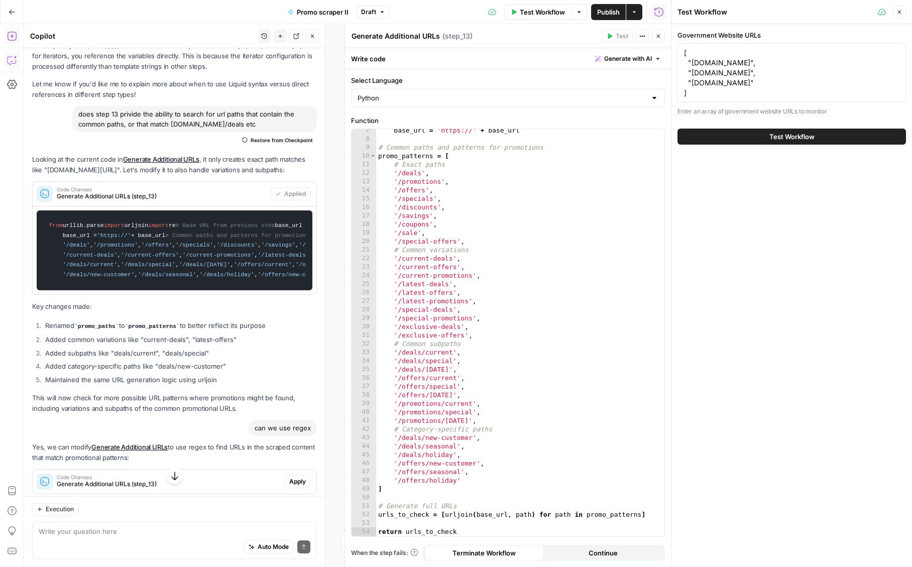
click at [661, 35] on button "Close" at bounding box center [658, 36] width 13 height 13
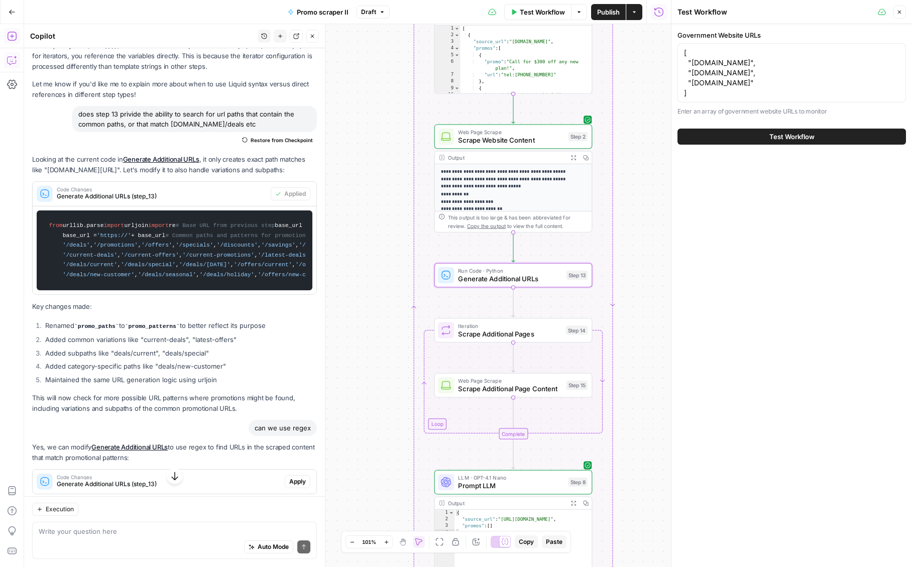
click at [493, 385] on span "Scrape Additional Page Content" at bounding box center [510, 389] width 104 height 10
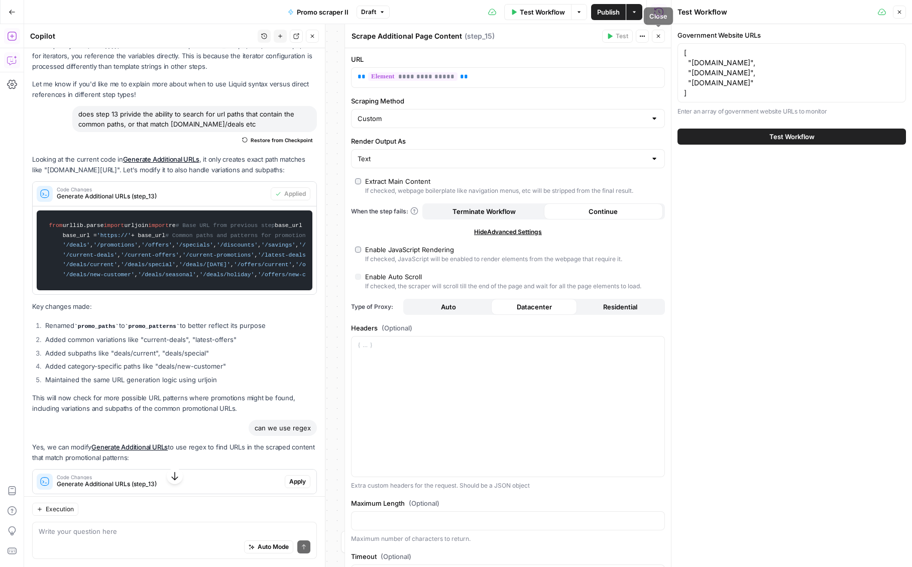
click at [660, 38] on icon "button" at bounding box center [658, 36] width 6 height 6
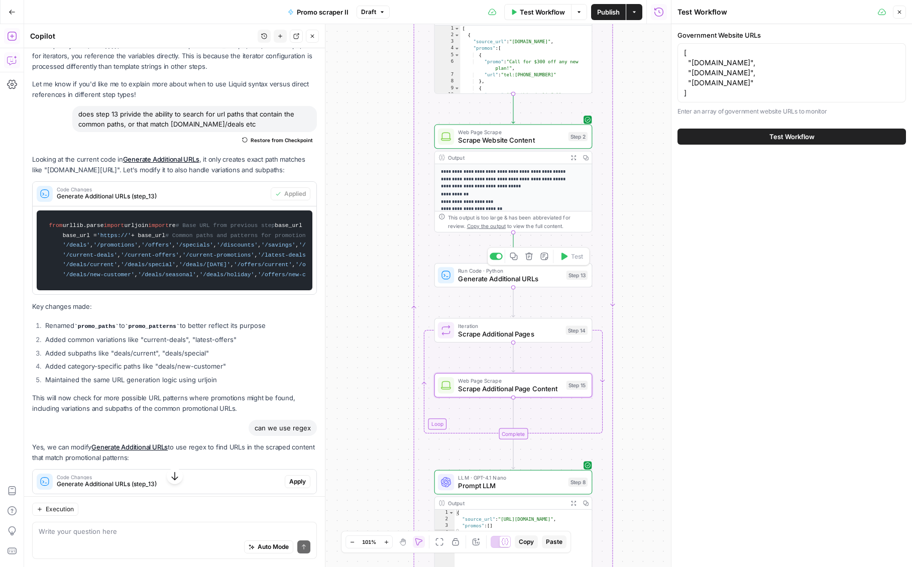
click at [497, 277] on span "Generate Additional URLs" at bounding box center [510, 279] width 104 height 10
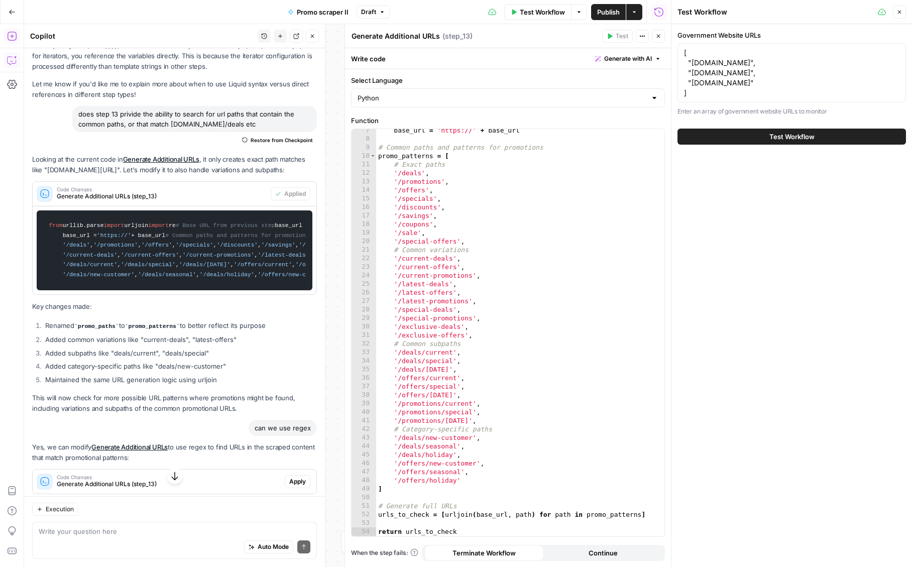
drag, startPoint x: 661, startPoint y: 35, endPoint x: 590, endPoint y: 286, distance: 261.2
click at [591, 284] on div "Generate Additional URLs Generate Additional URLs ( step_13 ) Test Actions Clos…" at bounding box center [508, 295] width 326 height 543
click at [658, 37] on icon "button" at bounding box center [658, 36] width 6 height 6
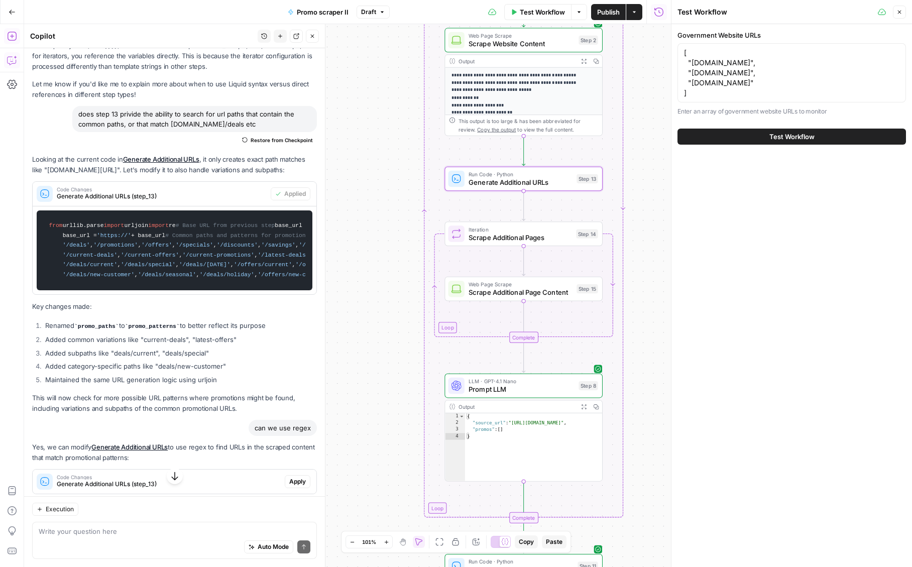
click at [505, 388] on span "Prompt LLM" at bounding box center [522, 389] width 106 height 10
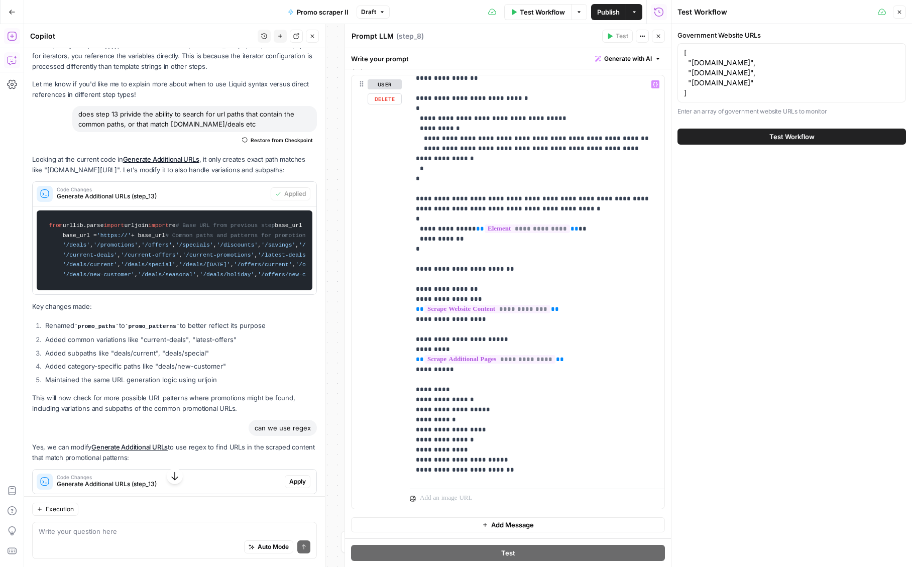
scroll to position [161, 0]
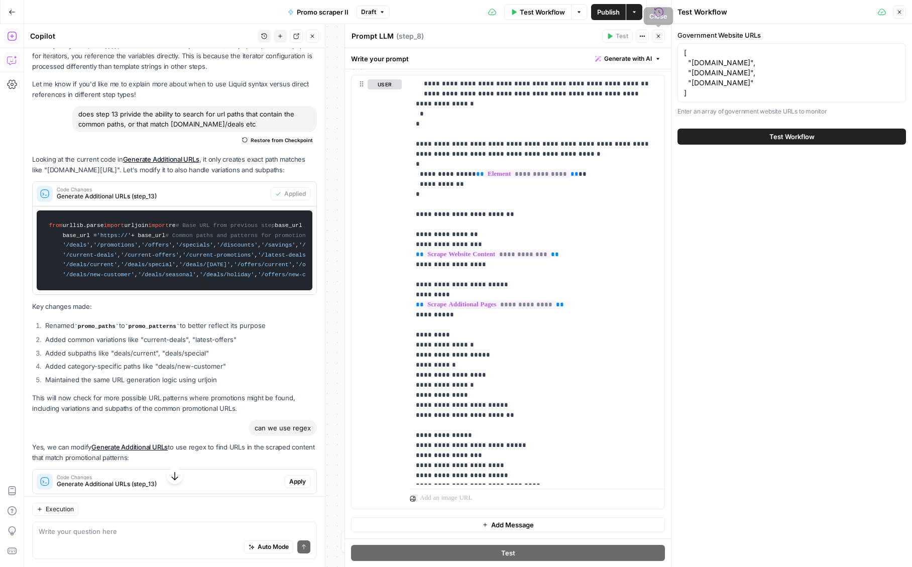
click at [662, 36] on button "Close" at bounding box center [658, 36] width 13 height 13
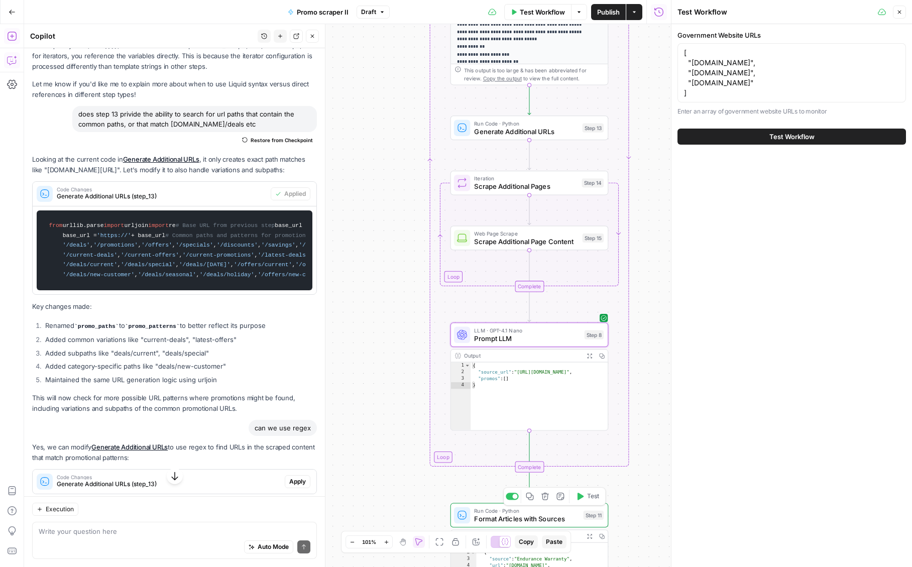
click at [512, 518] on span "Format Articles with Sources" at bounding box center [526, 519] width 105 height 10
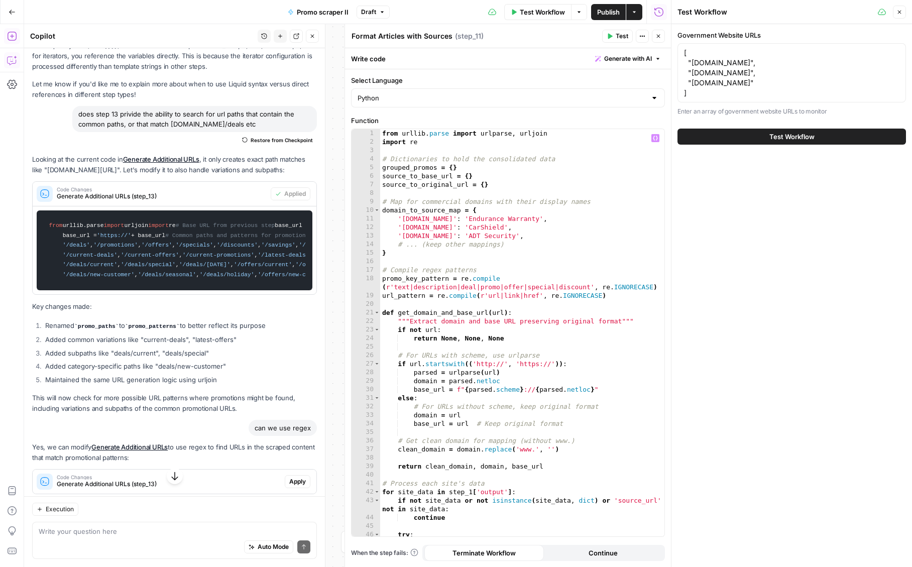
scroll to position [0, 0]
click at [538, 12] on span "Test Workflow" at bounding box center [542, 12] width 45 height 10
click at [763, 138] on button "Test Workflow" at bounding box center [791, 137] width 228 height 16
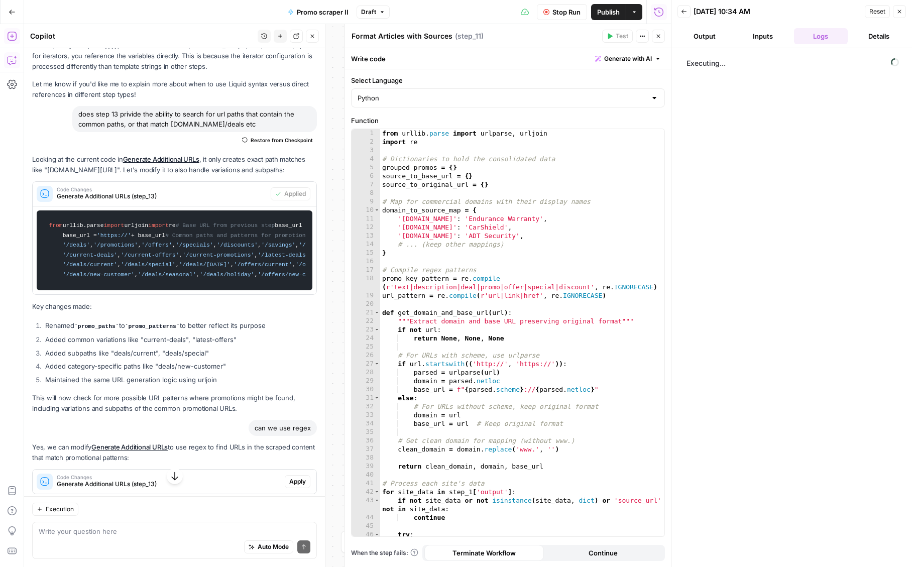
click at [663, 38] on button "Close" at bounding box center [658, 36] width 13 height 13
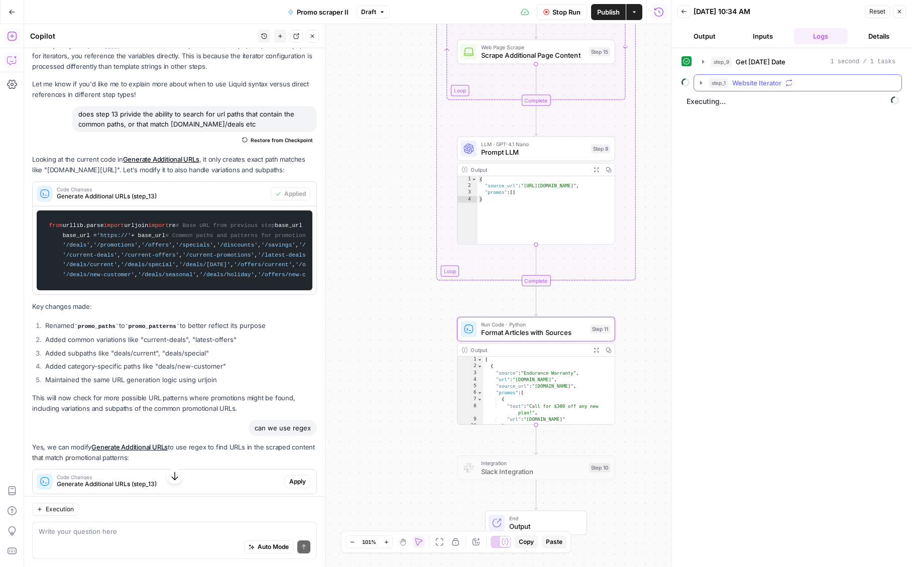
click at [759, 85] on span "Website Iterator" at bounding box center [756, 83] width 49 height 10
click at [767, 130] on span "Generate Additional URLs" at bounding box center [791, 125] width 67 height 10
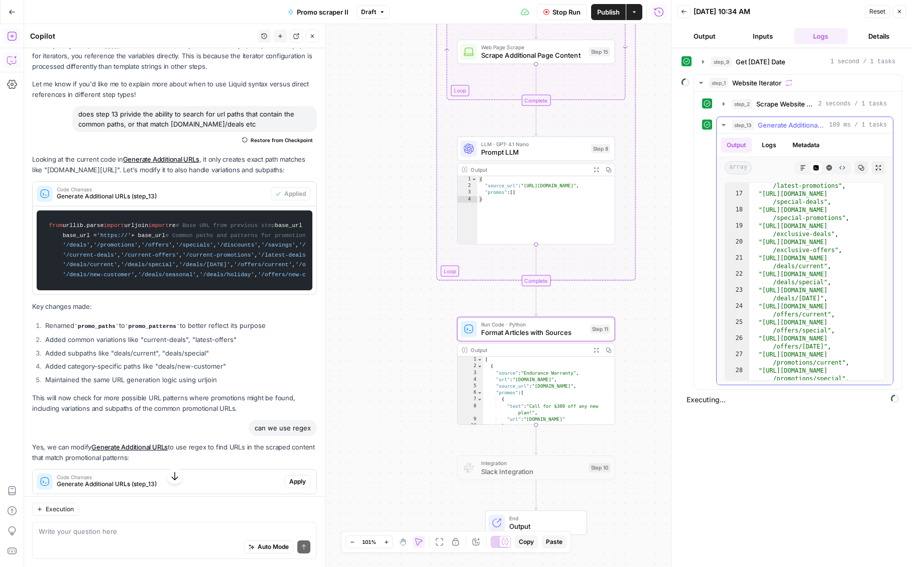
scroll to position [366, 0]
click at [780, 130] on span "Generate Additional URLs" at bounding box center [791, 125] width 67 height 10
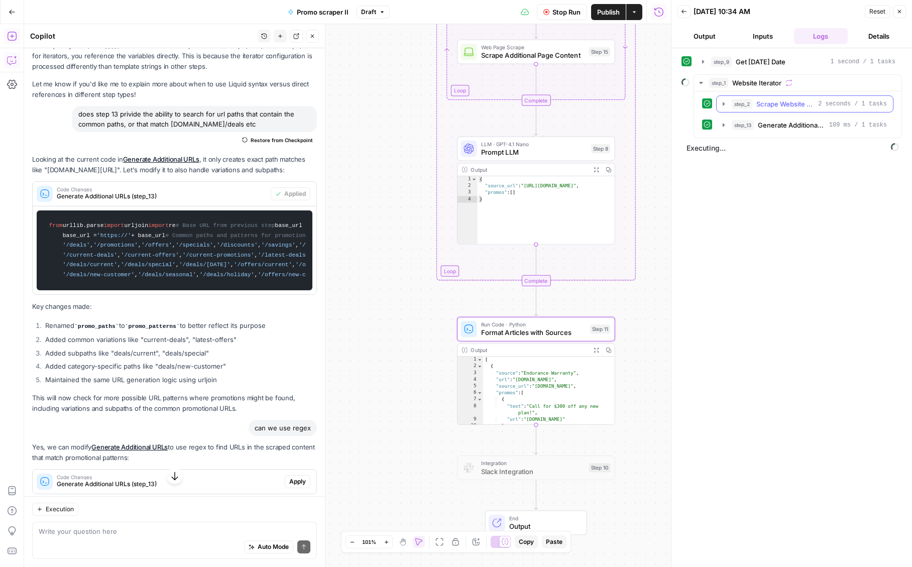
click at [775, 102] on span "Scrape Website Content" at bounding box center [785, 104] width 58 height 10
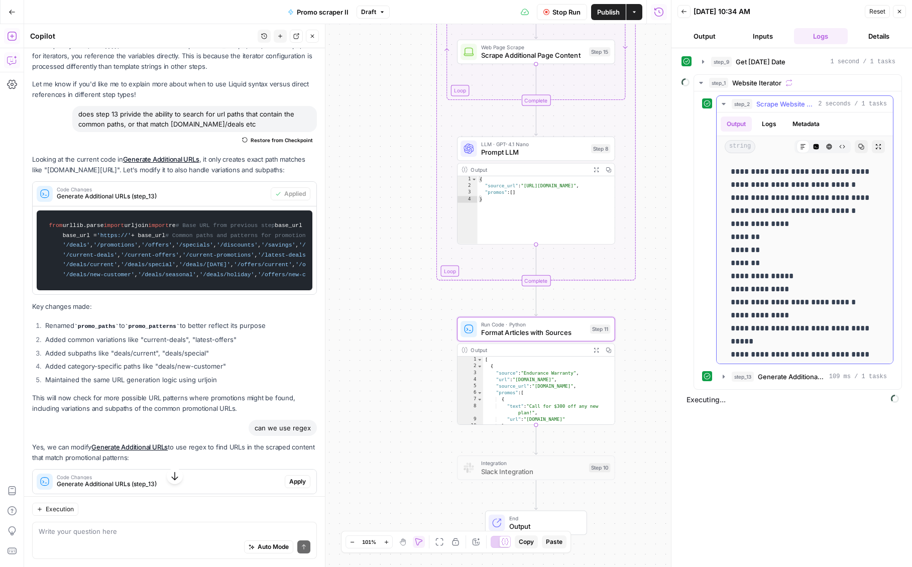
click at [775, 102] on span "Scrape Website Content" at bounding box center [785, 104] width 58 height 10
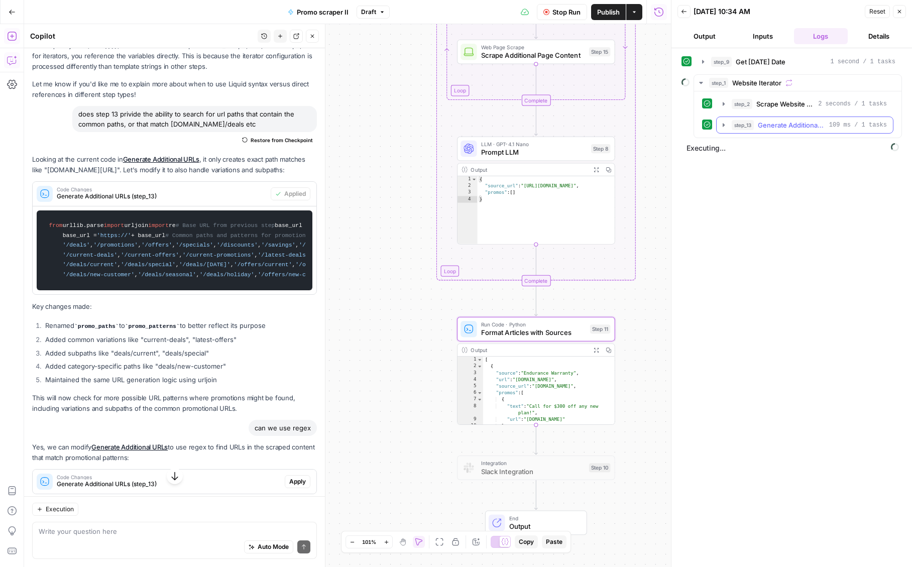
click at [773, 132] on button "step_13 Generate Additional URLs 109 ms / 1 tasks" at bounding box center [805, 125] width 176 height 16
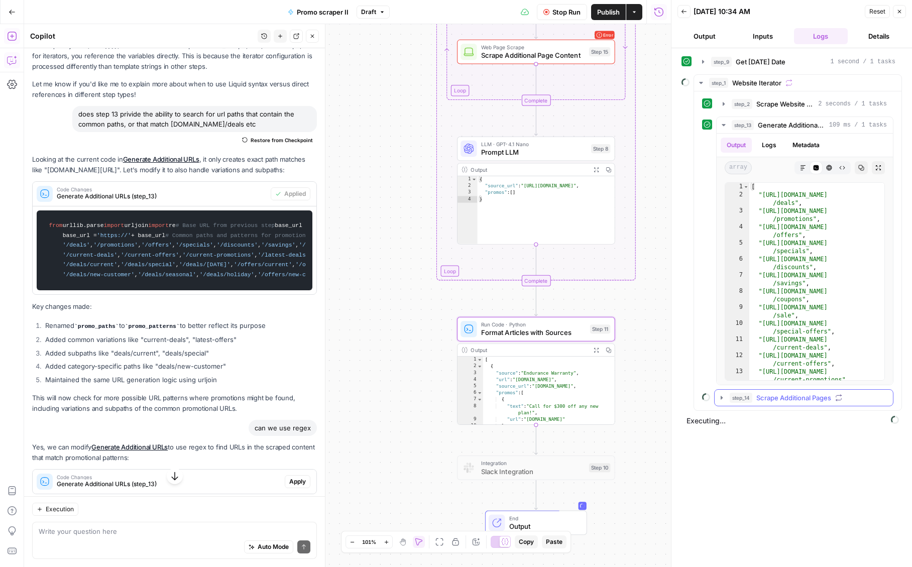
click at [752, 403] on span "step_14" at bounding box center [741, 398] width 23 height 10
click at [753, 424] on span "step_15" at bounding box center [763, 419] width 22 height 10
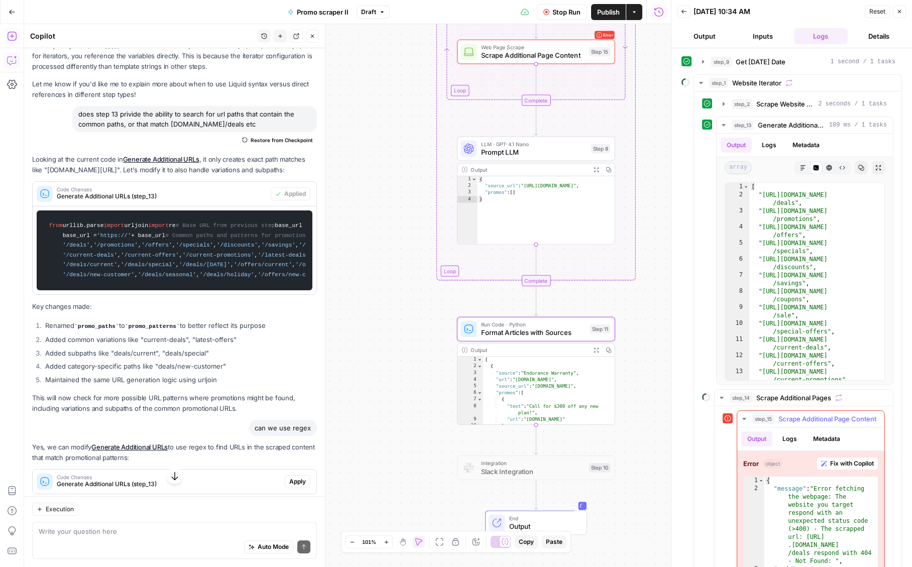
scroll to position [63, 0]
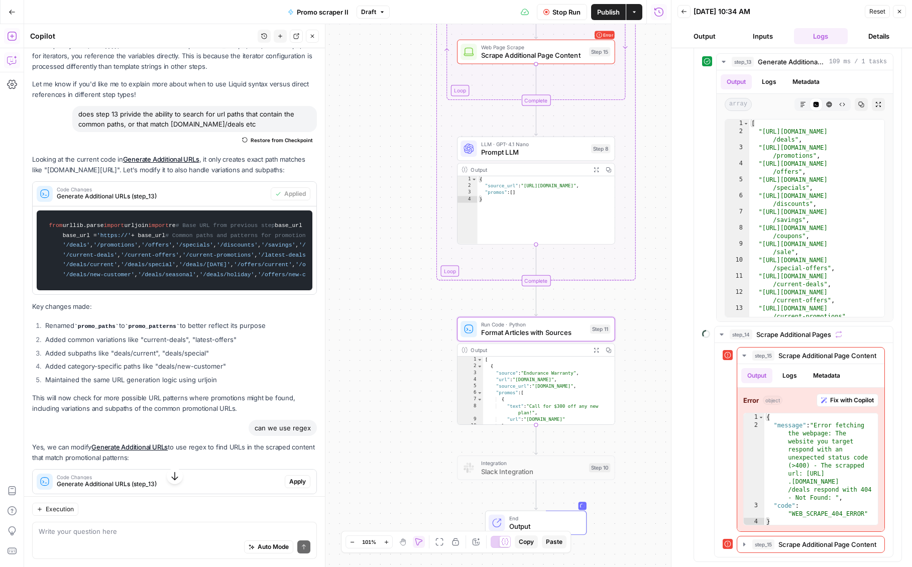
click at [877, 34] on button "Details" at bounding box center [879, 36] width 54 height 16
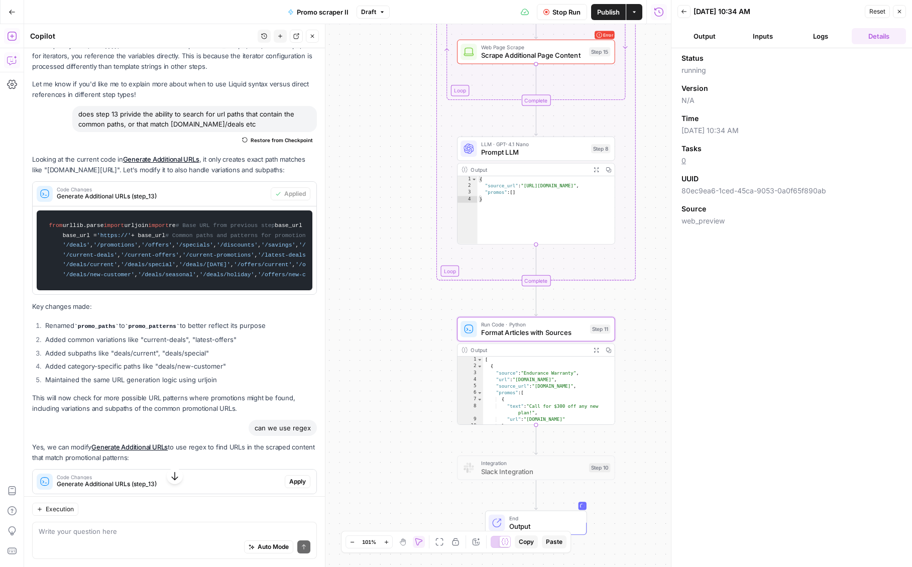
scroll to position [0, 0]
click at [808, 39] on button "Logs" at bounding box center [821, 36] width 54 height 16
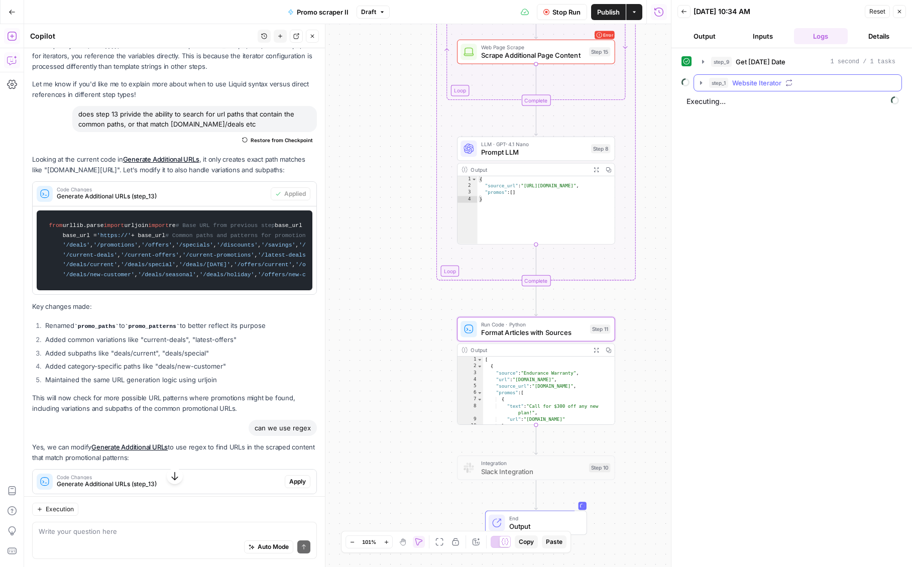
click at [757, 82] on span "Website Iterator" at bounding box center [756, 83] width 49 height 10
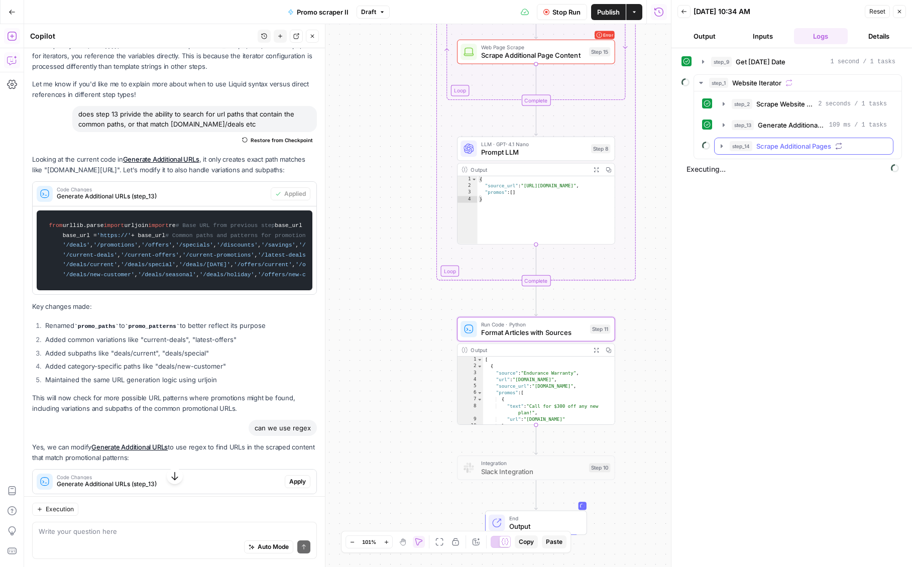
click at [767, 151] on span "Scrape Additional Pages" at bounding box center [793, 146] width 75 height 10
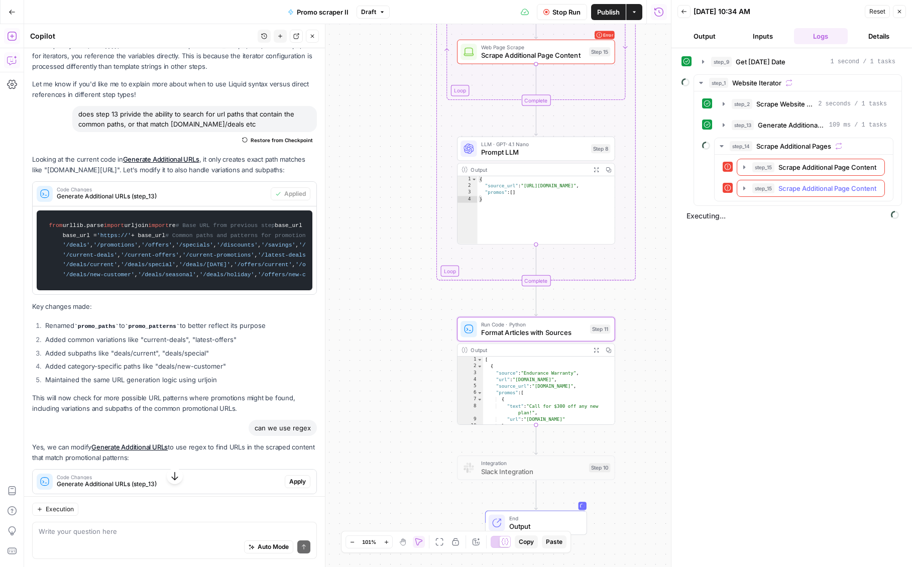
click at [771, 193] on span "step_15" at bounding box center [763, 188] width 22 height 10
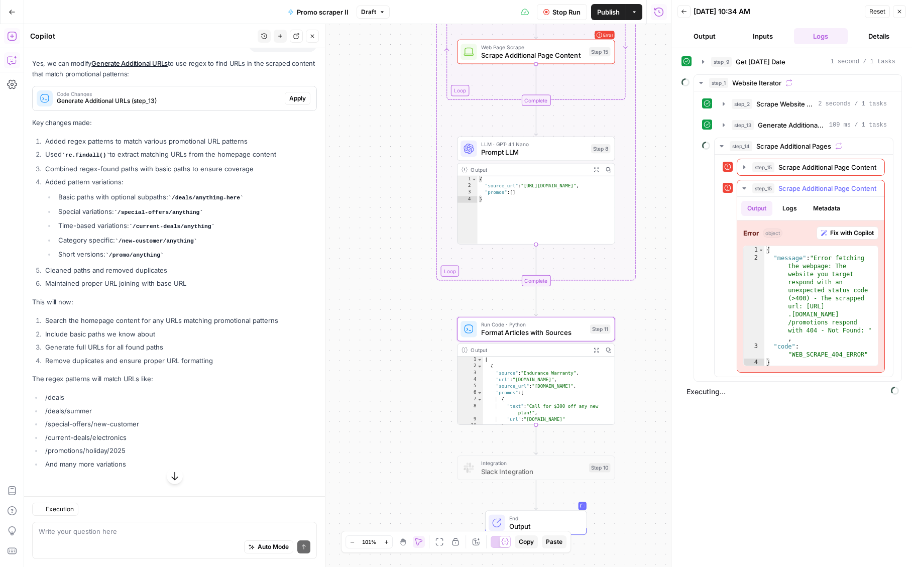
scroll to position [10031, 0]
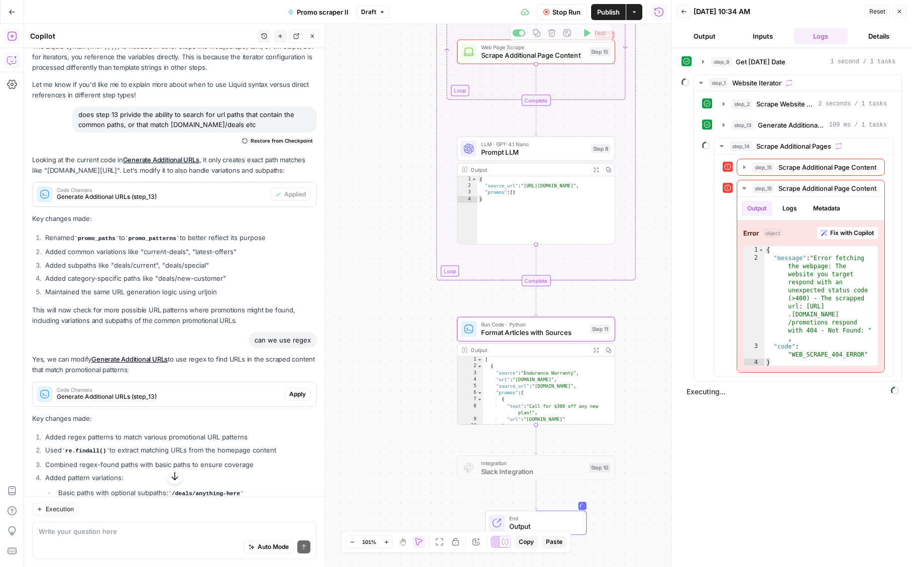
click at [552, 10] on span "Stop Run" at bounding box center [566, 12] width 28 height 10
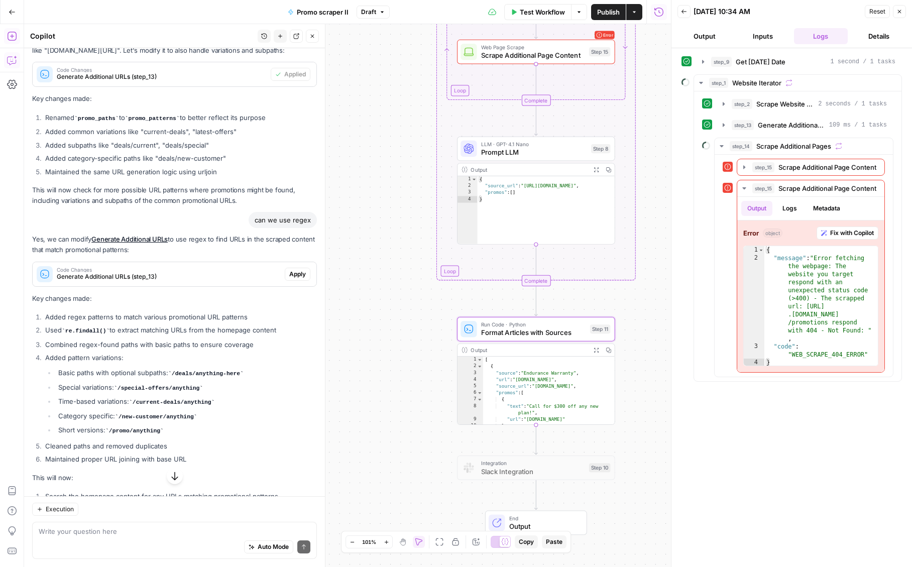
scroll to position [10144, 0]
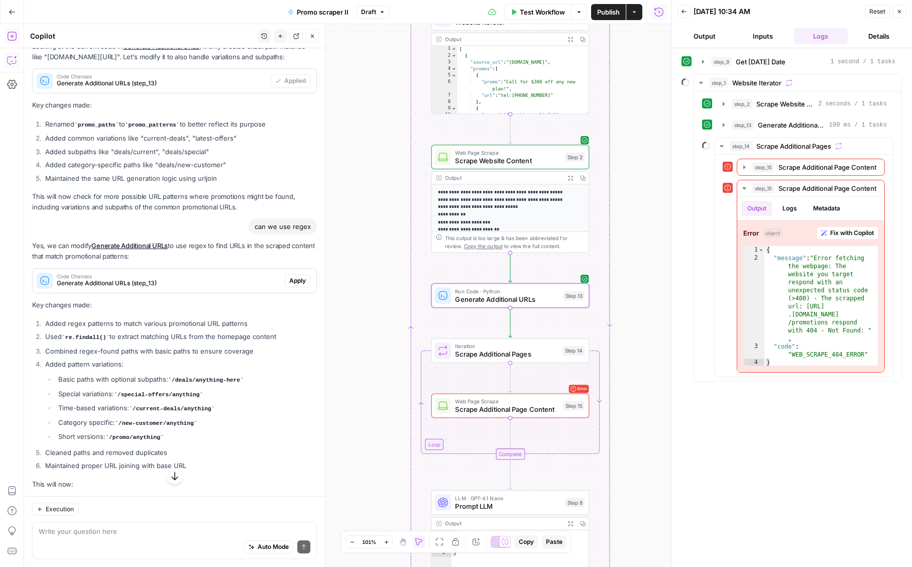
click at [296, 285] on span "Apply" at bounding box center [297, 280] width 17 height 9
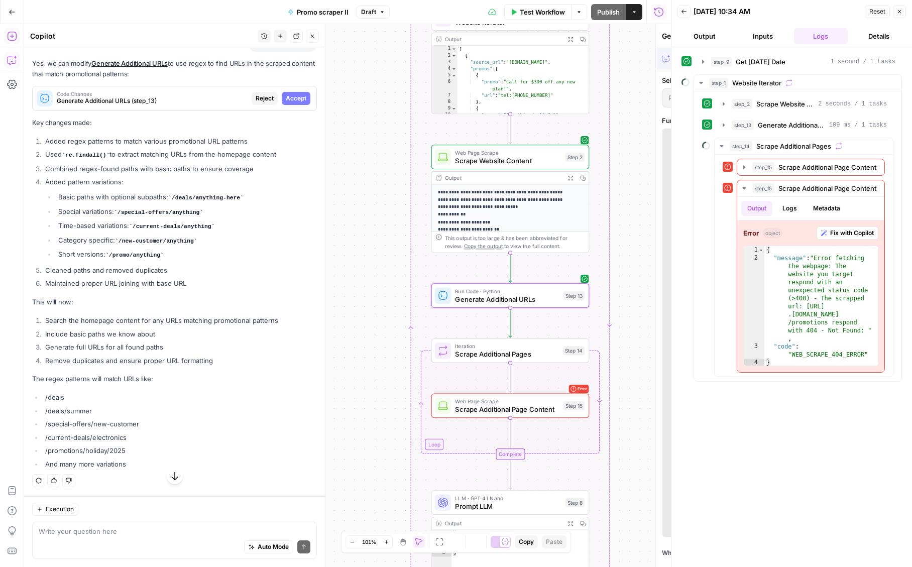
scroll to position [9759, 0]
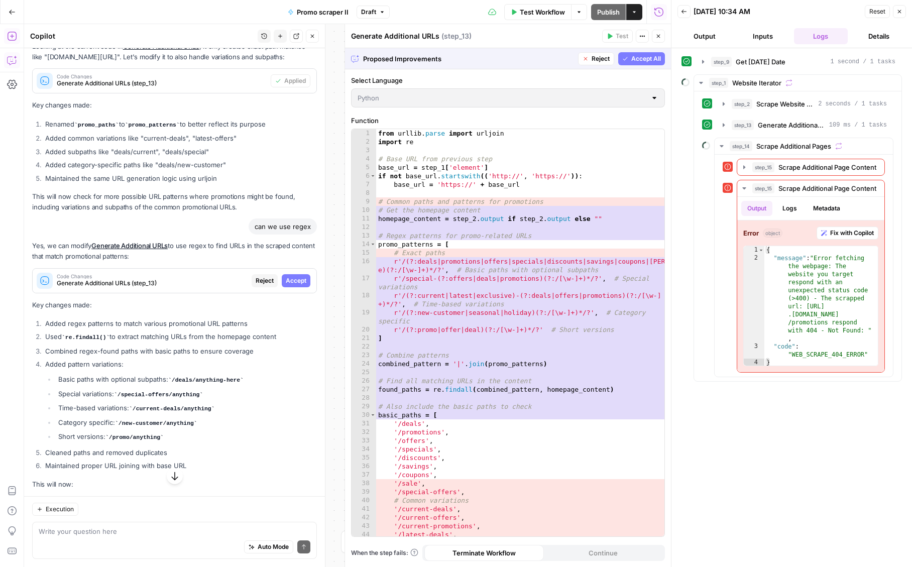
click at [296, 285] on span "Accept" at bounding box center [296, 280] width 21 height 9
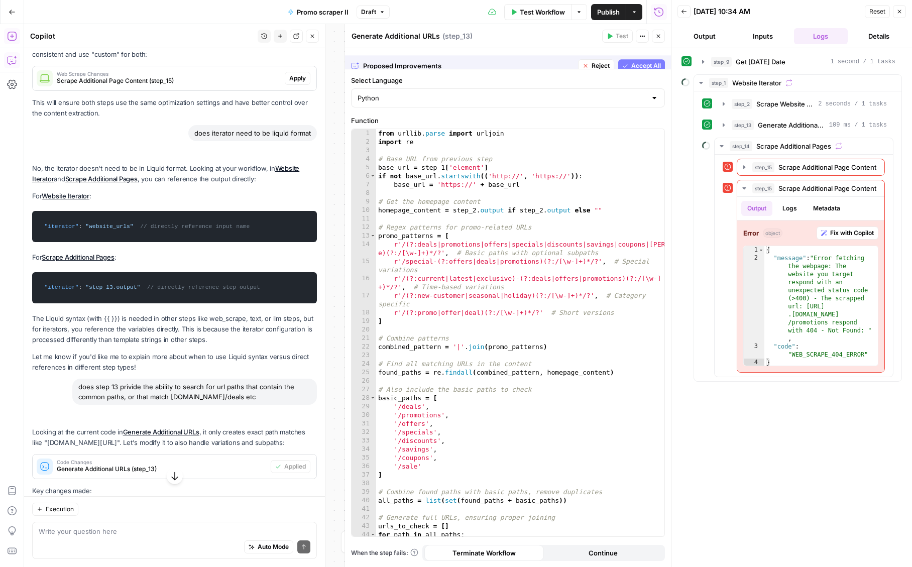
scroll to position [10144, 0]
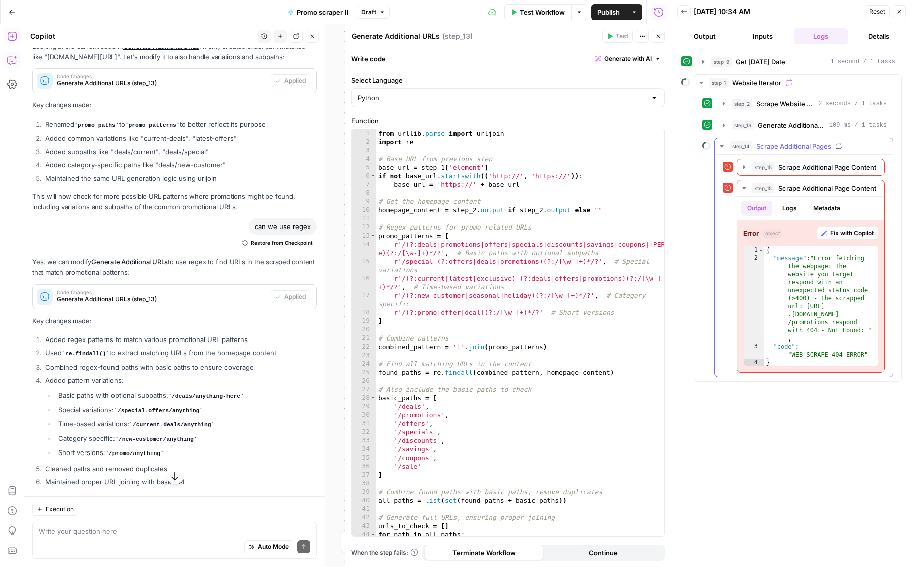
click at [730, 149] on span "step_14" at bounding box center [741, 146] width 23 height 10
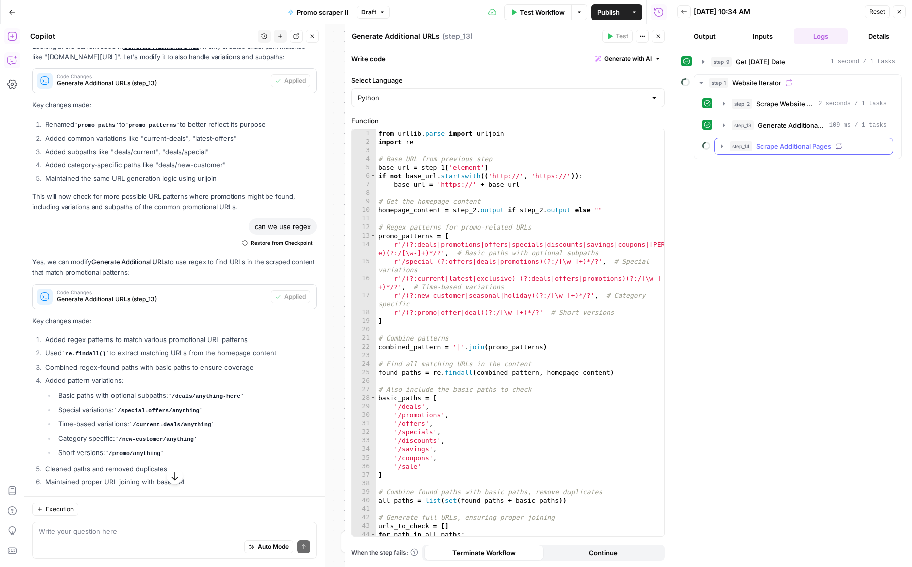
click at [770, 150] on span "Scrape Additional Pages" at bounding box center [793, 146] width 75 height 10
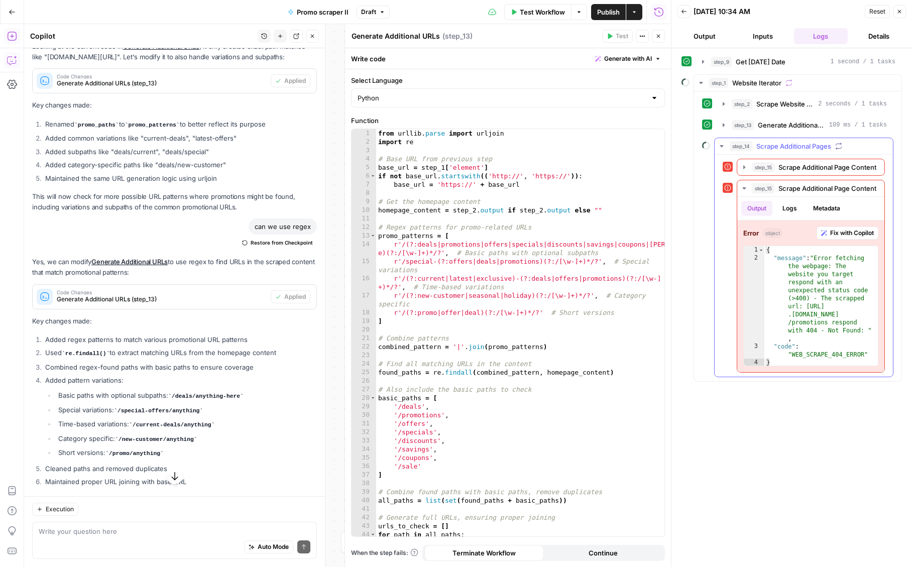
click at [770, 150] on span "Scrape Additional Pages" at bounding box center [793, 146] width 75 height 10
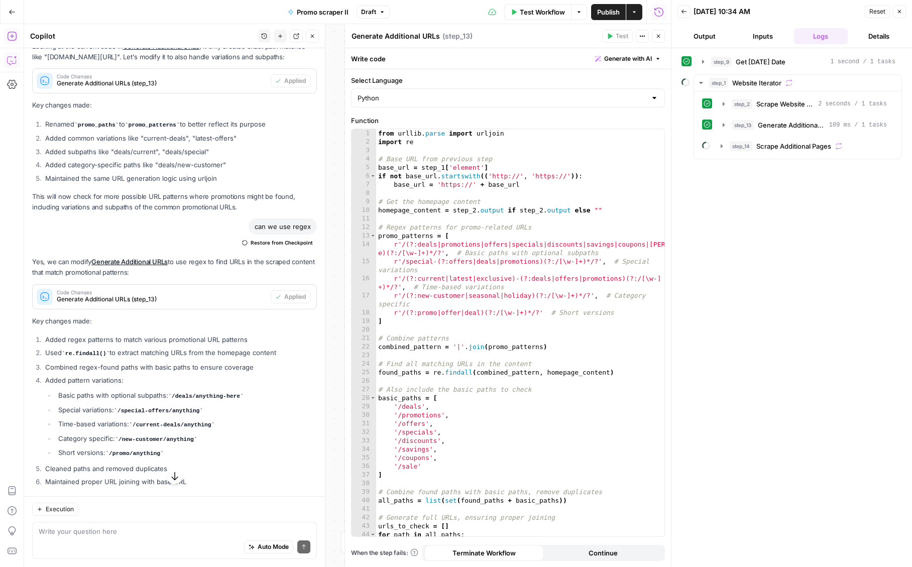
click at [546, 17] on button "Test Workflow" at bounding box center [537, 12] width 67 height 16
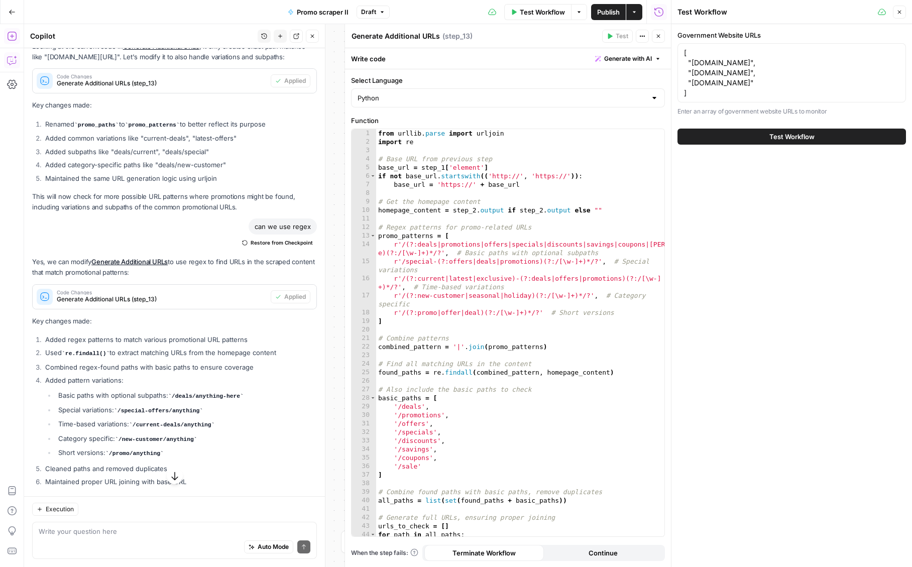
click at [753, 141] on button "Test Workflow" at bounding box center [791, 137] width 228 height 16
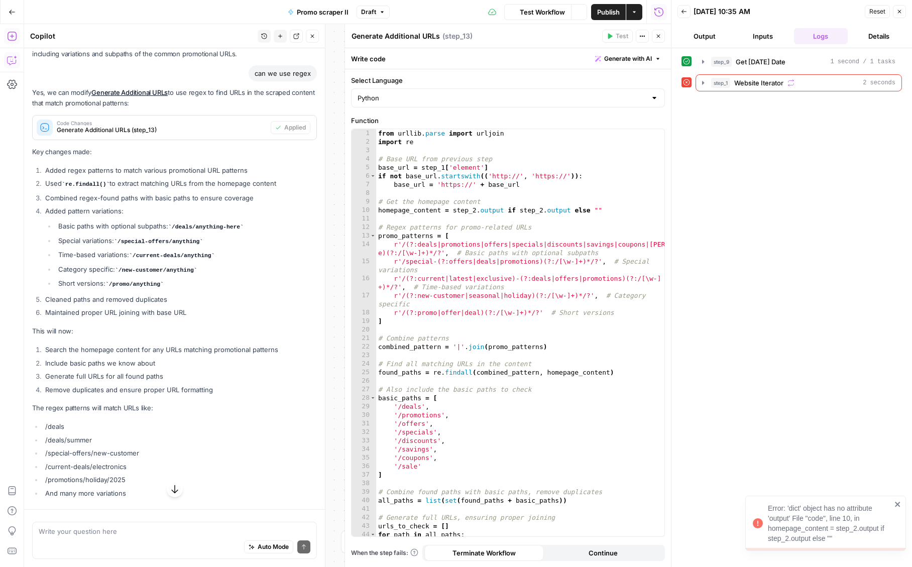
scroll to position [10144, 0]
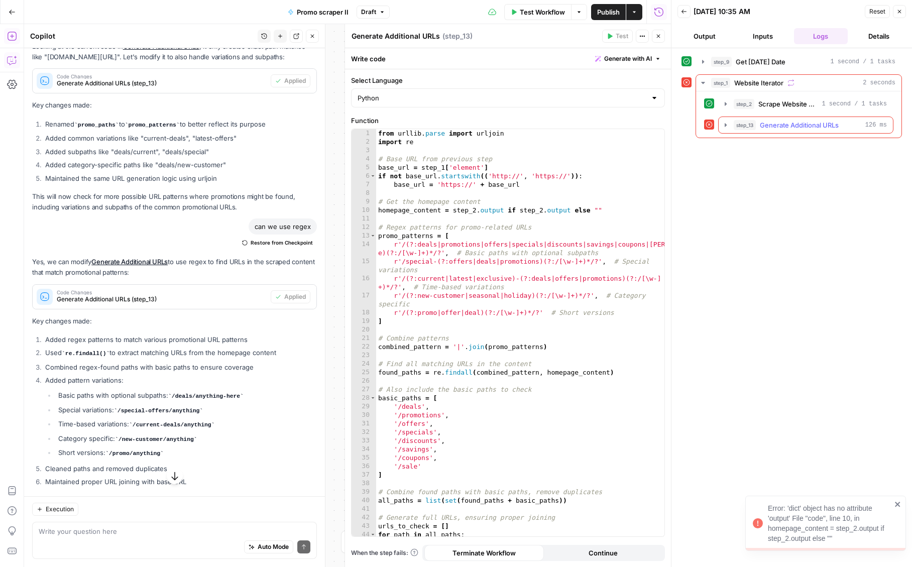
click at [756, 129] on span "step_13" at bounding box center [745, 125] width 22 height 10
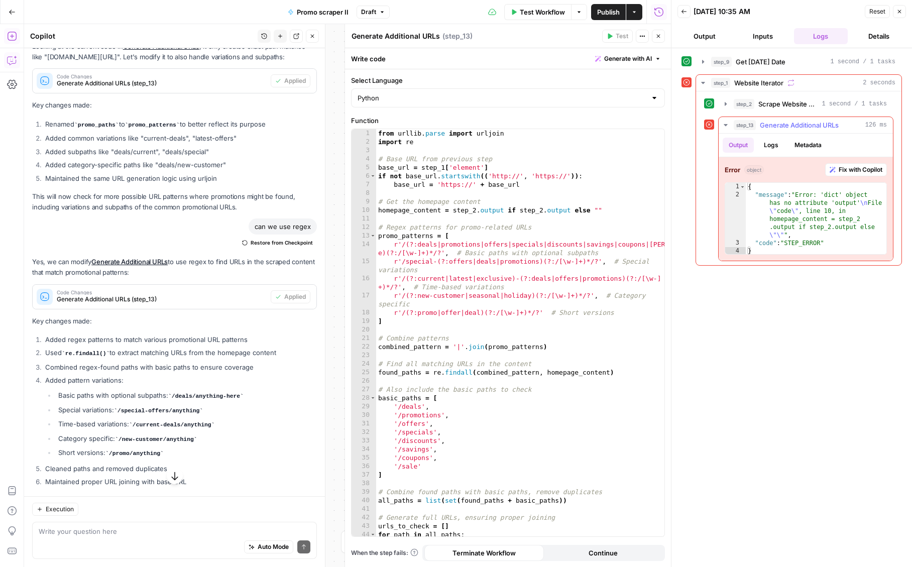
type textarea "**********"
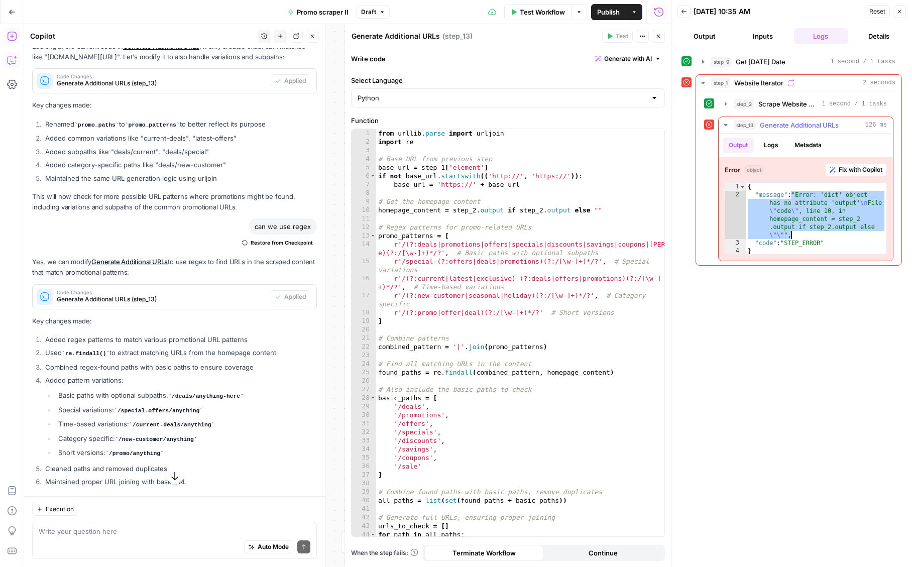
drag, startPoint x: 793, startPoint y: 195, endPoint x: 845, endPoint y: 238, distance: 67.1
click at [845, 239] on div "{ "message" : "Error: 'dict' object has no attribute 'output' \n File \" code \…" at bounding box center [816, 227] width 141 height 88
click at [114, 538] on div "Auto Mode Send" at bounding box center [175, 547] width 272 height 22
type textarea "error in line 10"
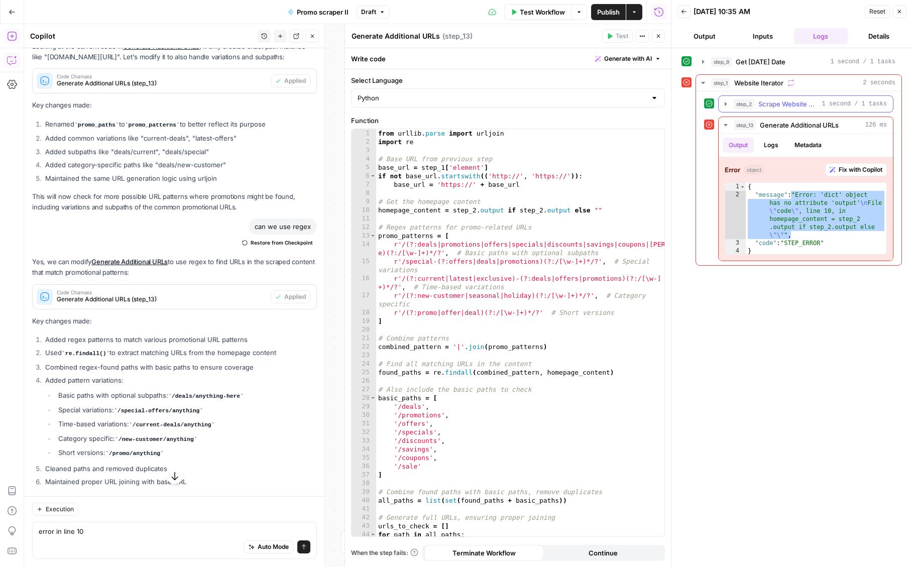
click at [753, 108] on span "step_2" at bounding box center [744, 104] width 21 height 10
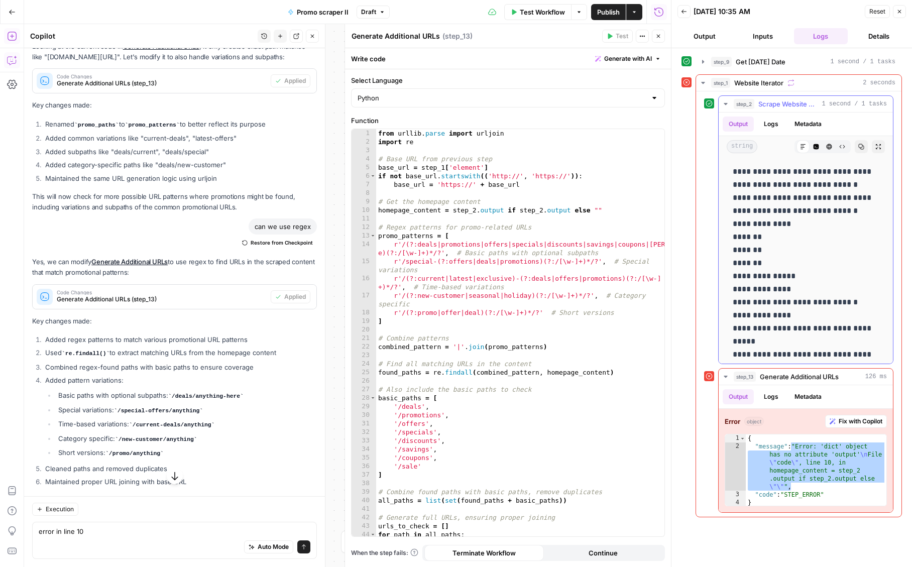
click at [753, 108] on span "step_2" at bounding box center [744, 104] width 21 height 10
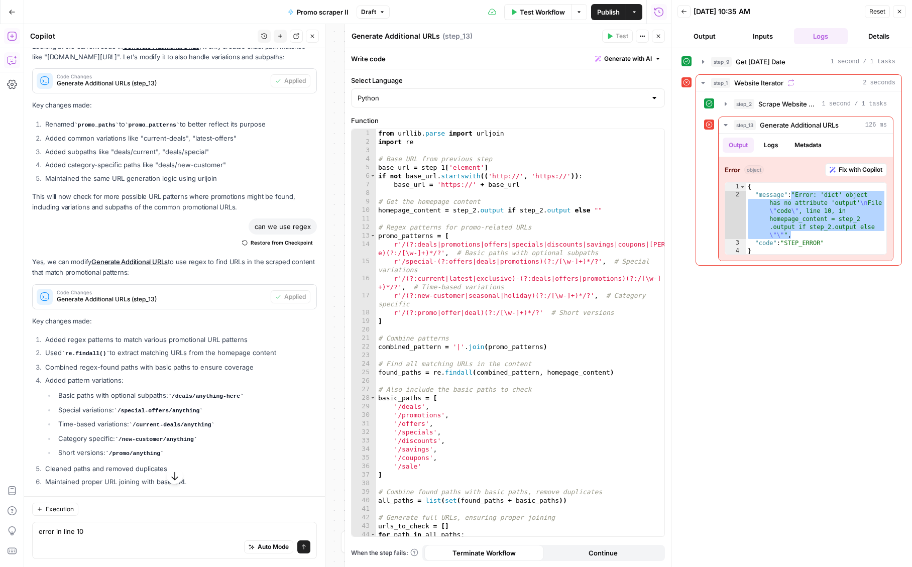
click at [166, 537] on div "Auto Mode Send" at bounding box center [175, 547] width 272 height 22
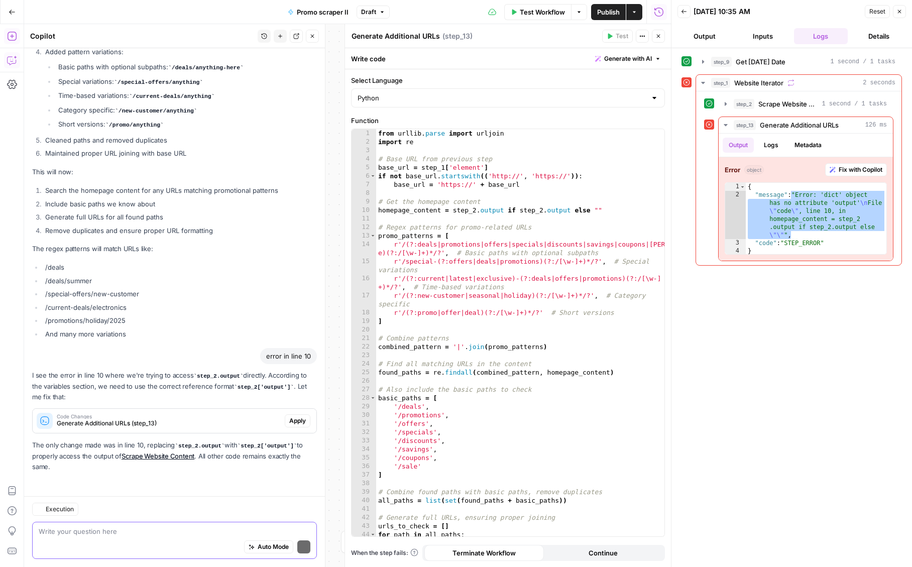
scroll to position [10482, 0]
click at [301, 422] on span "Apply" at bounding box center [297, 420] width 17 height 9
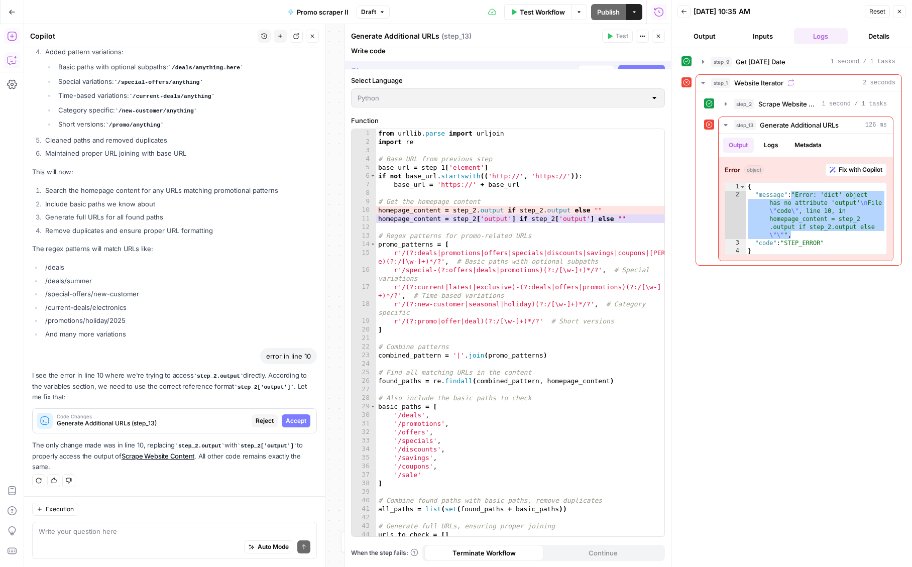
scroll to position [10081, 0]
click at [301, 422] on span "Accept" at bounding box center [296, 420] width 21 height 9
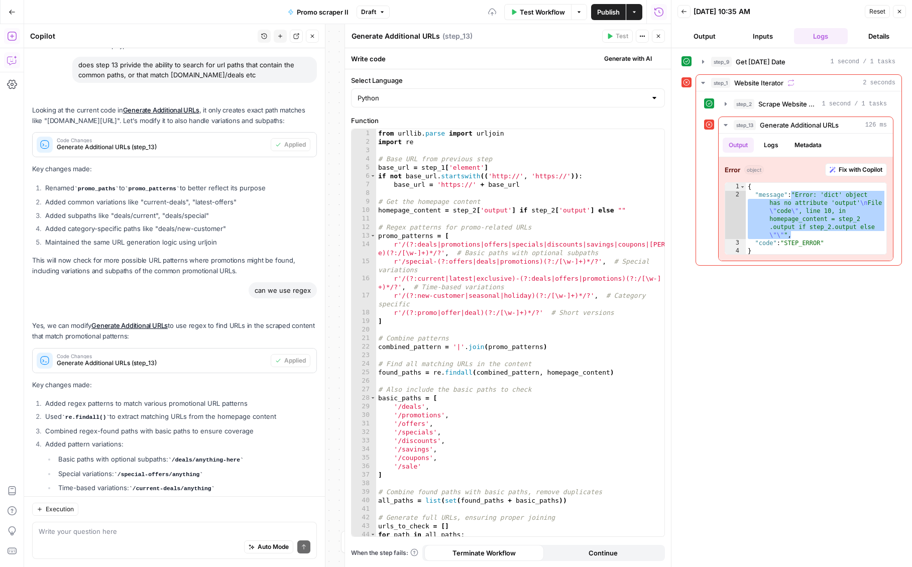
scroll to position [10498, 0]
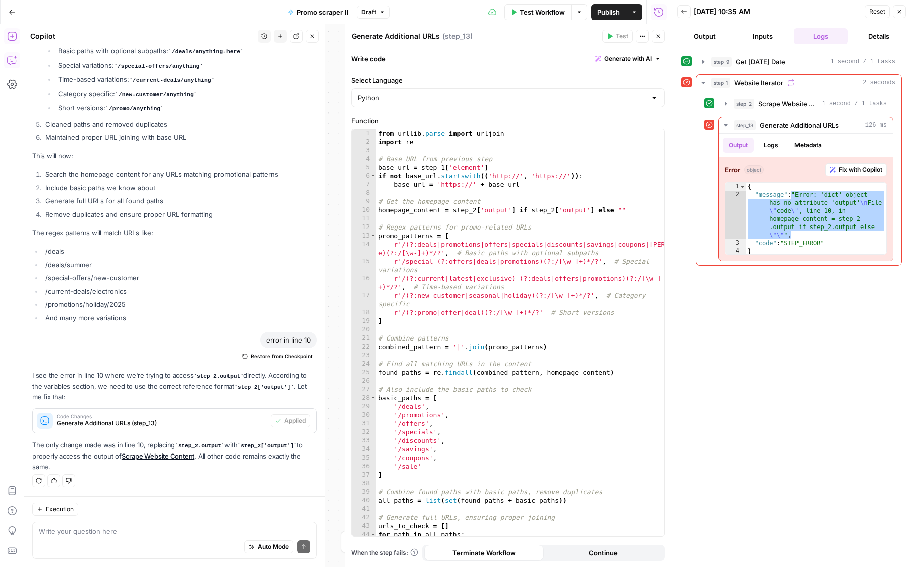
click at [530, 16] on span "Test Workflow" at bounding box center [542, 12] width 45 height 10
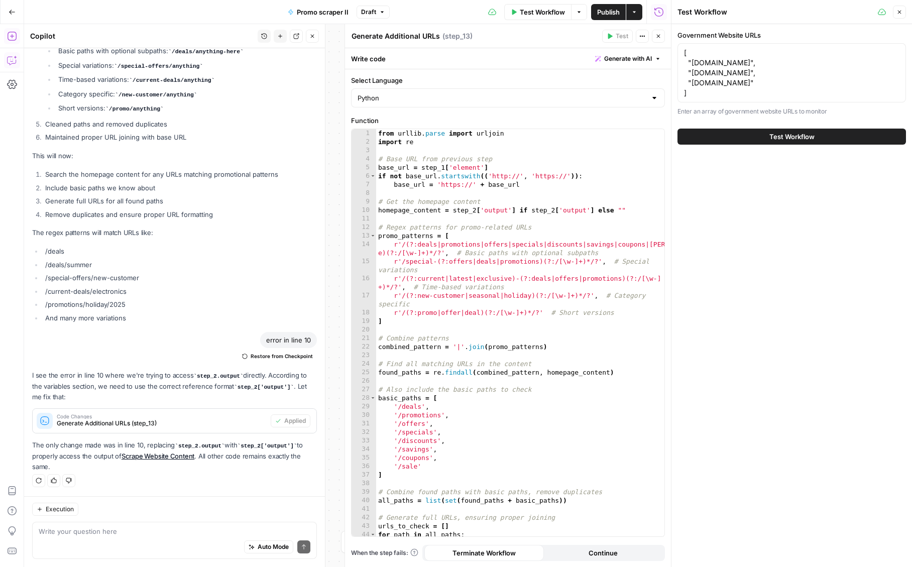
click at [769, 140] on span "Test Workflow" at bounding box center [791, 137] width 45 height 10
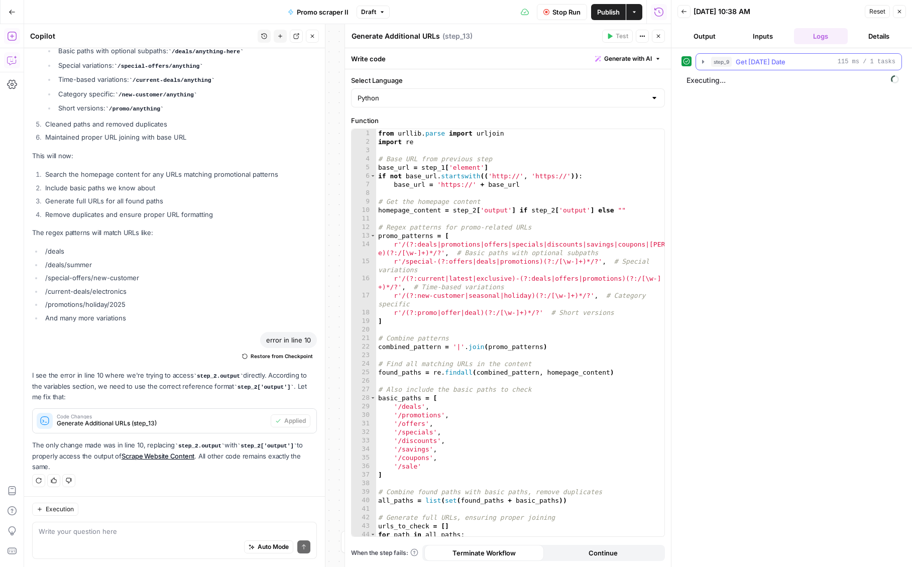
click at [741, 60] on span "Get Today's Date" at bounding box center [761, 62] width 50 height 10
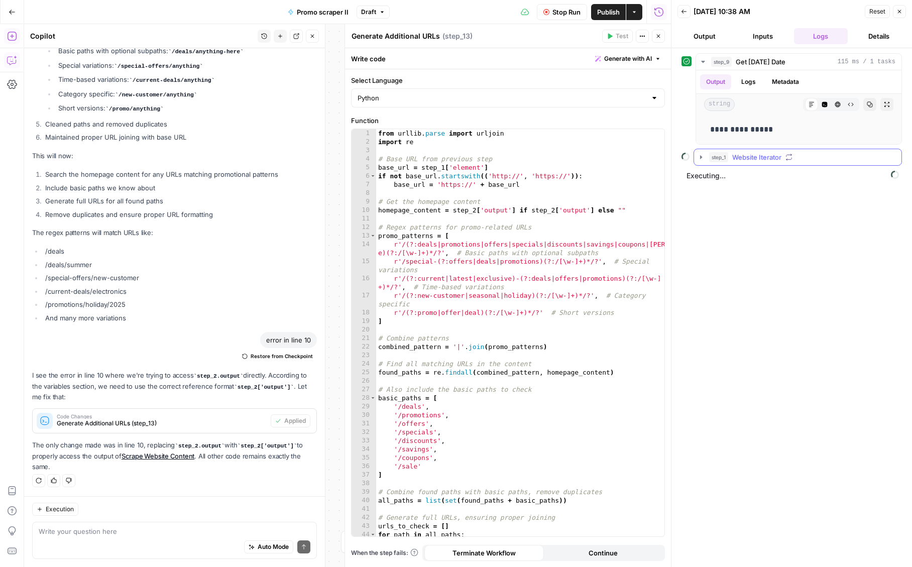
click at [761, 160] on span "Website Iterator" at bounding box center [756, 157] width 49 height 10
click at [766, 182] on span "Scrape Website Content" at bounding box center [785, 178] width 58 height 10
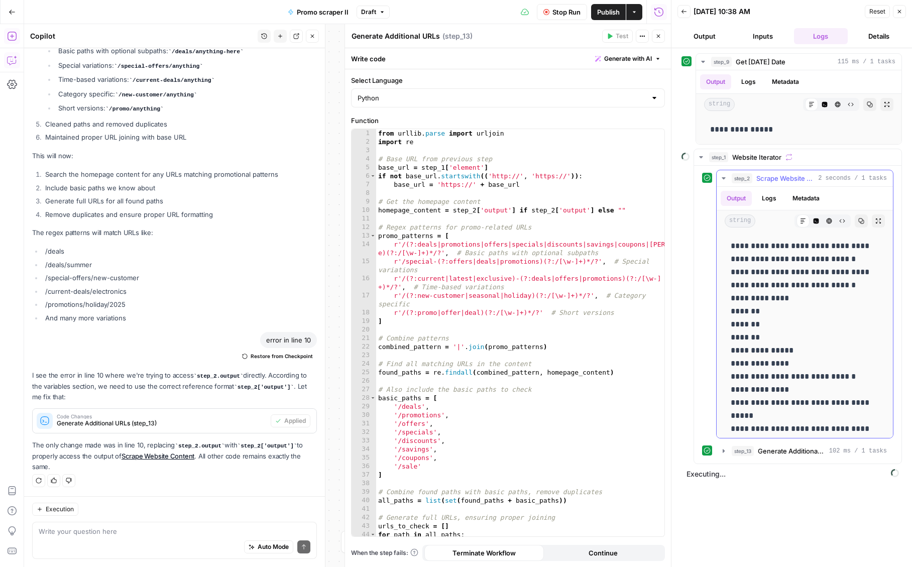
click at [766, 182] on span "Scrape Website Content" at bounding box center [785, 178] width 58 height 10
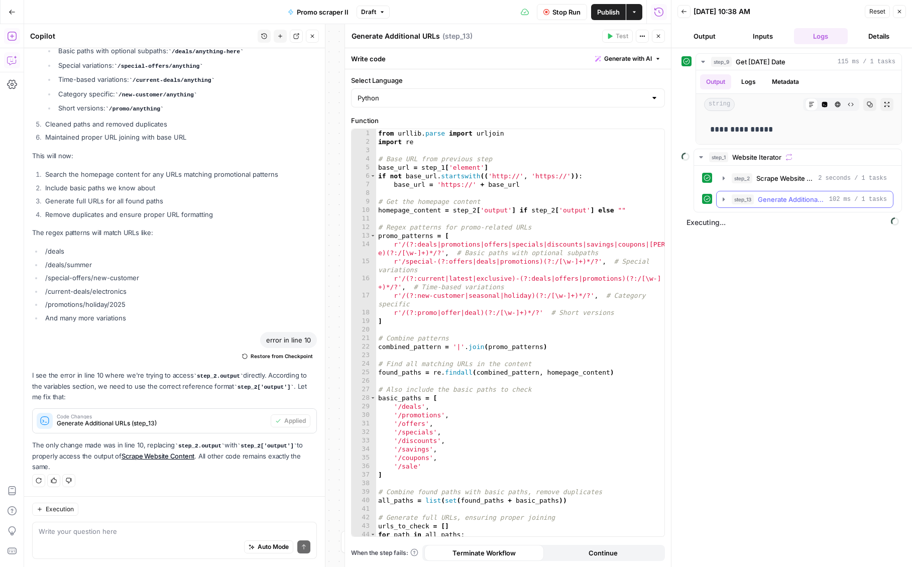
click at [767, 197] on span "Generate Additional URLs" at bounding box center [791, 199] width 67 height 10
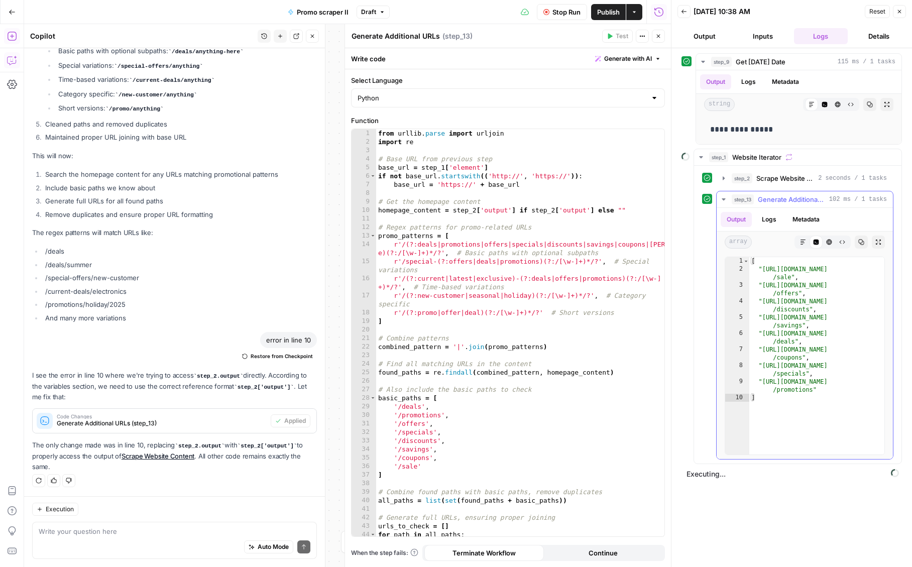
click at [767, 197] on span "Generate Additional URLs" at bounding box center [791, 199] width 67 height 10
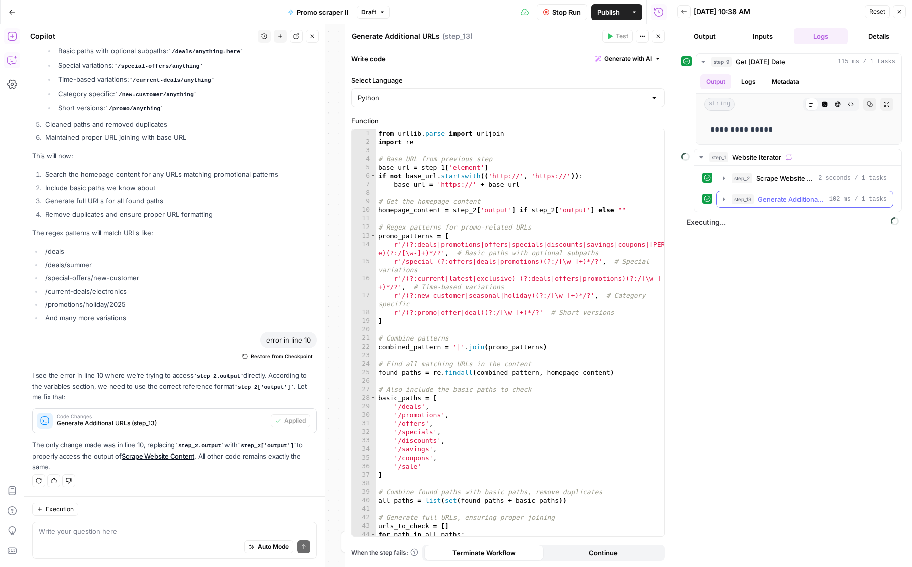
click at [772, 195] on button "step_13 Generate Additional URLs 102 ms / 1 tasks" at bounding box center [805, 199] width 176 height 16
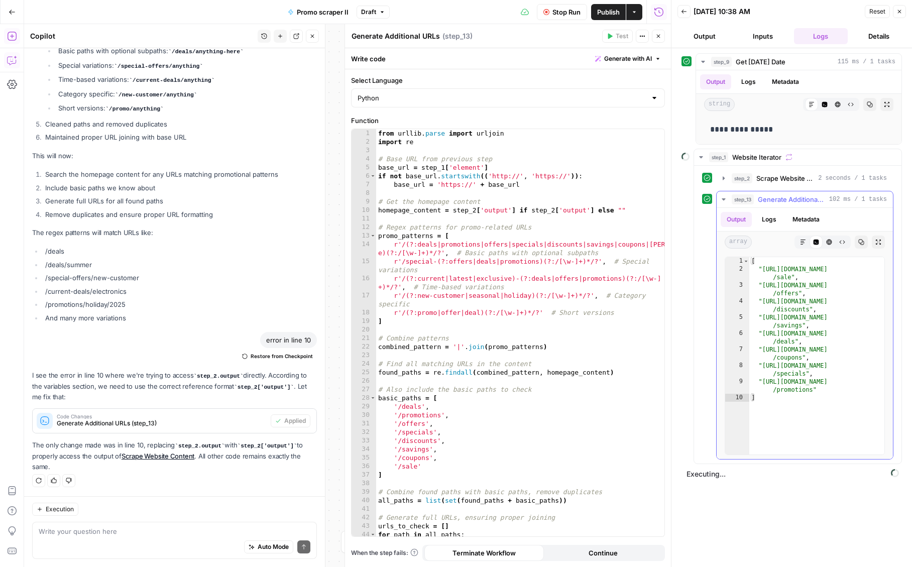
click at [774, 198] on span "Generate Additional URLs" at bounding box center [791, 199] width 67 height 10
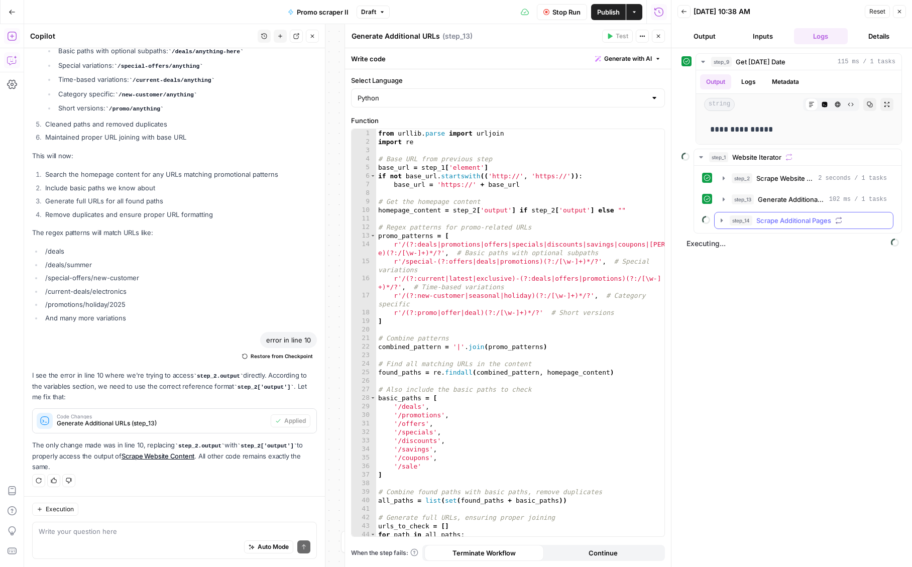
click at [771, 224] on span "Scrape Additional Pages" at bounding box center [793, 220] width 75 height 10
click at [778, 241] on div "step_15 Scrape Additional Page Content 20 seconds" at bounding box center [815, 242] width 126 height 10
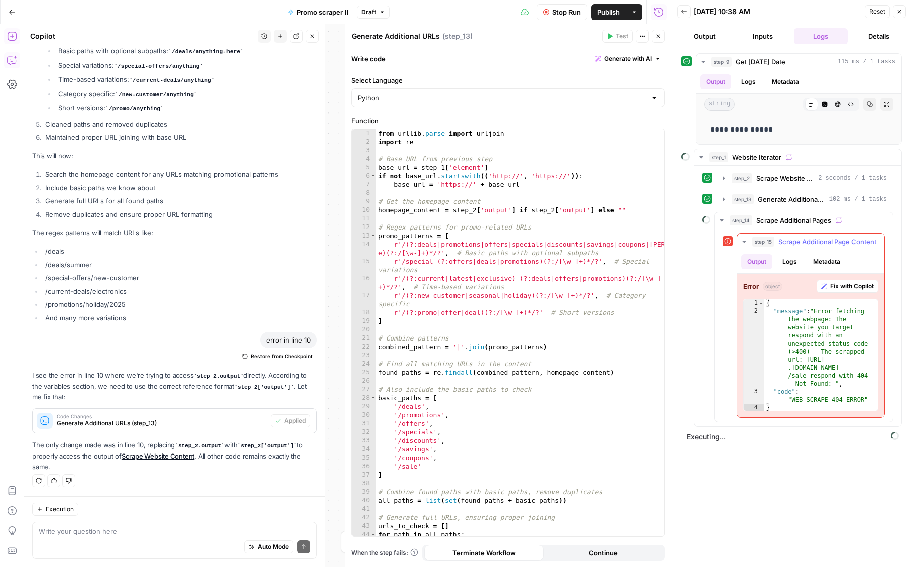
click at [778, 241] on div "step_15 Scrape Additional Page Content 20 seconds" at bounding box center [815, 242] width 126 height 10
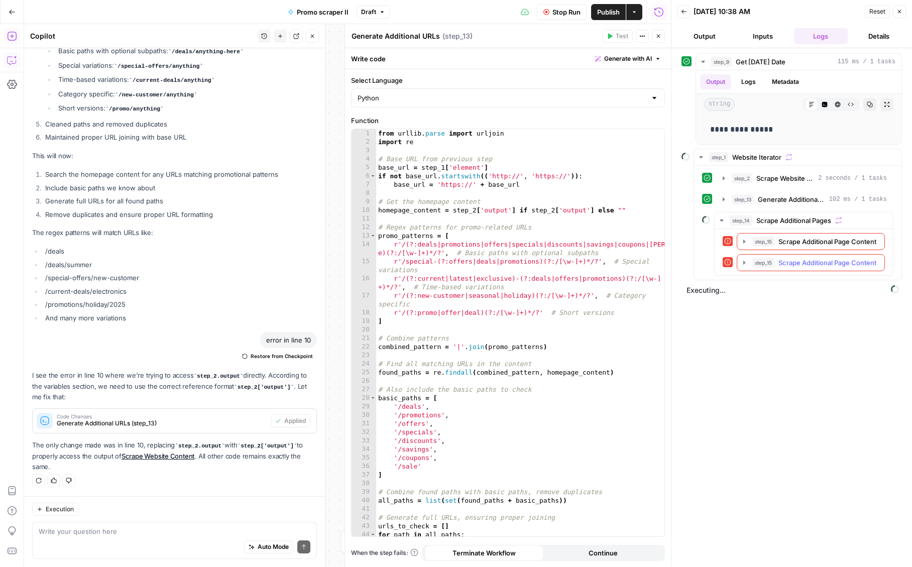
click at [790, 262] on span "Scrape Additional Page Content" at bounding box center [827, 263] width 98 height 10
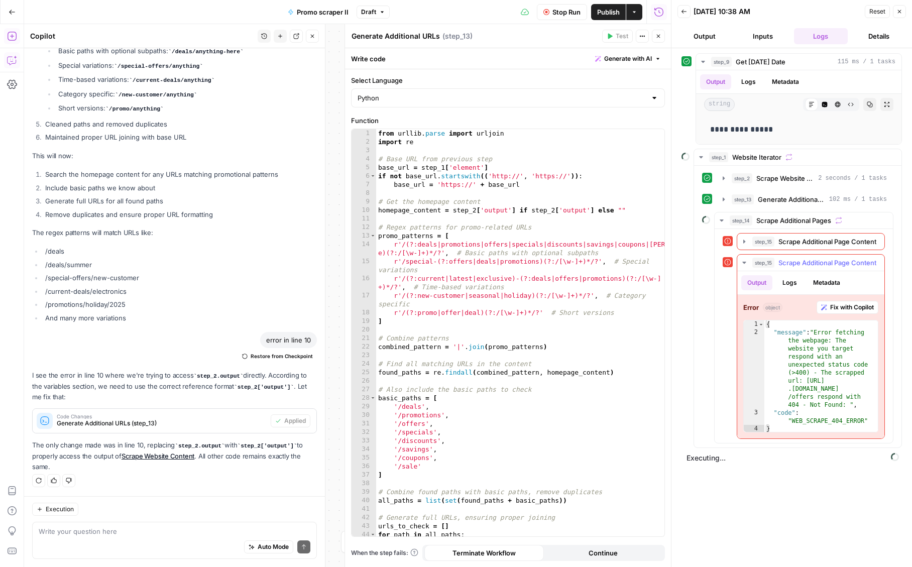
click at [784, 267] on span "Scrape Additional Page Content" at bounding box center [827, 263] width 98 height 10
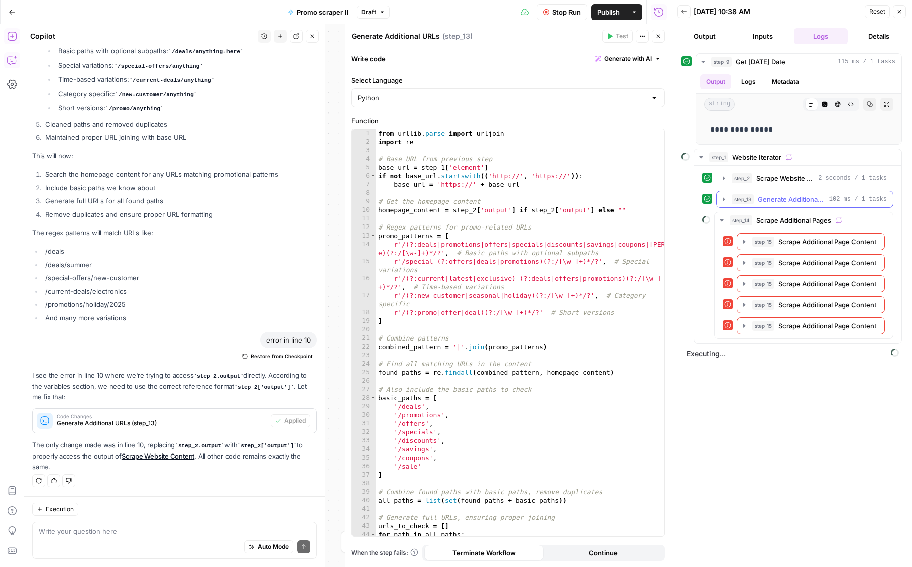
click at [855, 204] on span "102 ms / 1 tasks" at bounding box center [858, 199] width 58 height 9
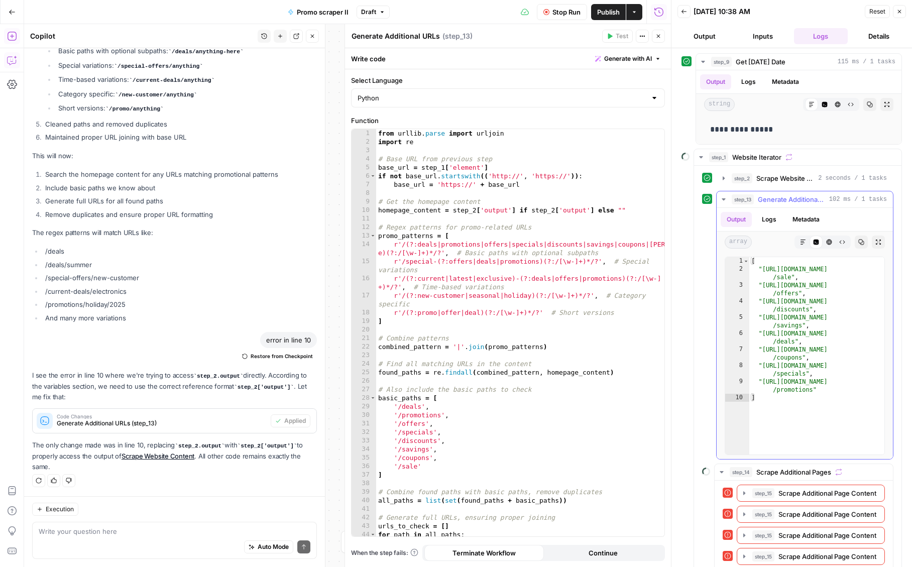
click at [855, 204] on span "102 ms / 1 tasks" at bounding box center [858, 199] width 58 height 9
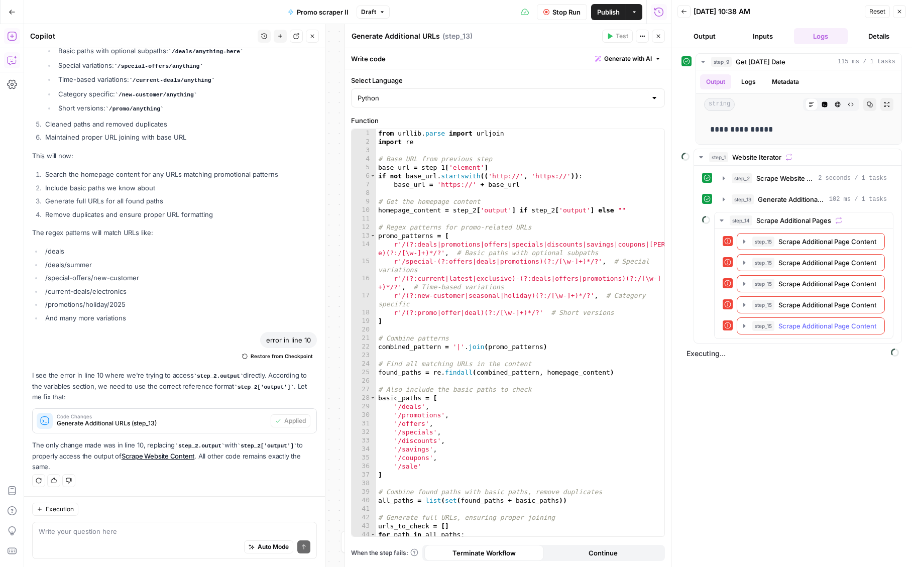
click at [826, 331] on span "Scrape Additional Page Content" at bounding box center [827, 326] width 98 height 10
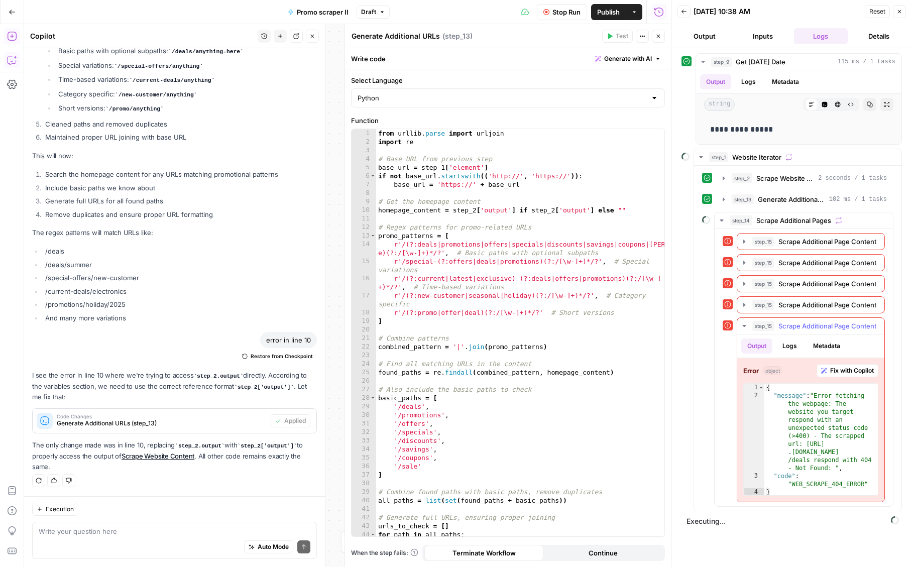
click at [826, 331] on span "Scrape Additional Page Content" at bounding box center [827, 326] width 98 height 10
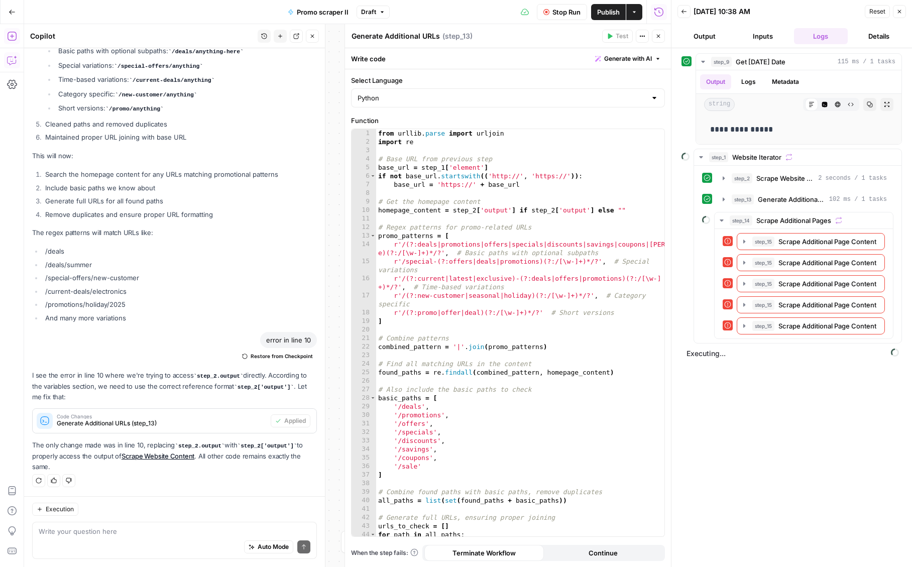
click at [570, 21] on div "Stop Run Publish Actions Run History" at bounding box center [531, 12] width 282 height 24
click at [562, 11] on span "Stop Run" at bounding box center [566, 12] width 28 height 10
click at [145, 550] on div "Auto Mode Send" at bounding box center [175, 547] width 272 height 22
type textarea "I"
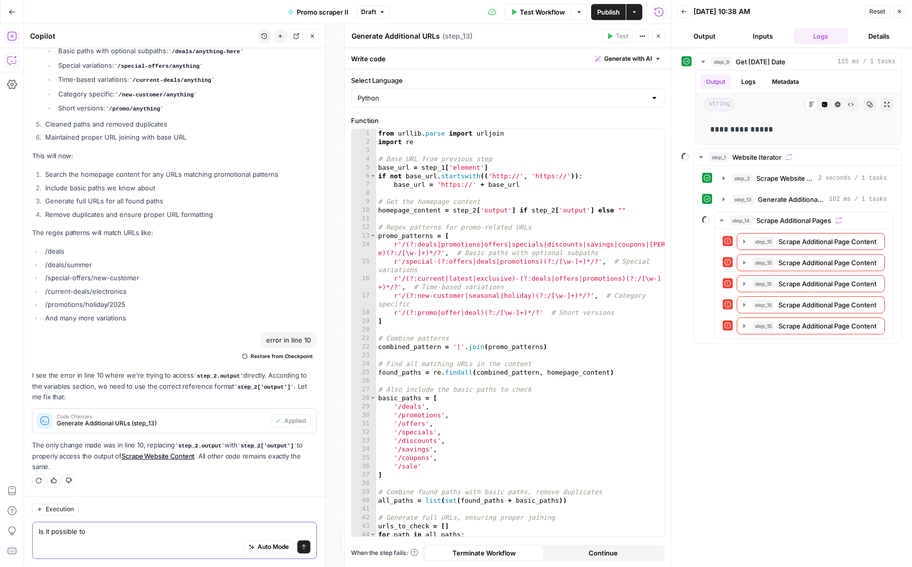
type textarea "Is it possible to"
click at [551, 11] on span "Test Workflow" at bounding box center [542, 12] width 45 height 10
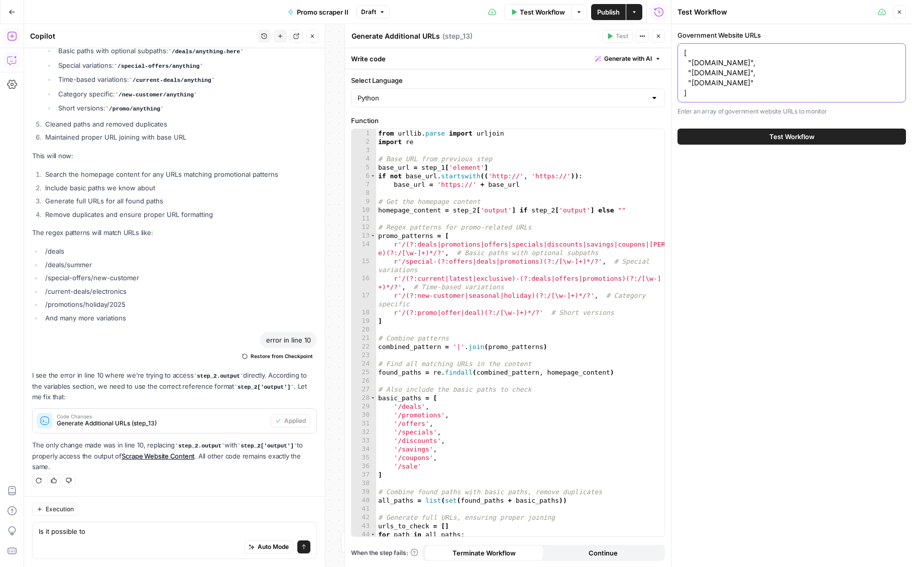
drag, startPoint x: 737, startPoint y: 86, endPoint x: 683, endPoint y: 62, distance: 58.9
click at [683, 62] on div "[ "endurancewarranty.com", "carshield.com", "adt.com" ] [ "endurancewarranty.co…" at bounding box center [791, 72] width 228 height 59
